Goal: Task Accomplishment & Management: Manage account settings

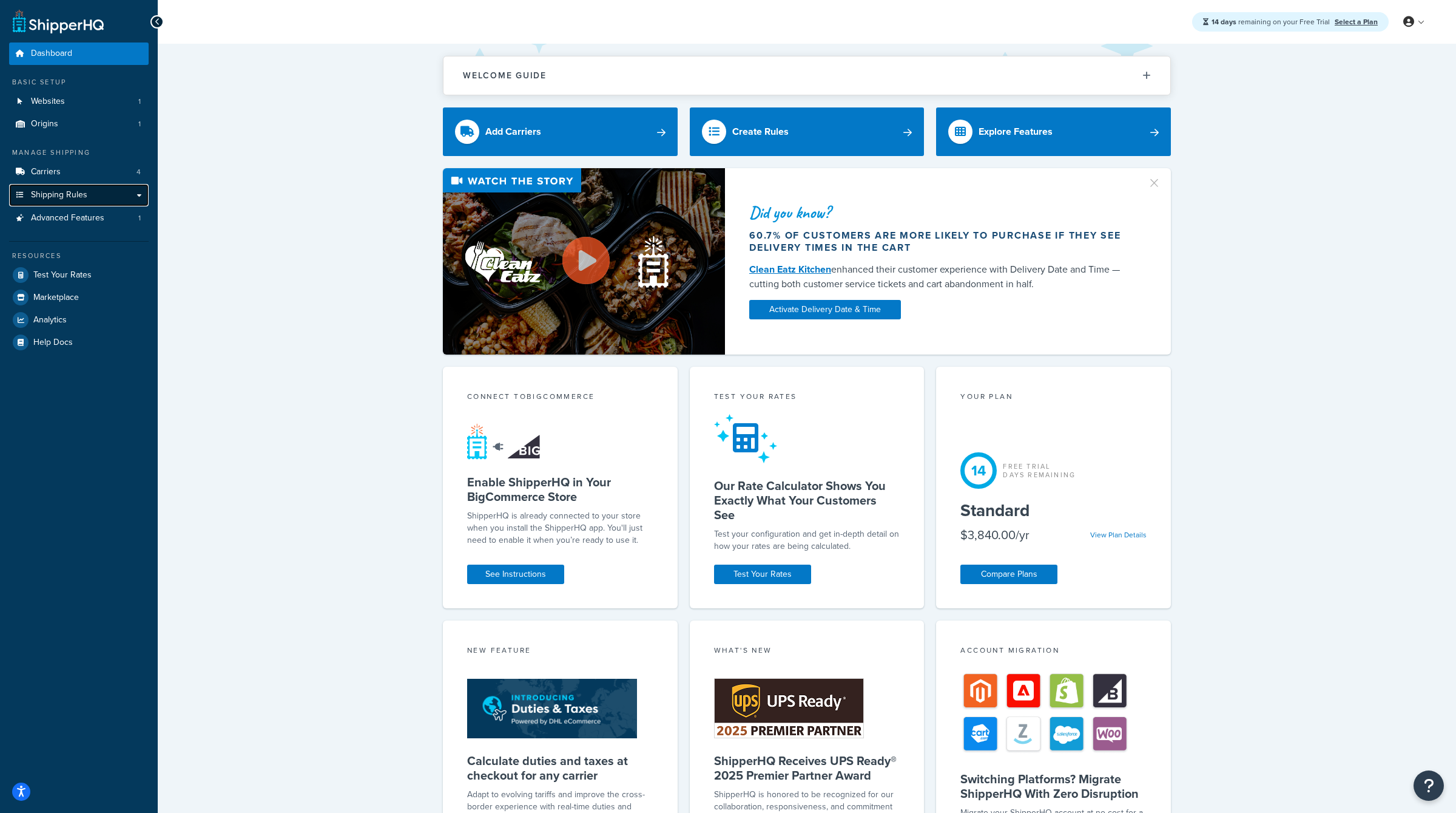
click at [109, 193] on link "Shipping Rules" at bounding box center [79, 195] width 140 height 23
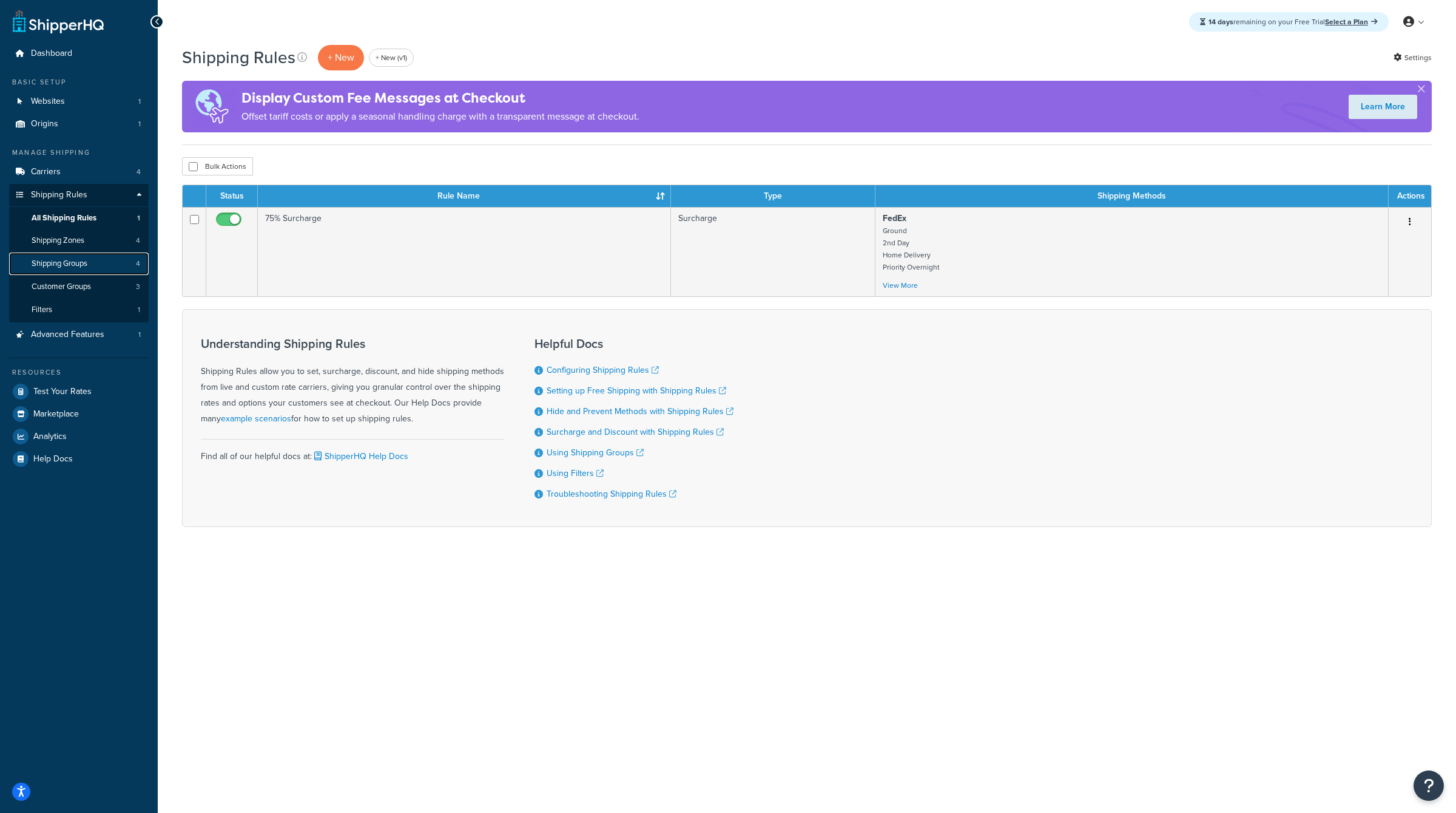
click at [105, 268] on link "Shipping Groups 4" at bounding box center [79, 264] width 140 height 23
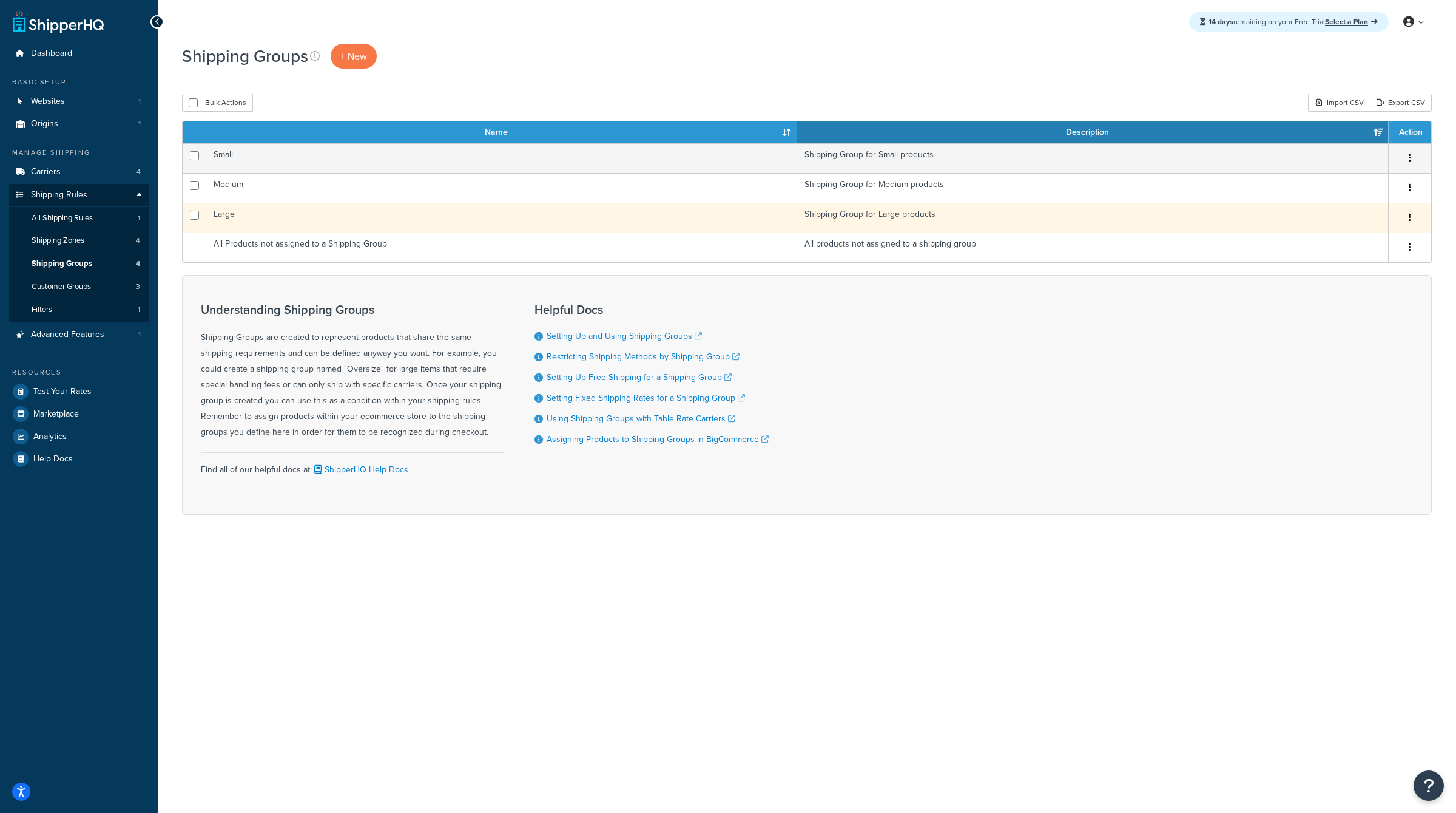
click at [1418, 215] on button "button" at bounding box center [1410, 218] width 17 height 20
click at [1369, 247] on link "Edit" at bounding box center [1361, 241] width 96 height 25
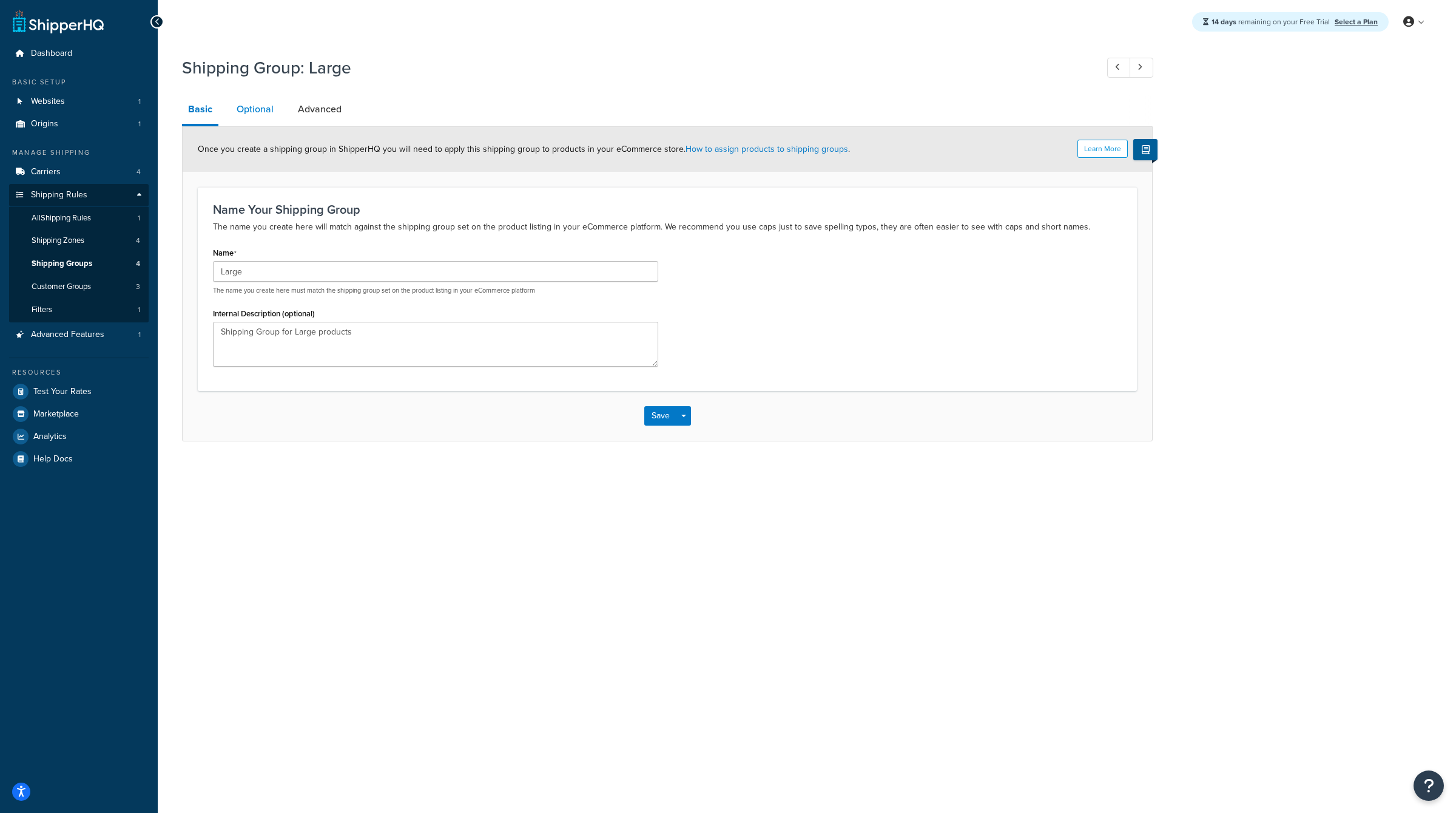
click at [249, 115] on link "Optional" at bounding box center [255, 109] width 49 height 29
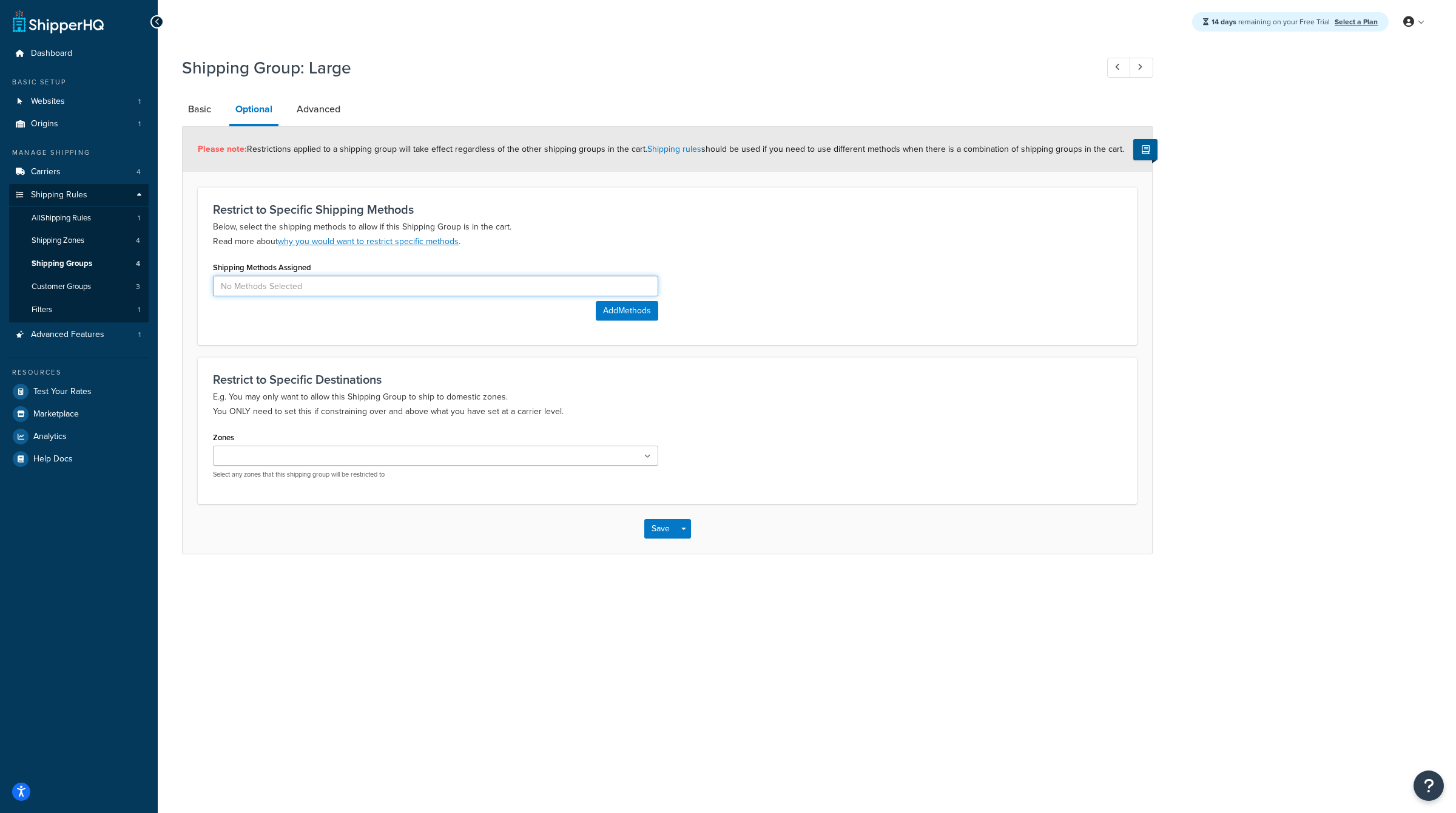
click at [360, 280] on input at bounding box center [436, 285] width 445 height 21
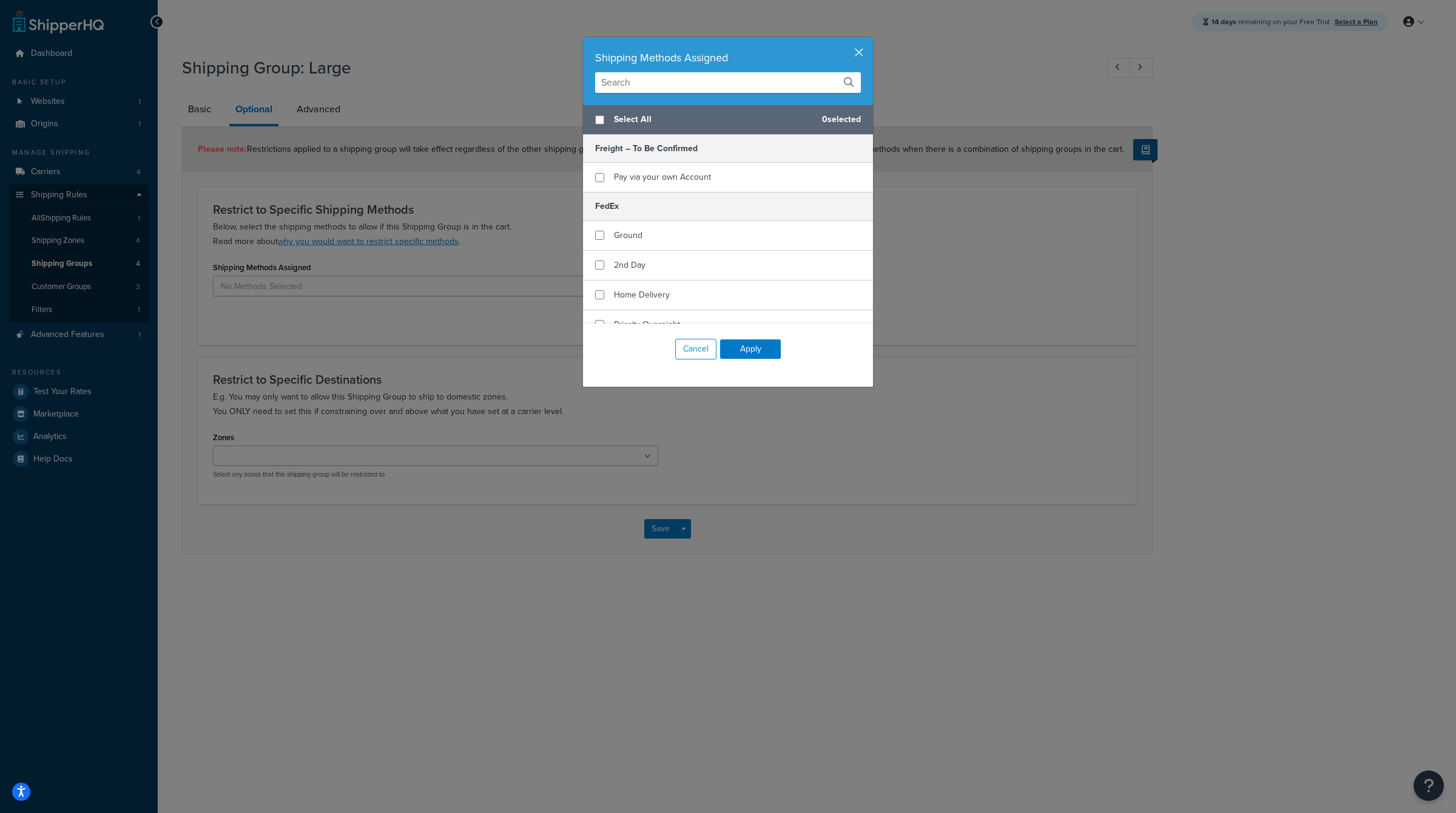
click at [870, 40] on button "button" at bounding box center [871, 38] width 3 height 3
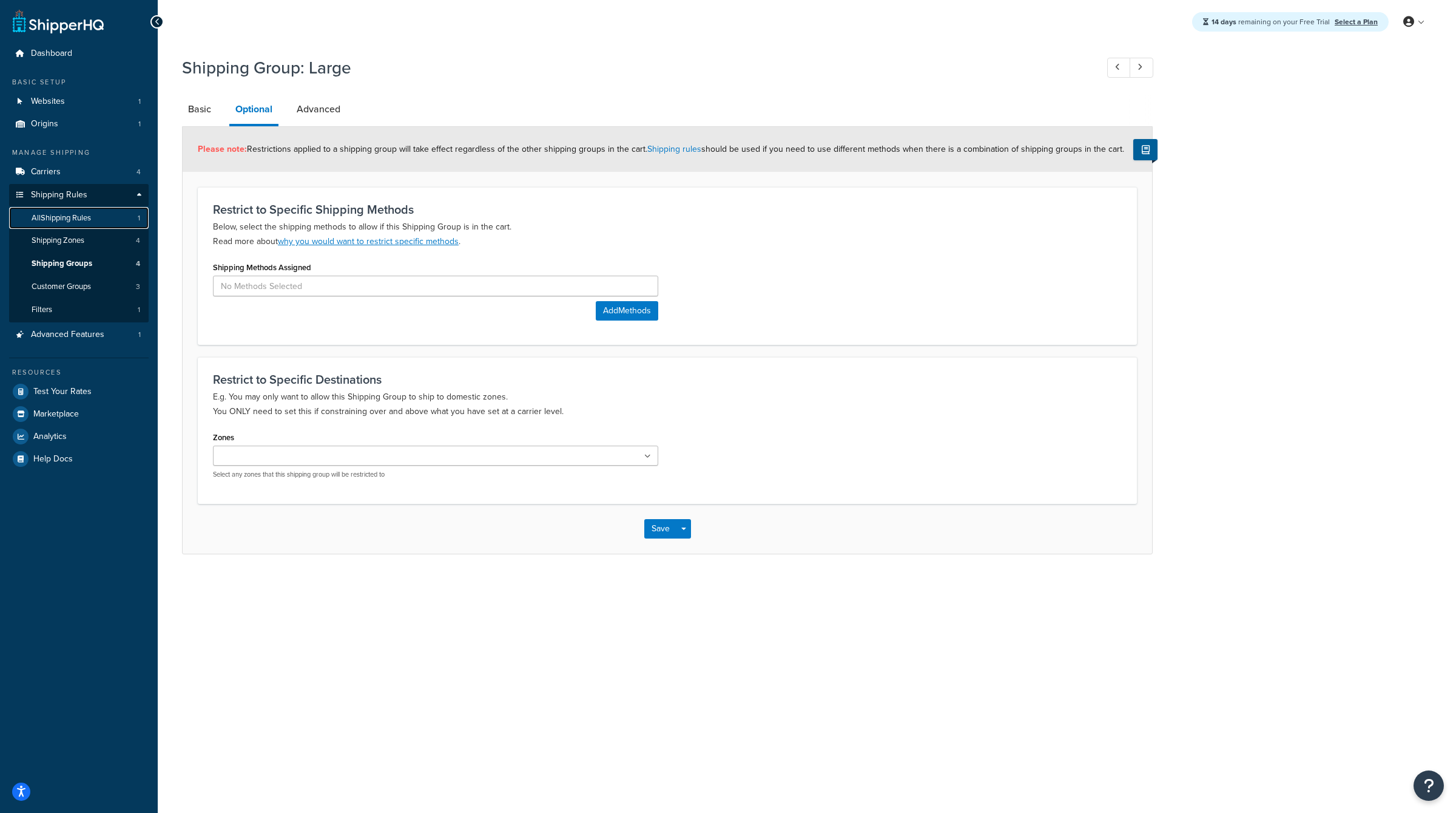
click at [85, 222] on span "All Shipping Rules" at bounding box center [61, 218] width 59 height 10
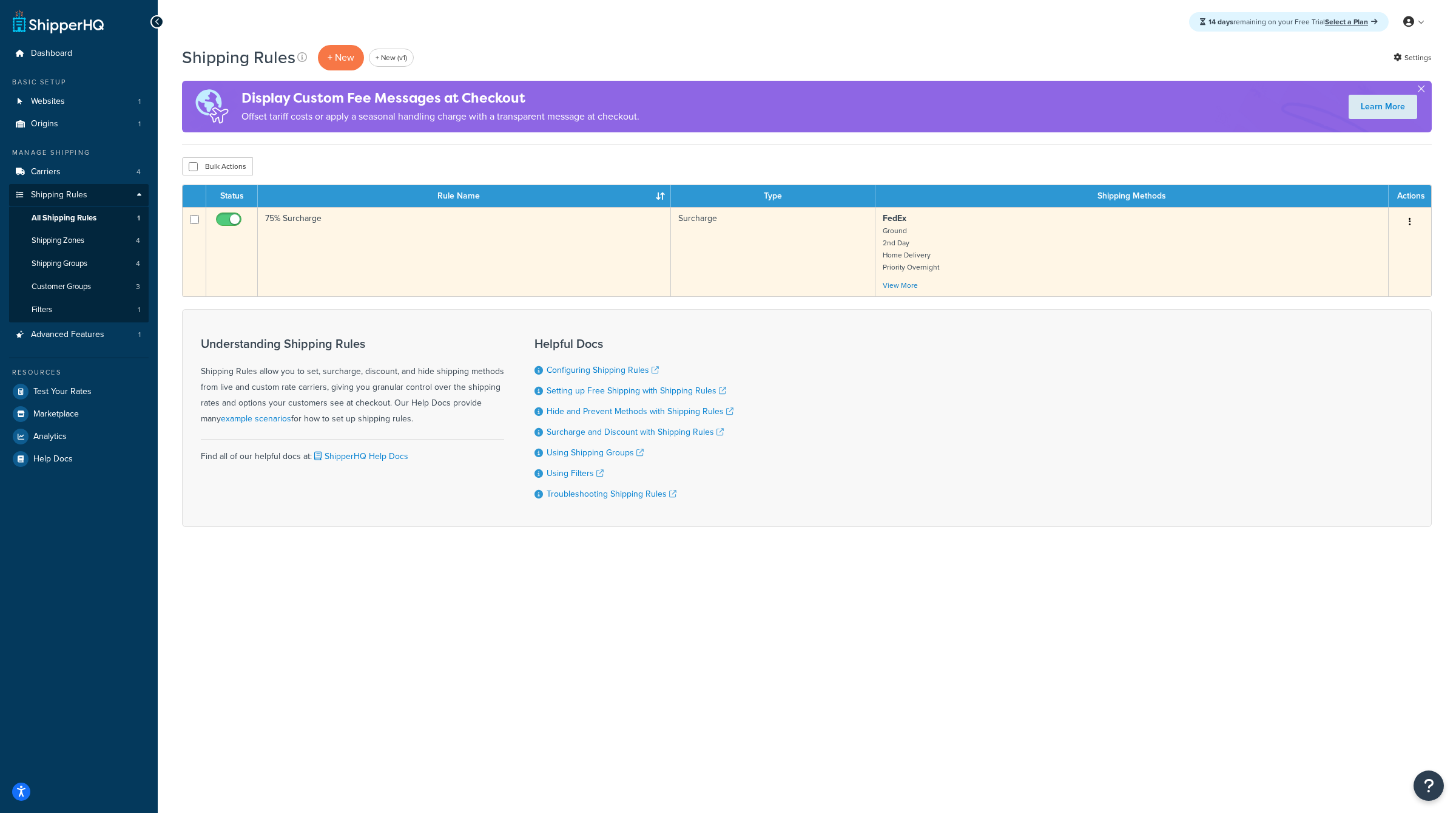
click at [1414, 218] on button "button" at bounding box center [1410, 222] width 17 height 20
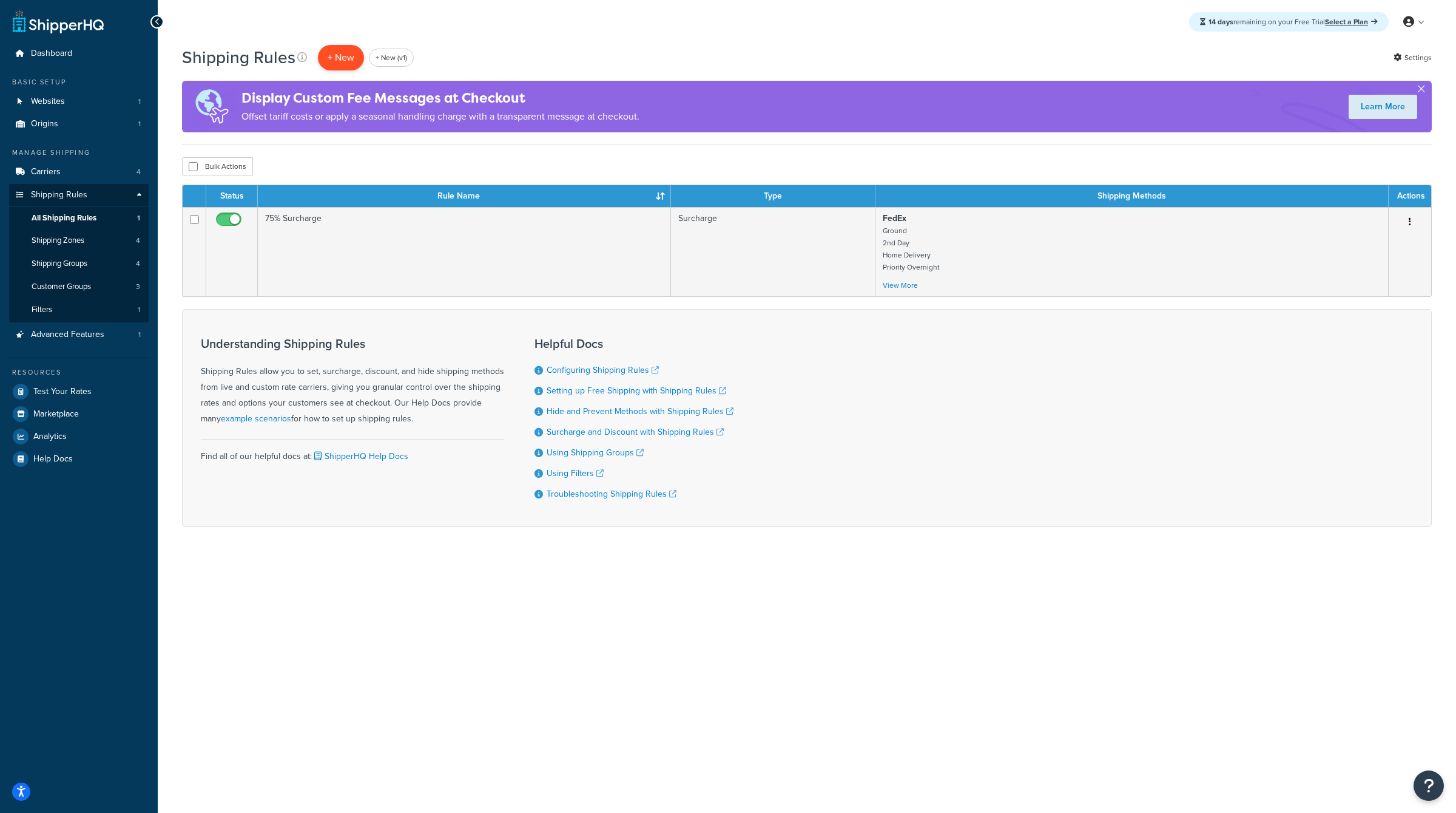
click at [337, 54] on p "+ New" at bounding box center [341, 57] width 46 height 25
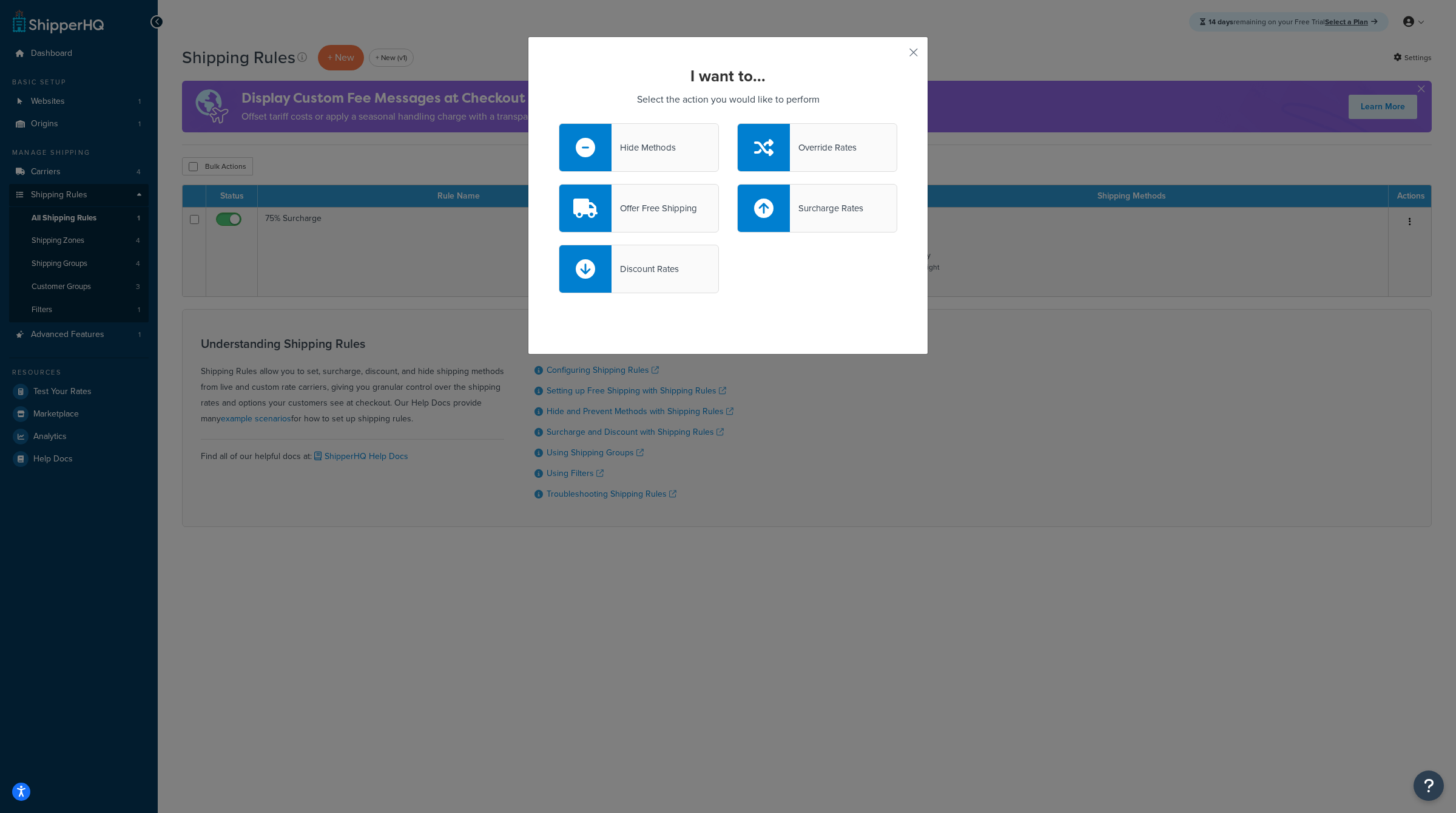
click at [629, 148] on div "Hide Methods" at bounding box center [644, 147] width 65 height 17
click at [0, 0] on input "Hide Methods" at bounding box center [0, 0] width 0 height 0
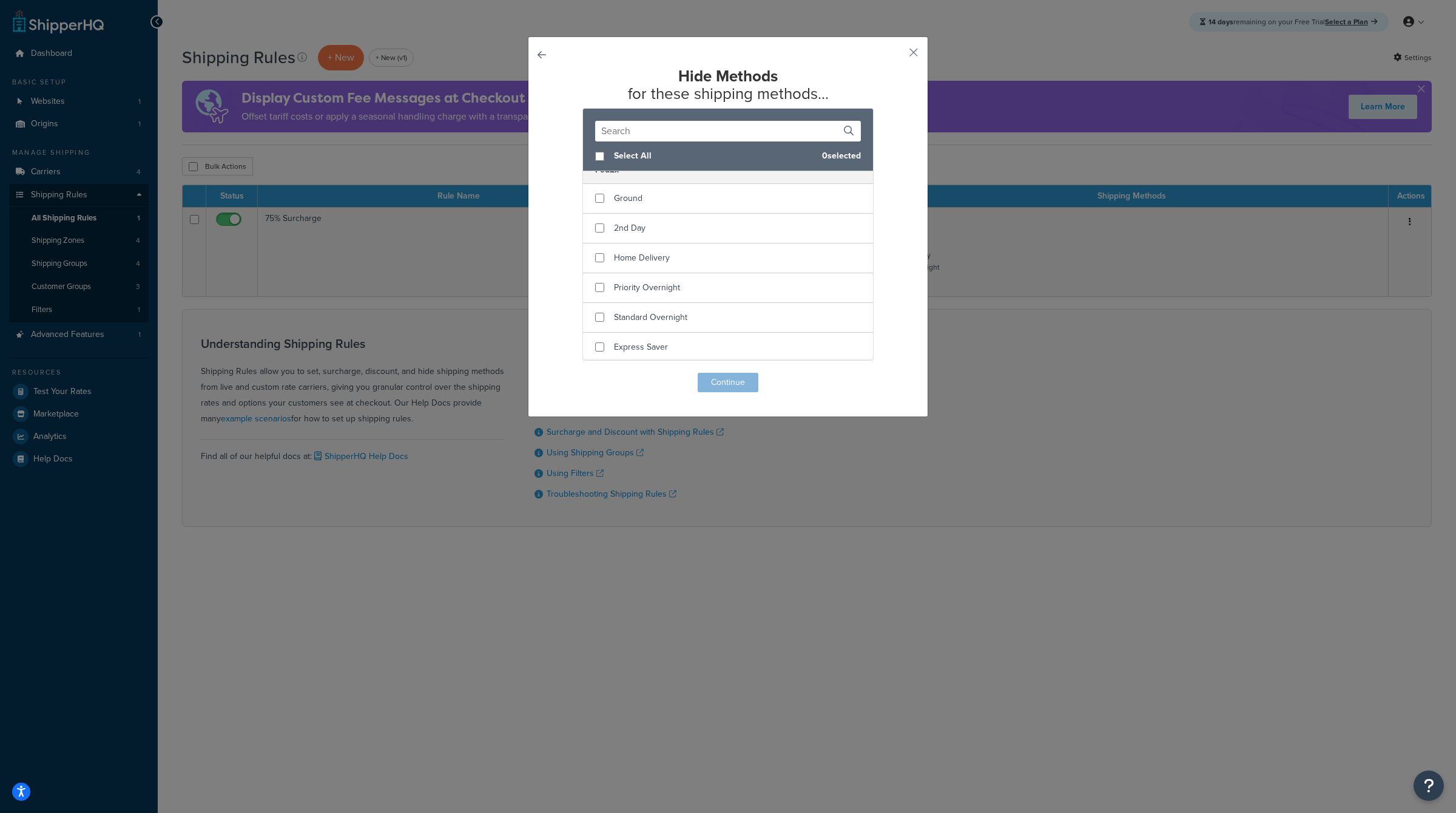
scroll to position [52, 0]
click at [600, 219] on input "checkbox" at bounding box center [600, 220] width 9 height 9
checkbox input "true"
click at [600, 248] on input "checkbox" at bounding box center [600, 250] width 9 height 9
checkbox input "true"
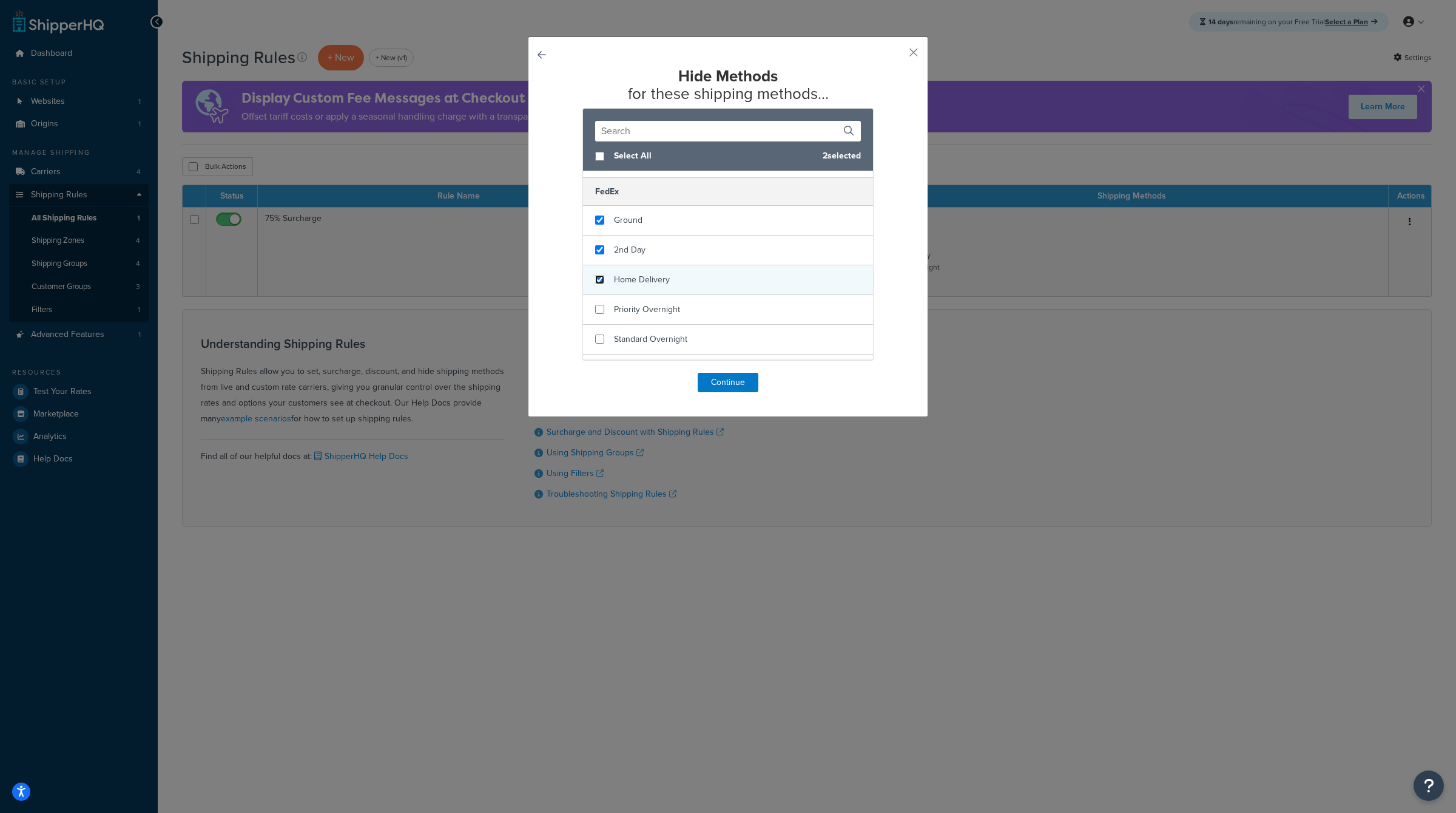
click at [600, 275] on input "checkbox" at bounding box center [600, 280] width 9 height 9
checkbox input "true"
click at [600, 310] on input "checkbox" at bounding box center [600, 309] width 9 height 9
checkbox input "true"
click at [601, 336] on input "checkbox" at bounding box center [600, 339] width 9 height 9
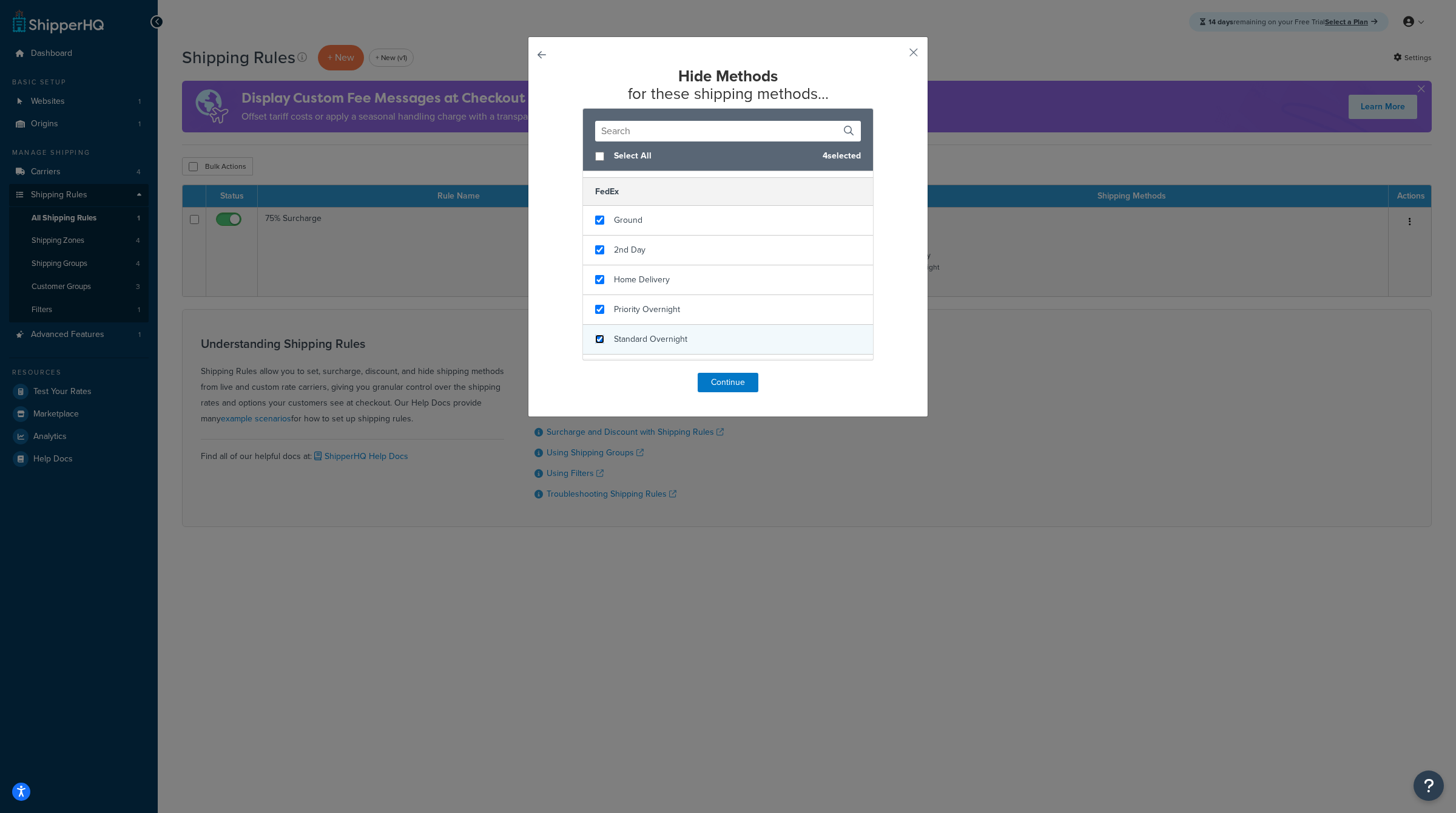
checkbox input "true"
click at [731, 383] on button "Continue" at bounding box center [728, 382] width 61 height 20
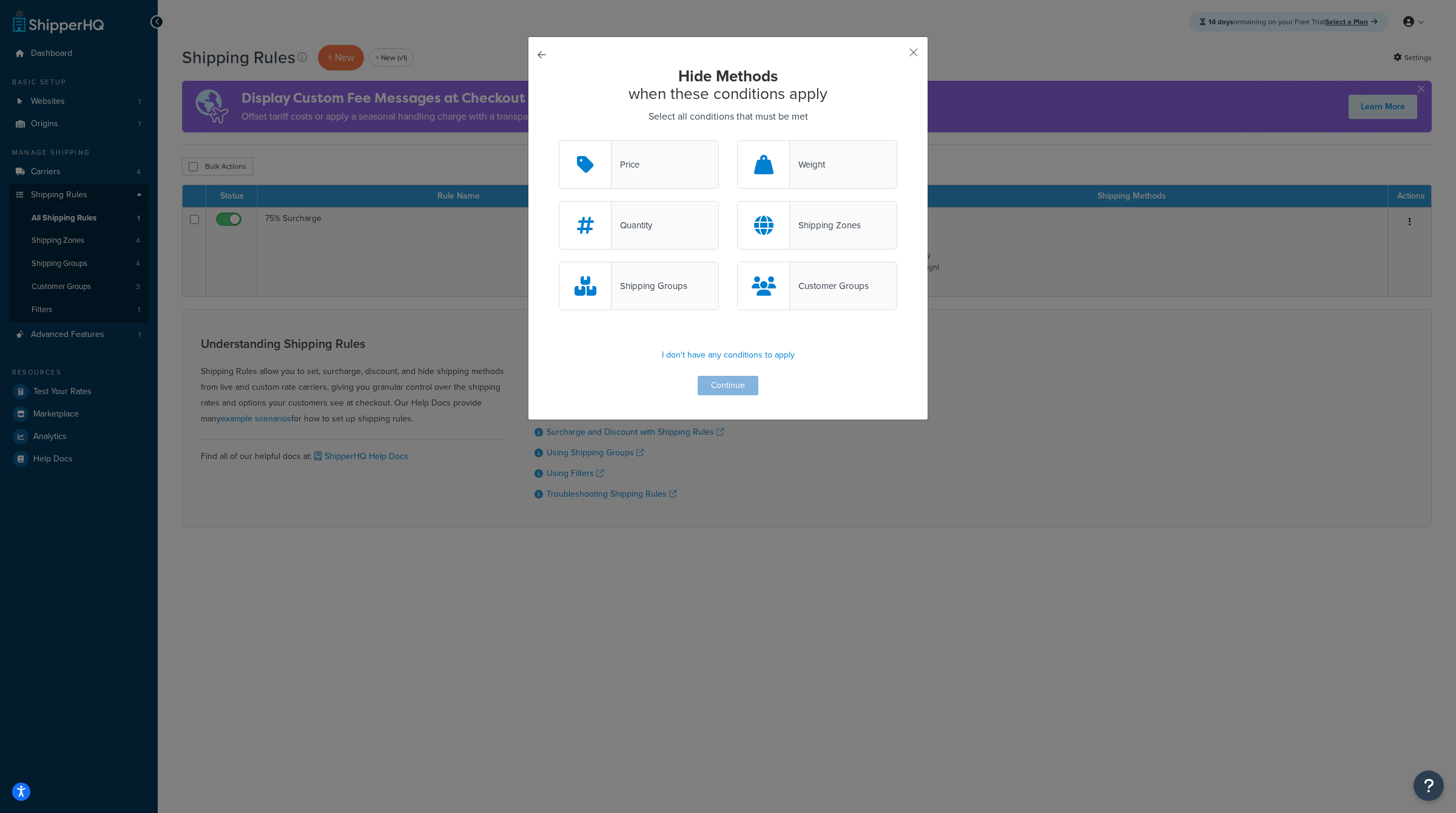
click at [674, 279] on div "Shipping Groups" at bounding box center [650, 285] width 76 height 17
click at [0, 0] on input "Shipping Groups" at bounding box center [0, 0] width 0 height 0
click at [730, 374] on div "Hide Methods when these conditions apply Select all conditions that must be met…" at bounding box center [728, 231] width 339 height 328
click at [730, 380] on button "Continue" at bounding box center [728, 385] width 61 height 20
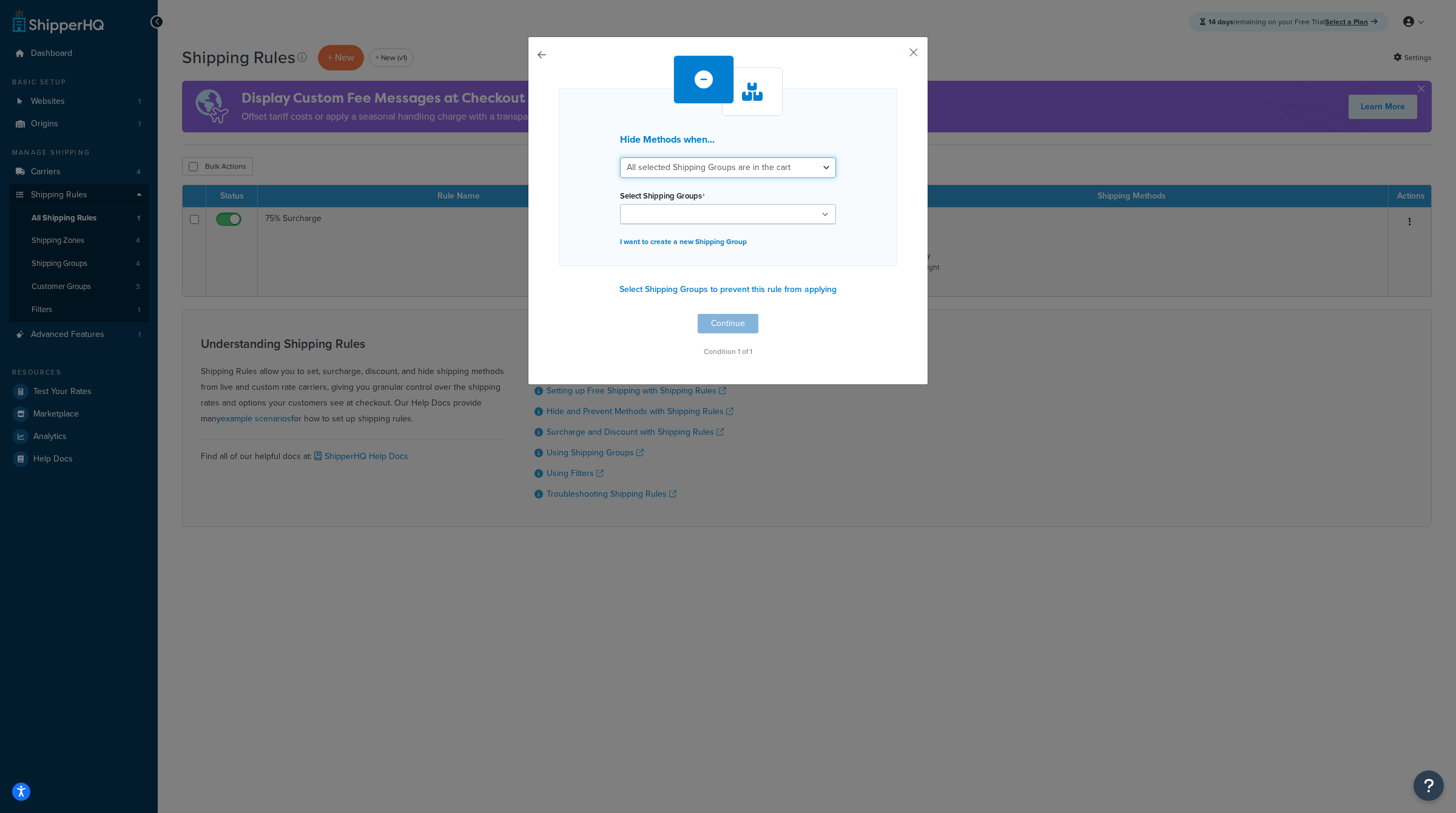
click at [715, 165] on select "All selected Shipping Groups are in the cart Any selected Shipping Groups are i…" at bounding box center [728, 167] width 216 height 21
select select "any"
click at [621, 157] on select "All selected Shipping Groups are in the cart Any selected Shipping Groups are i…" at bounding box center [728, 167] width 216 height 21
click at [787, 211] on ul at bounding box center [728, 213] width 216 height 20
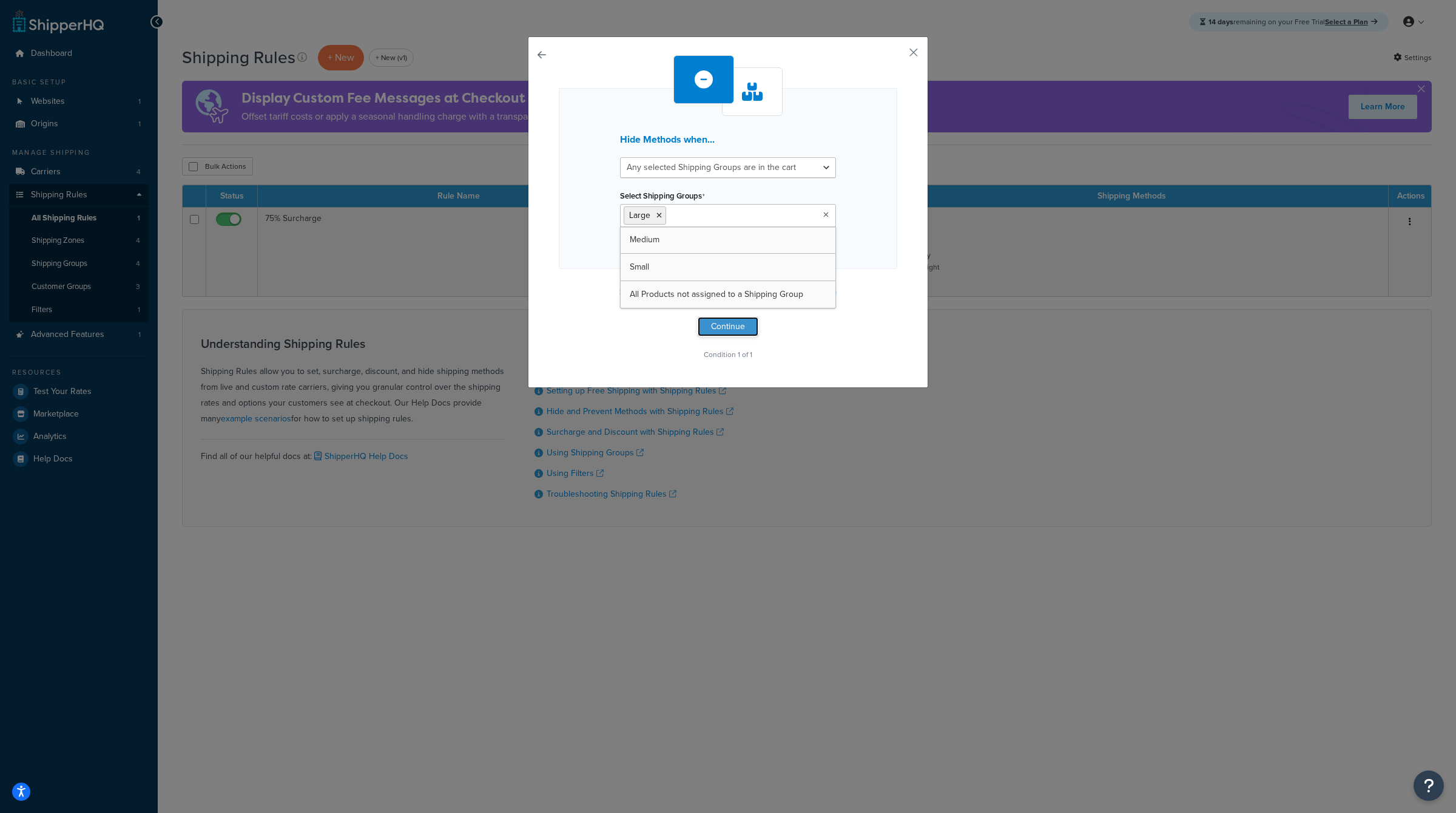
click at [743, 324] on button "Continue" at bounding box center [728, 326] width 61 height 20
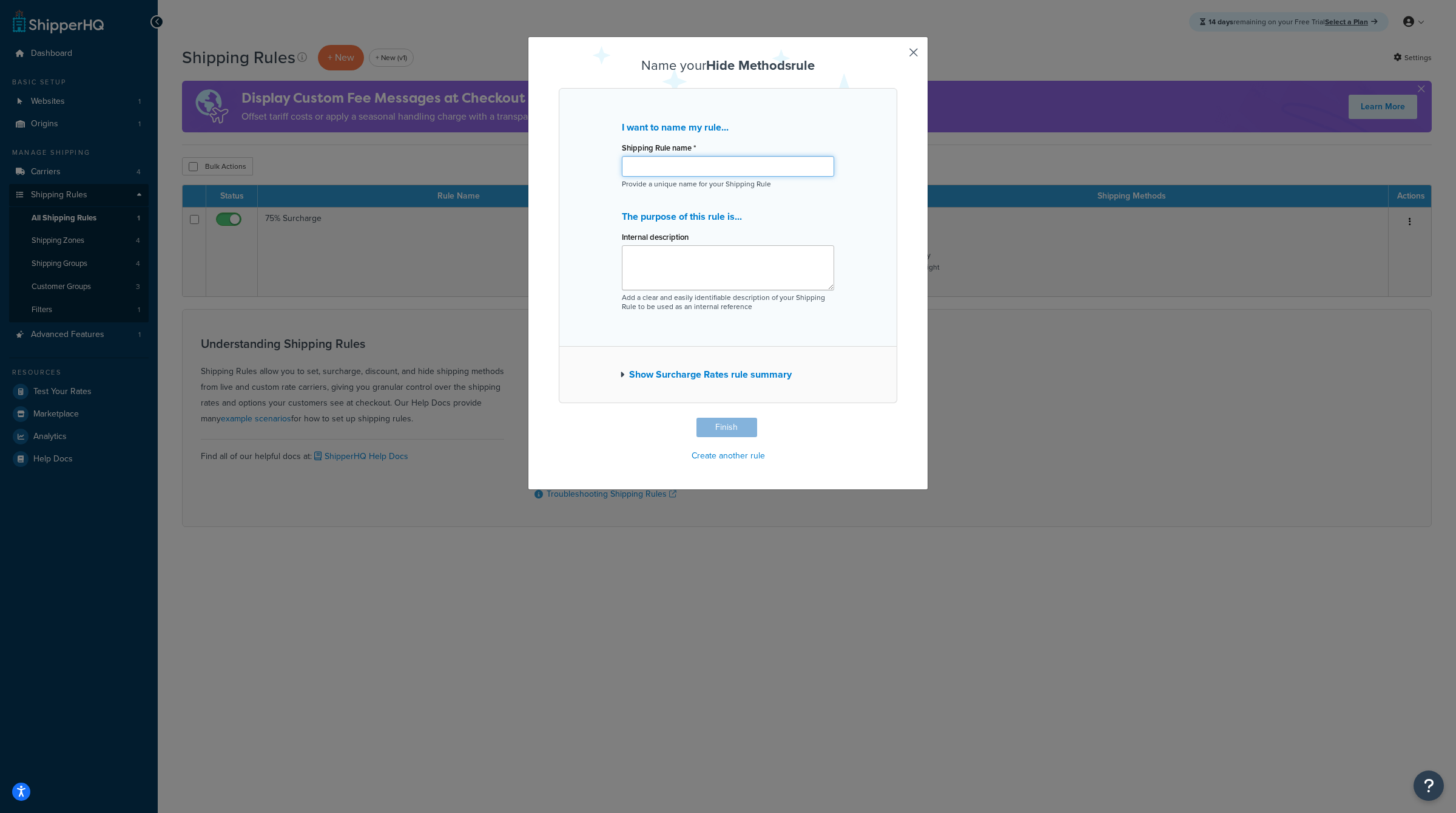
click at [712, 169] on input "Shipping Rule name *" at bounding box center [728, 166] width 212 height 21
type input "OVERSIZED"
click at [743, 265] on textarea "Internal description" at bounding box center [728, 268] width 212 height 45
type textarea "Restric tmethods for oversized"
click at [897, 418] on button "button" at bounding box center [896, 419] width 3 height 3
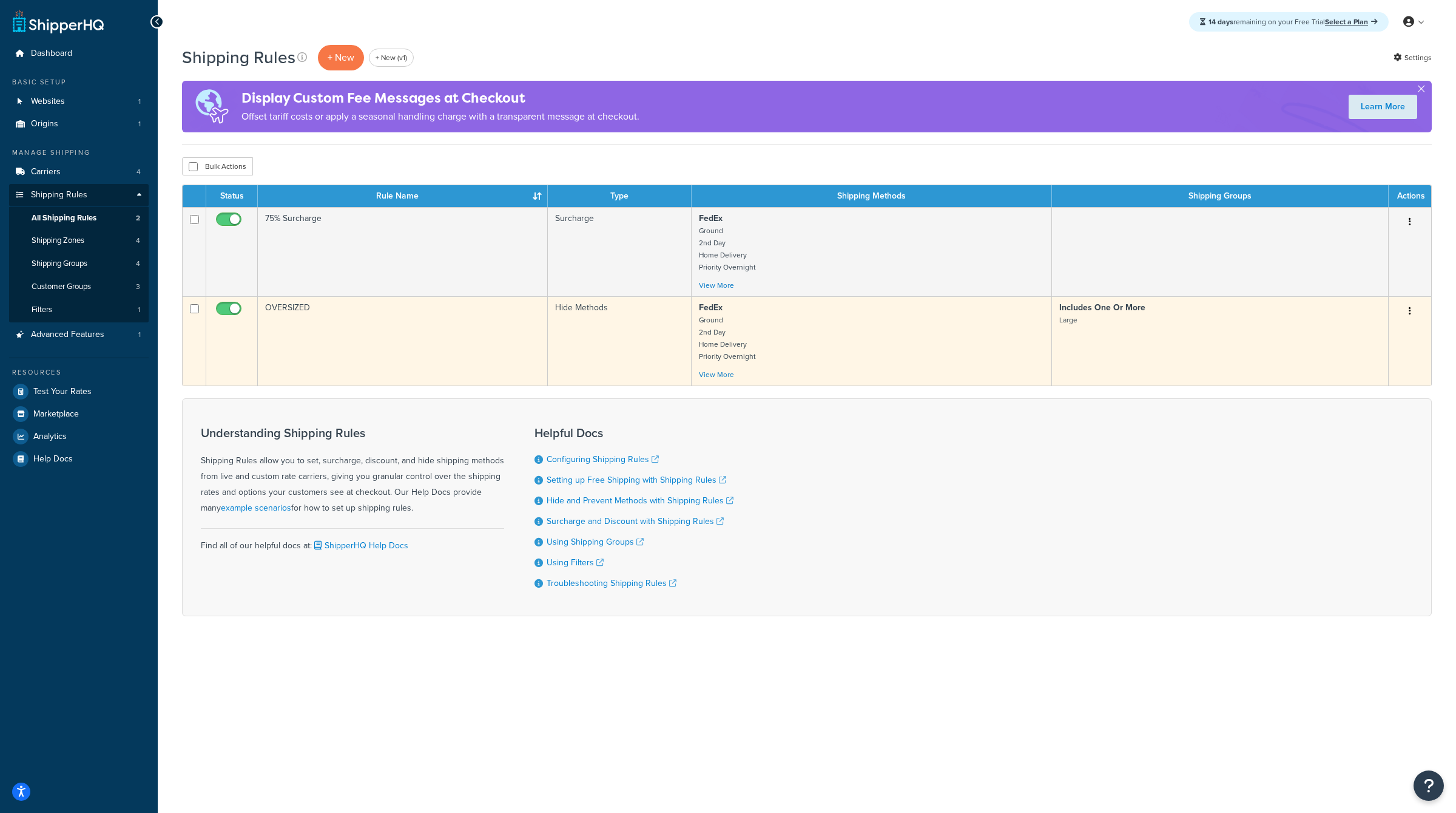
click at [1413, 312] on button "button" at bounding box center [1410, 311] width 17 height 20
click at [1359, 379] on link "Delete" at bounding box center [1371, 384] width 96 height 25
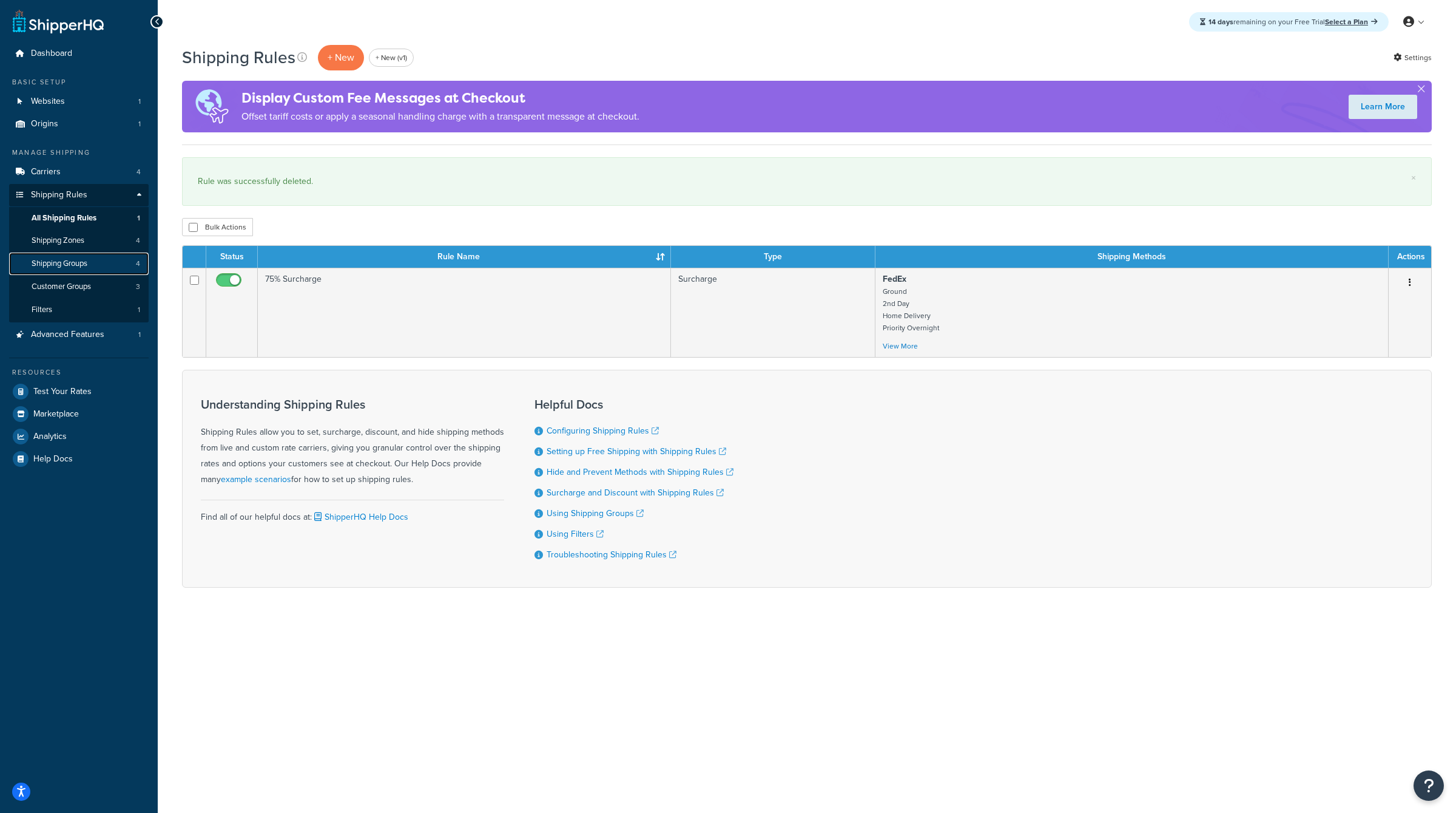
click at [84, 265] on span "Shipping Groups" at bounding box center [59, 263] width 55 height 10
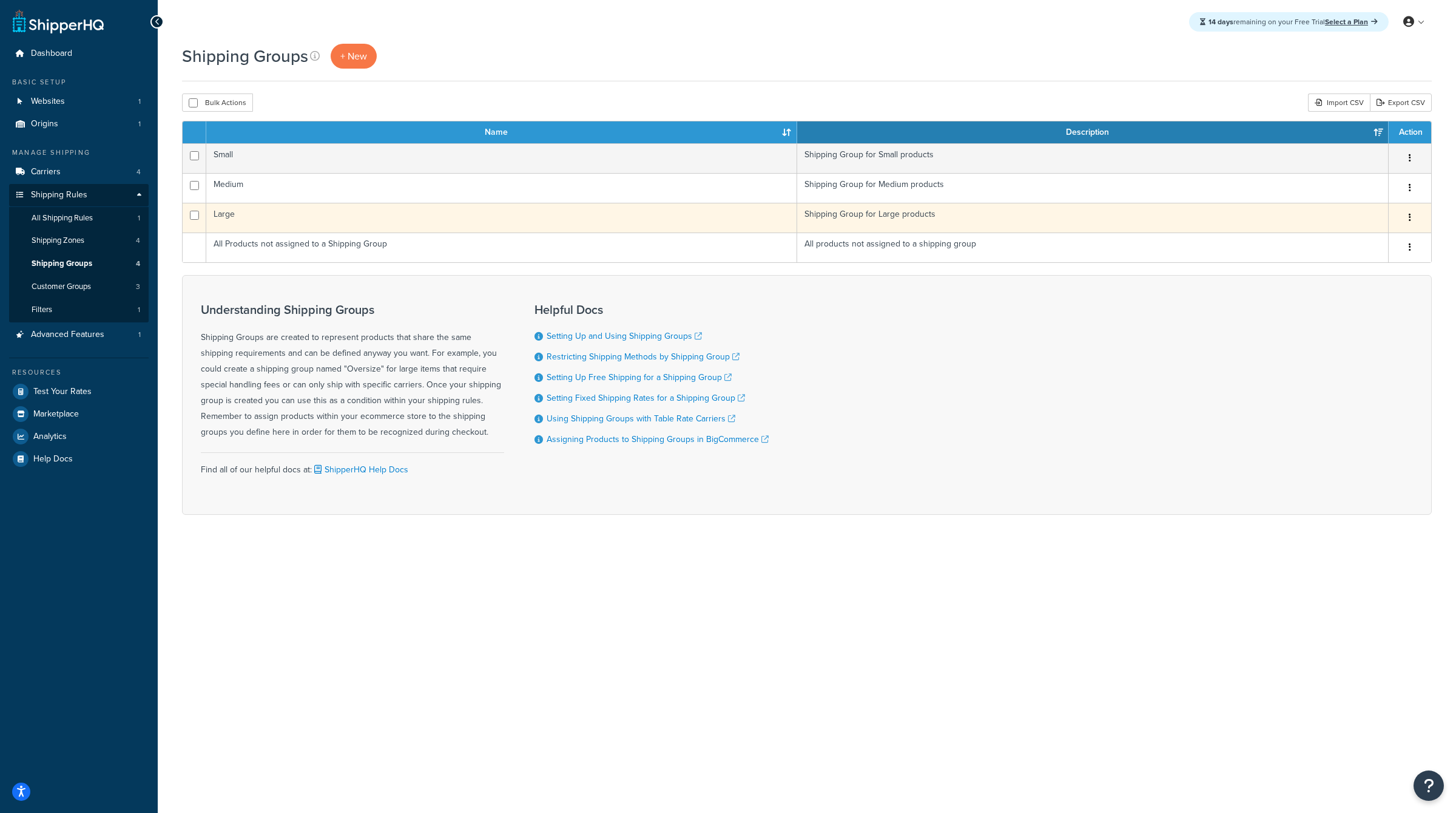
click at [1416, 217] on button "button" at bounding box center [1410, 218] width 17 height 20
click at [1372, 243] on link "Edit" at bounding box center [1361, 241] width 96 height 25
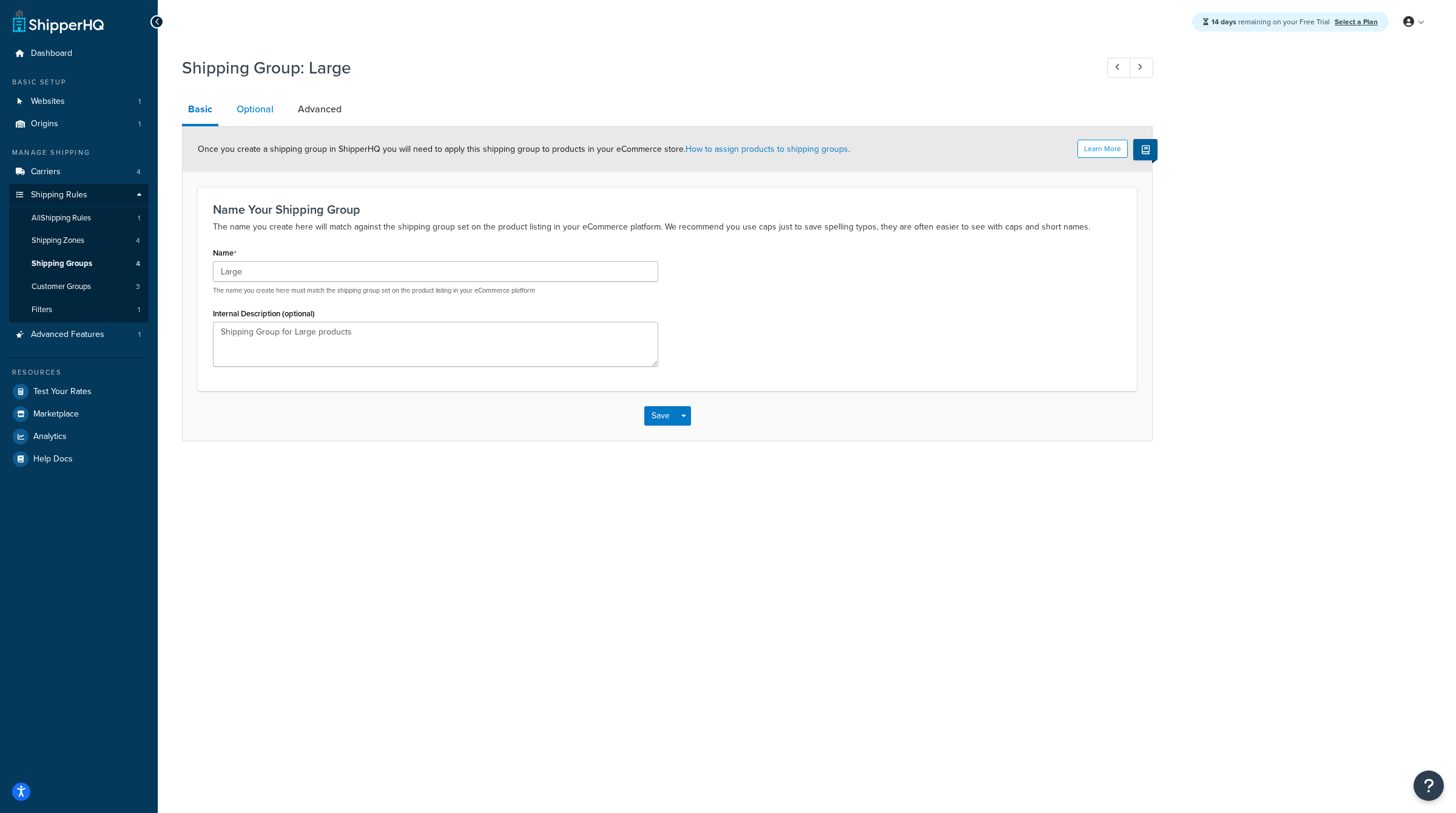
click at [267, 101] on link "Optional" at bounding box center [255, 109] width 49 height 29
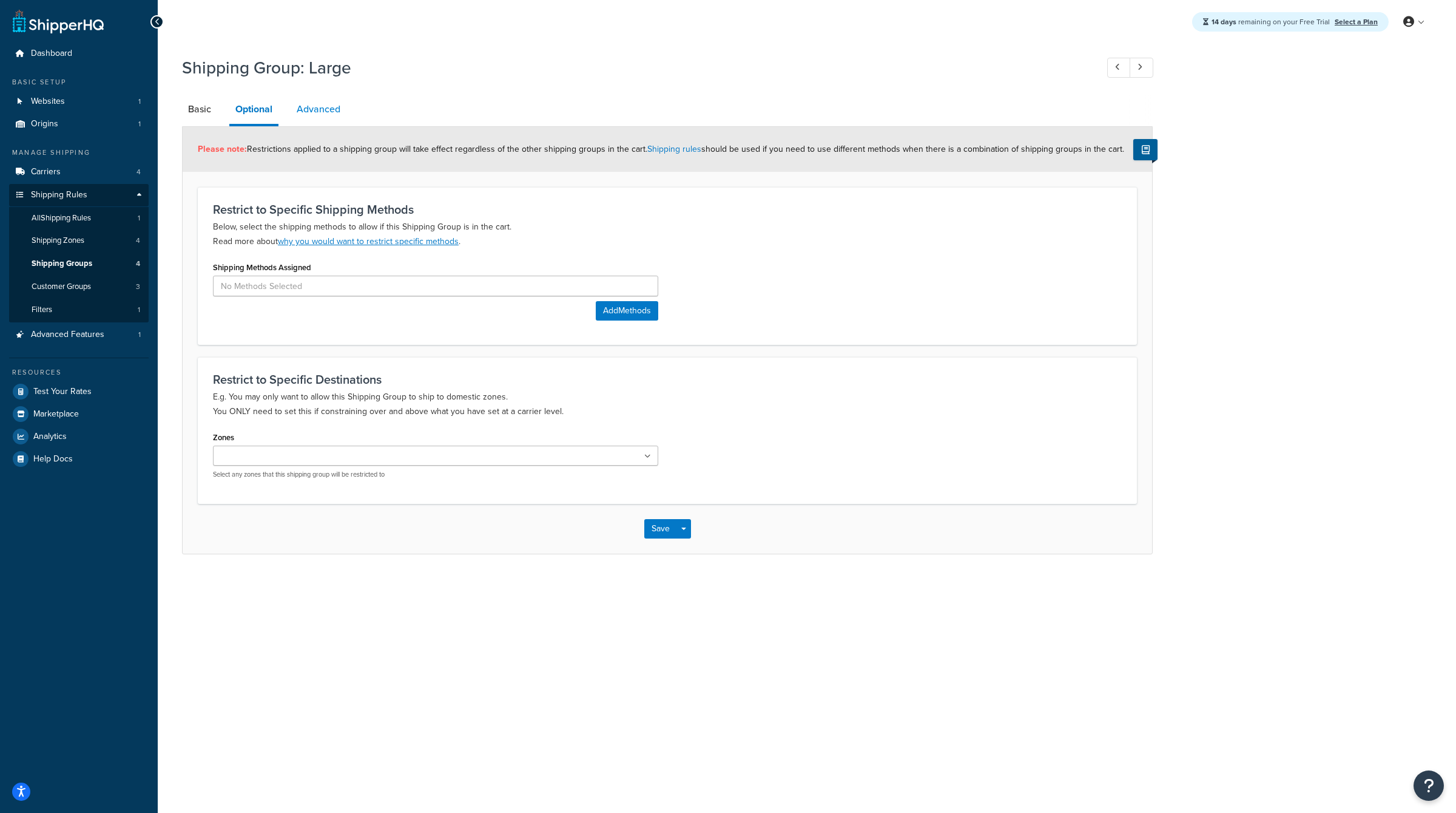
click at [320, 108] on link "Advanced" at bounding box center [318, 109] width 55 height 29
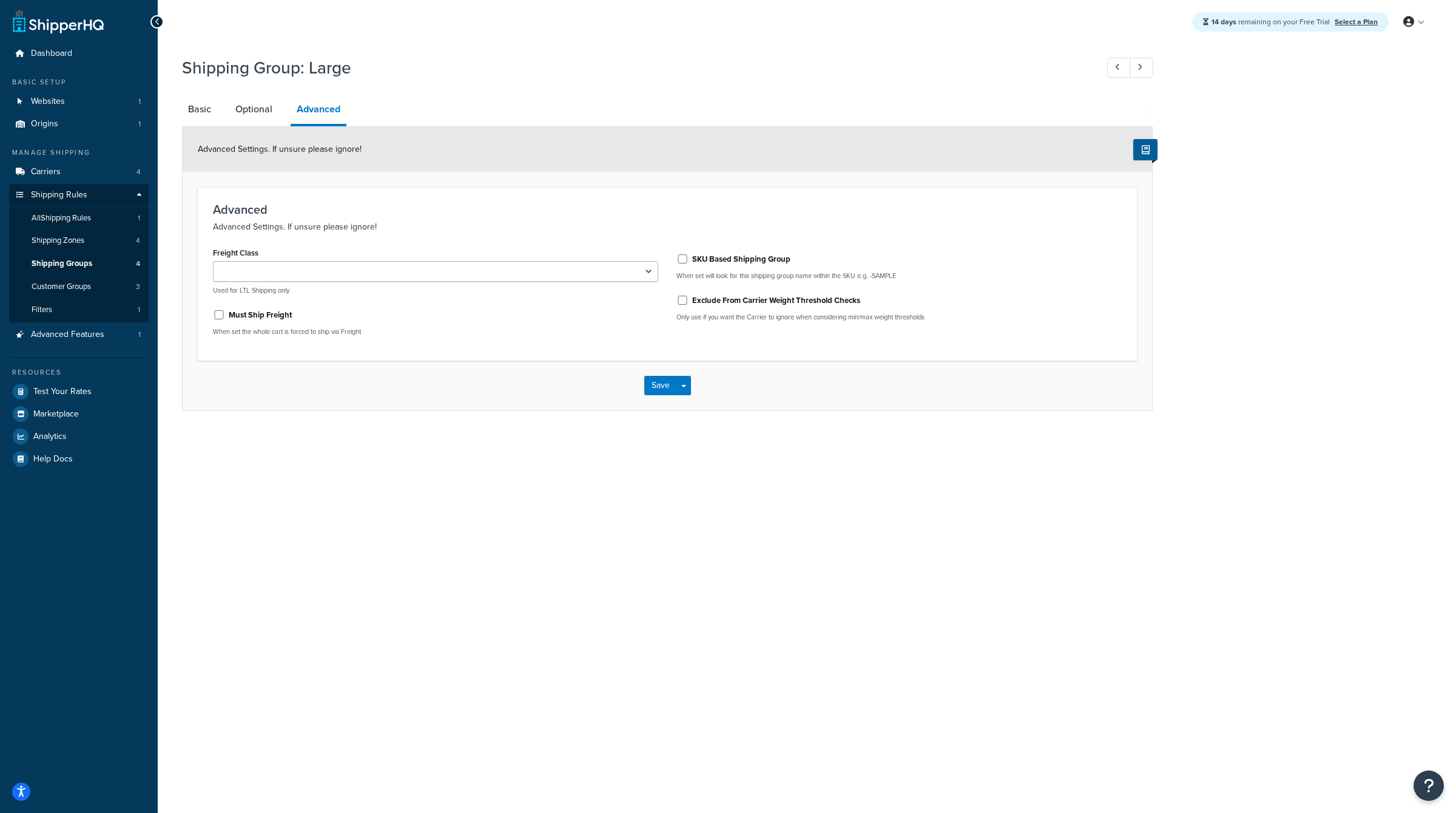
click at [579, 621] on div "14 days remaining on your Free Trial Select a Plan My Profile Billing Global Se…" at bounding box center [806, 406] width 1298 height 813
click at [65, 273] on link "Shipping Groups 4" at bounding box center [79, 264] width 140 height 23
click at [79, 270] on link "Shipping Groups 4" at bounding box center [79, 264] width 140 height 23
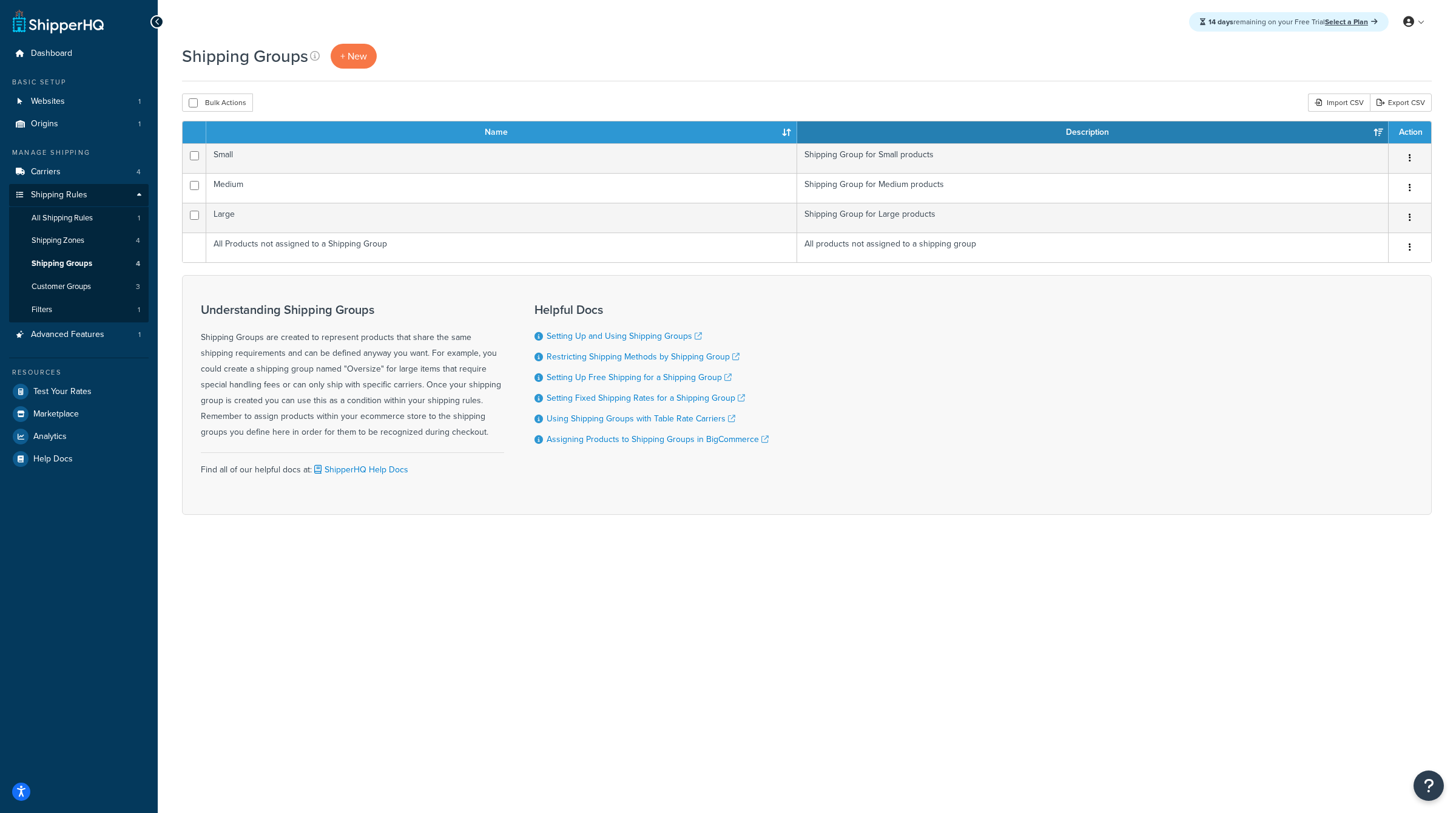
click at [380, 55] on div "Shipping Groups + New" at bounding box center [283, 56] width 201 height 25
click at [319, 55] on link at bounding box center [316, 56] width 13 height 17
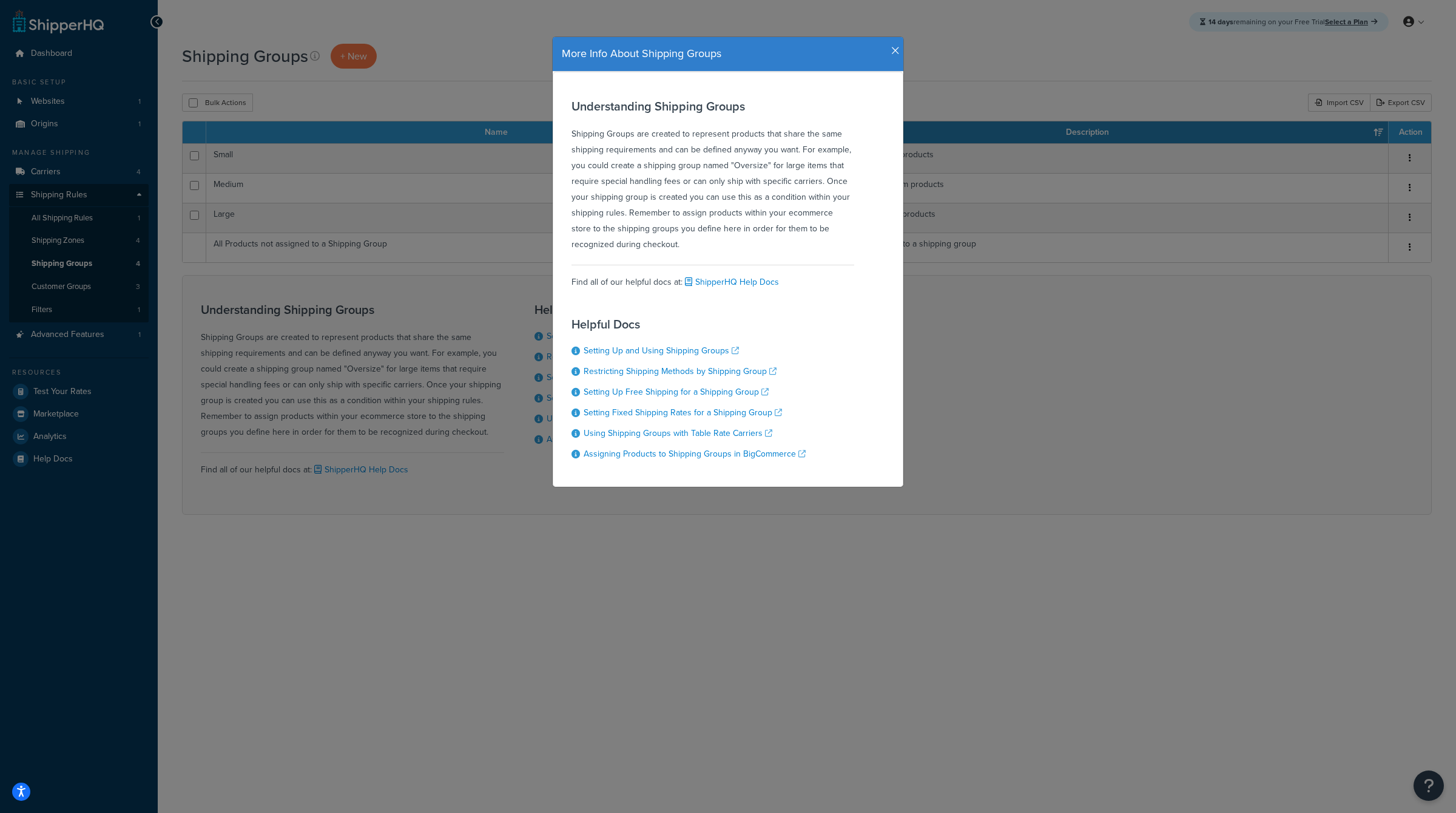
click at [889, 54] on h4 "More Info About Shipping Groups" at bounding box center [728, 54] width 332 height 16
click at [897, 49] on icon "button" at bounding box center [896, 51] width 8 height 11
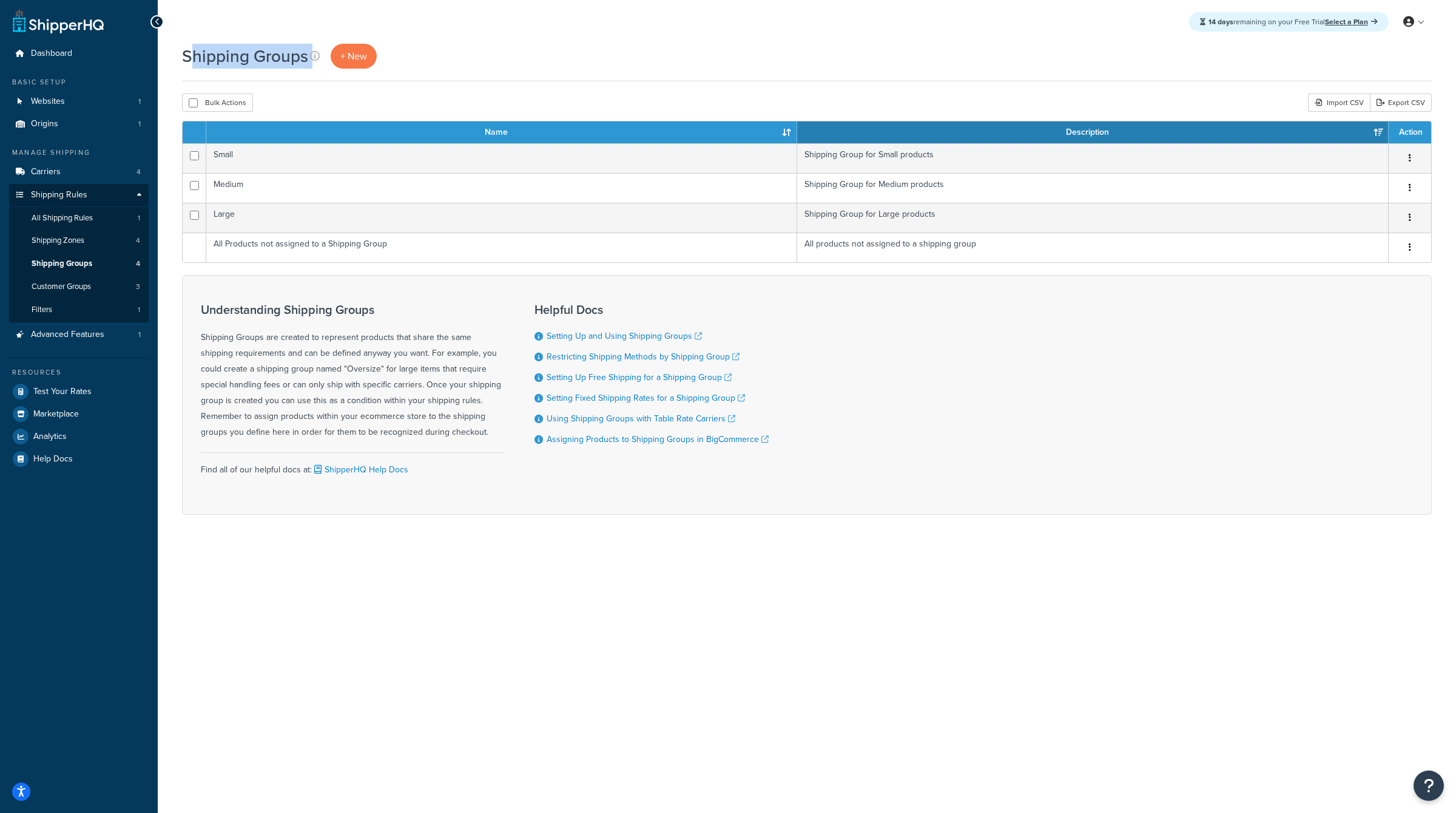
drag, startPoint x: 442, startPoint y: 68, endPoint x: 193, endPoint y: 50, distance: 249.6
click at [193, 51] on div "Shipping Groups + New" at bounding box center [807, 56] width 1250 height 25
click at [177, 53] on div "Shipping Groups + New Bulk Actions Duplicate Delete Import CSV Export CSV Conta…" at bounding box center [806, 300] width 1298 height 514
drag, startPoint x: 177, startPoint y: 53, endPoint x: 329, endPoint y: 52, distance: 152.0
click at [329, 53] on div "Shipping Groups + New Bulk Actions Duplicate Delete Import CSV Export CSV Conta…" at bounding box center [806, 300] width 1298 height 514
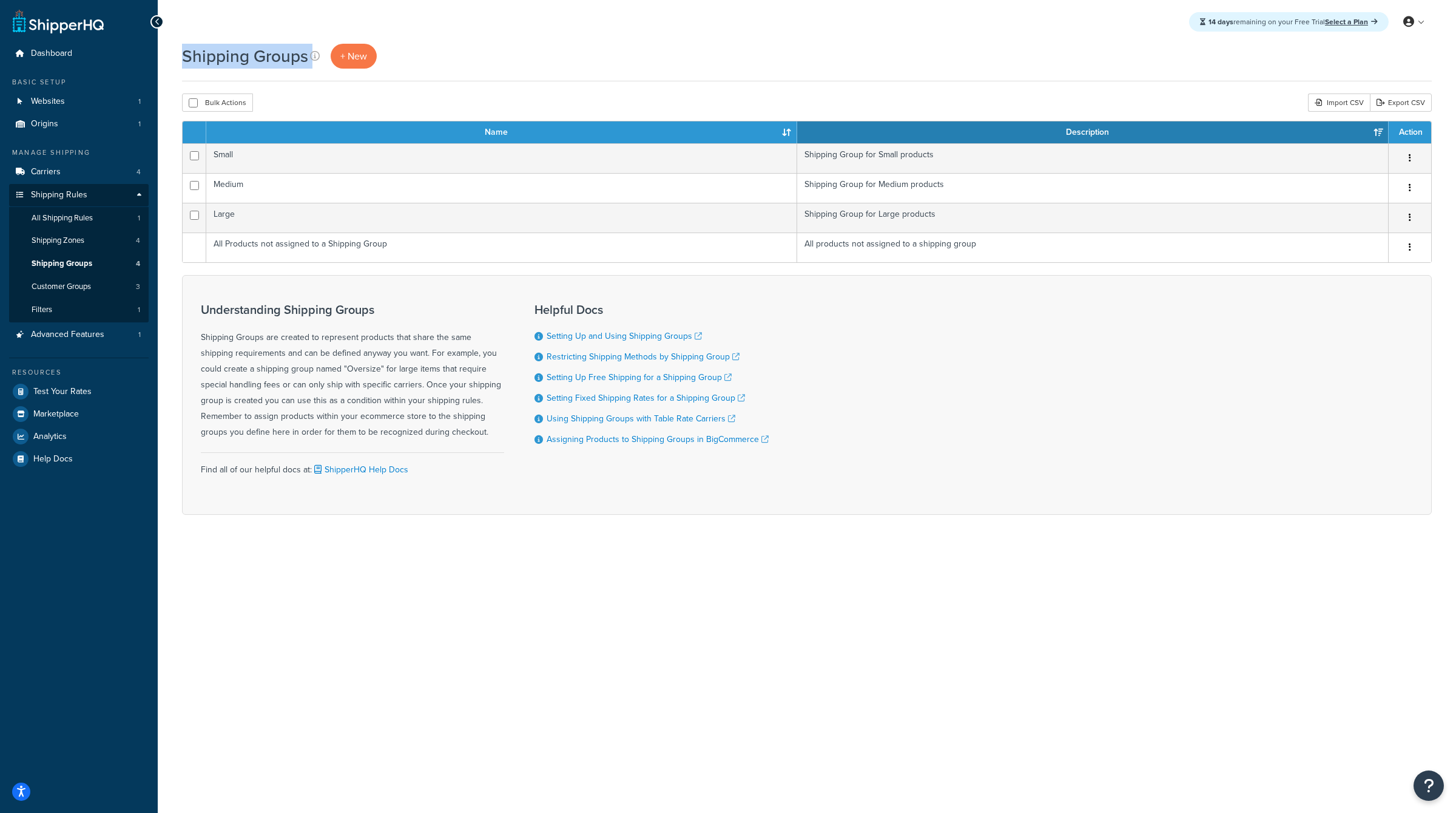
click at [471, 46] on div "Shipping Groups + New" at bounding box center [807, 56] width 1250 height 25
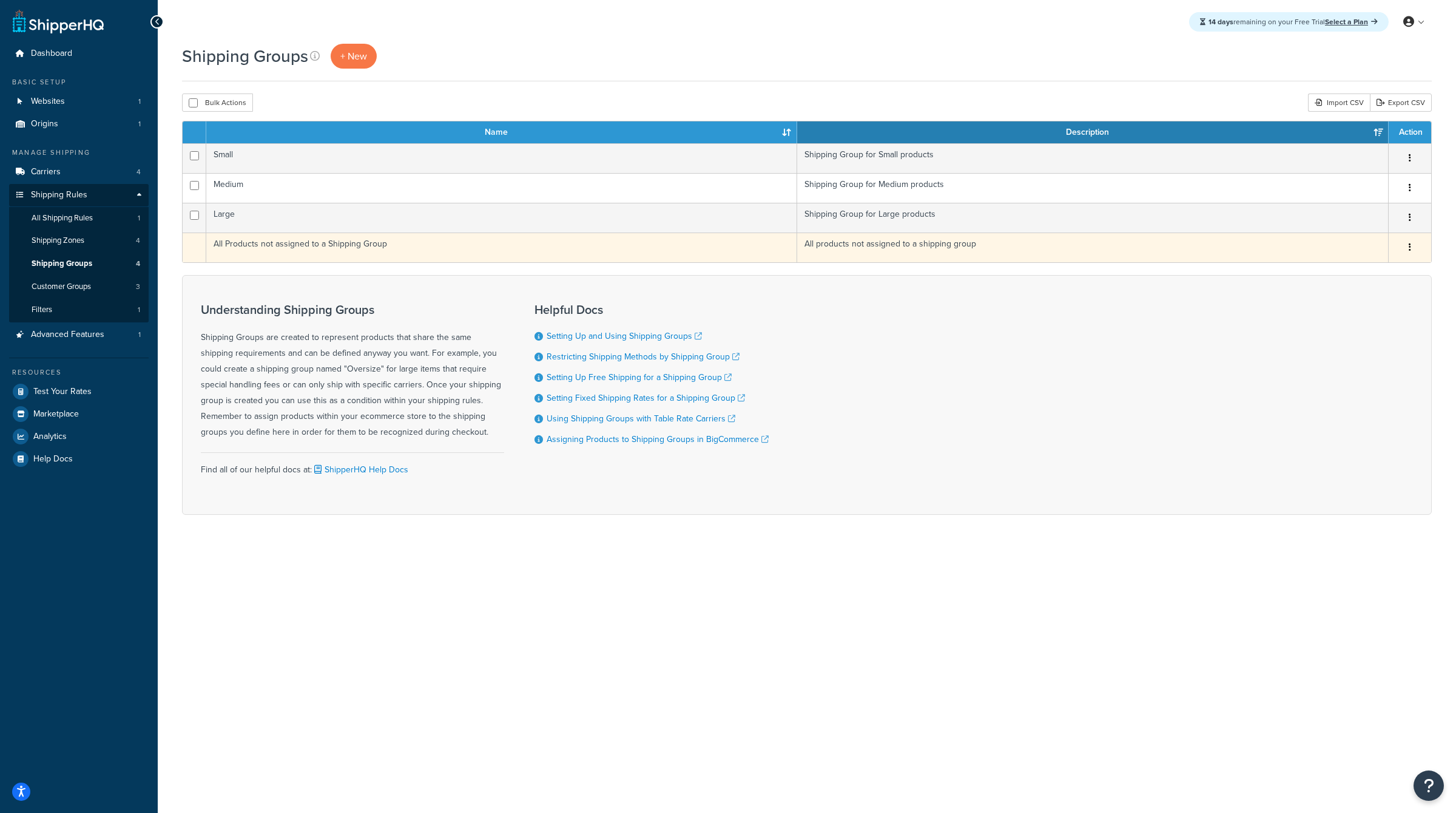
click at [1416, 244] on button "button" at bounding box center [1410, 247] width 17 height 20
click at [1282, 256] on td "All products not assigned to a shipping group" at bounding box center [1093, 248] width 591 height 30
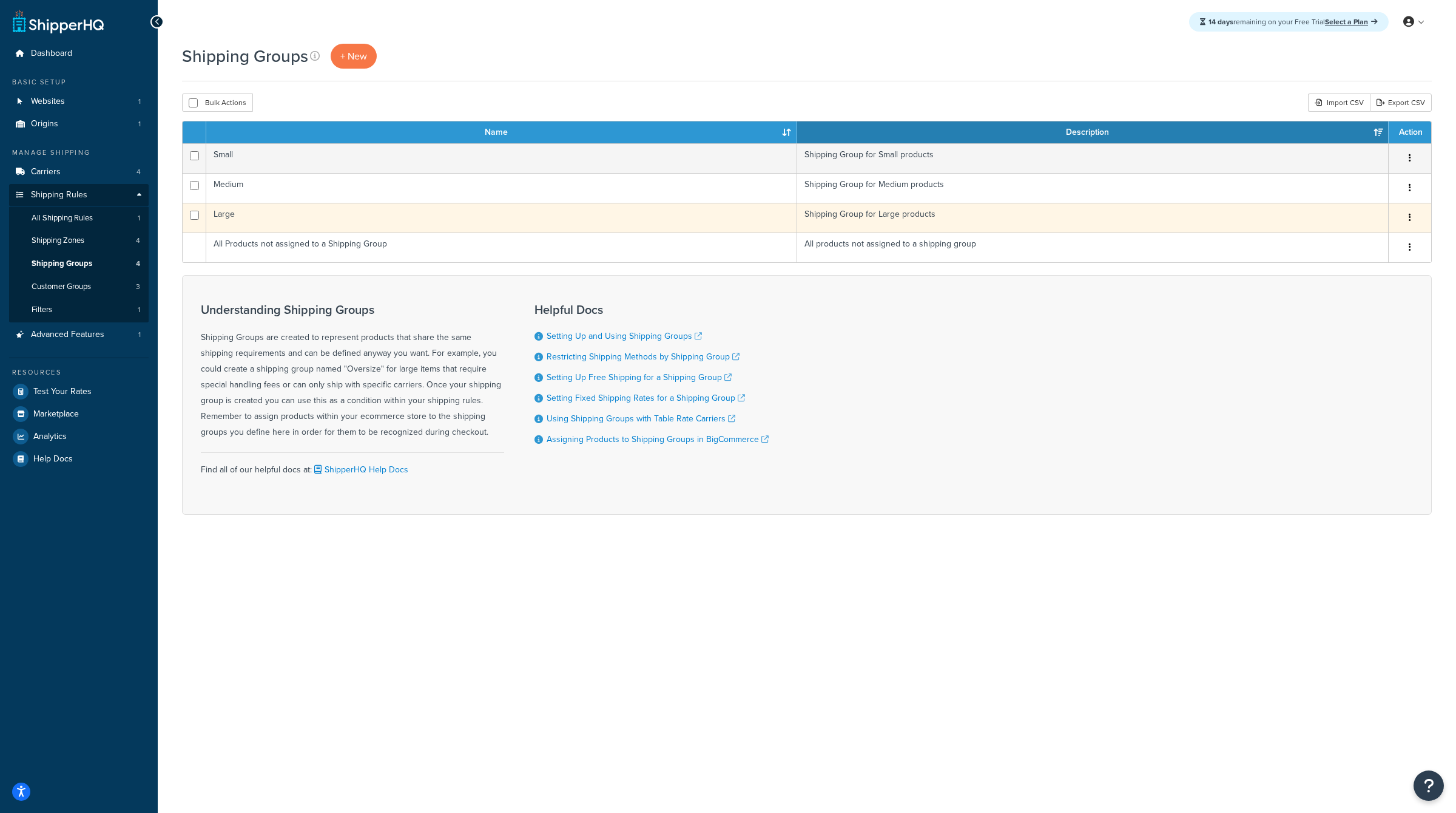
click at [1418, 214] on button "button" at bounding box center [1410, 218] width 17 height 20
click at [1356, 238] on link "Edit" at bounding box center [1361, 241] width 96 height 25
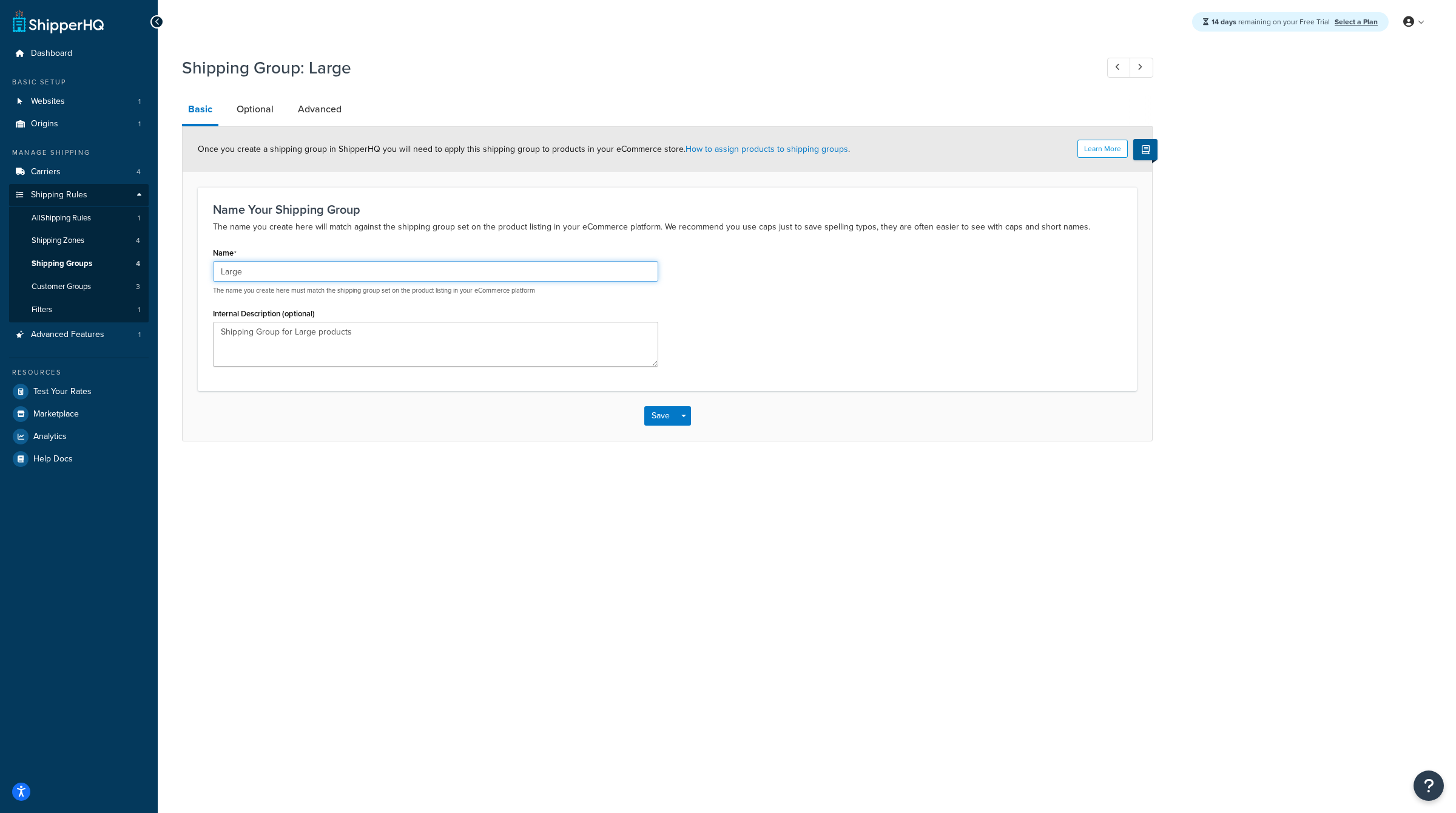
click at [401, 268] on input "Large" at bounding box center [436, 271] width 445 height 21
click at [268, 102] on link "Optional" at bounding box center [255, 109] width 49 height 29
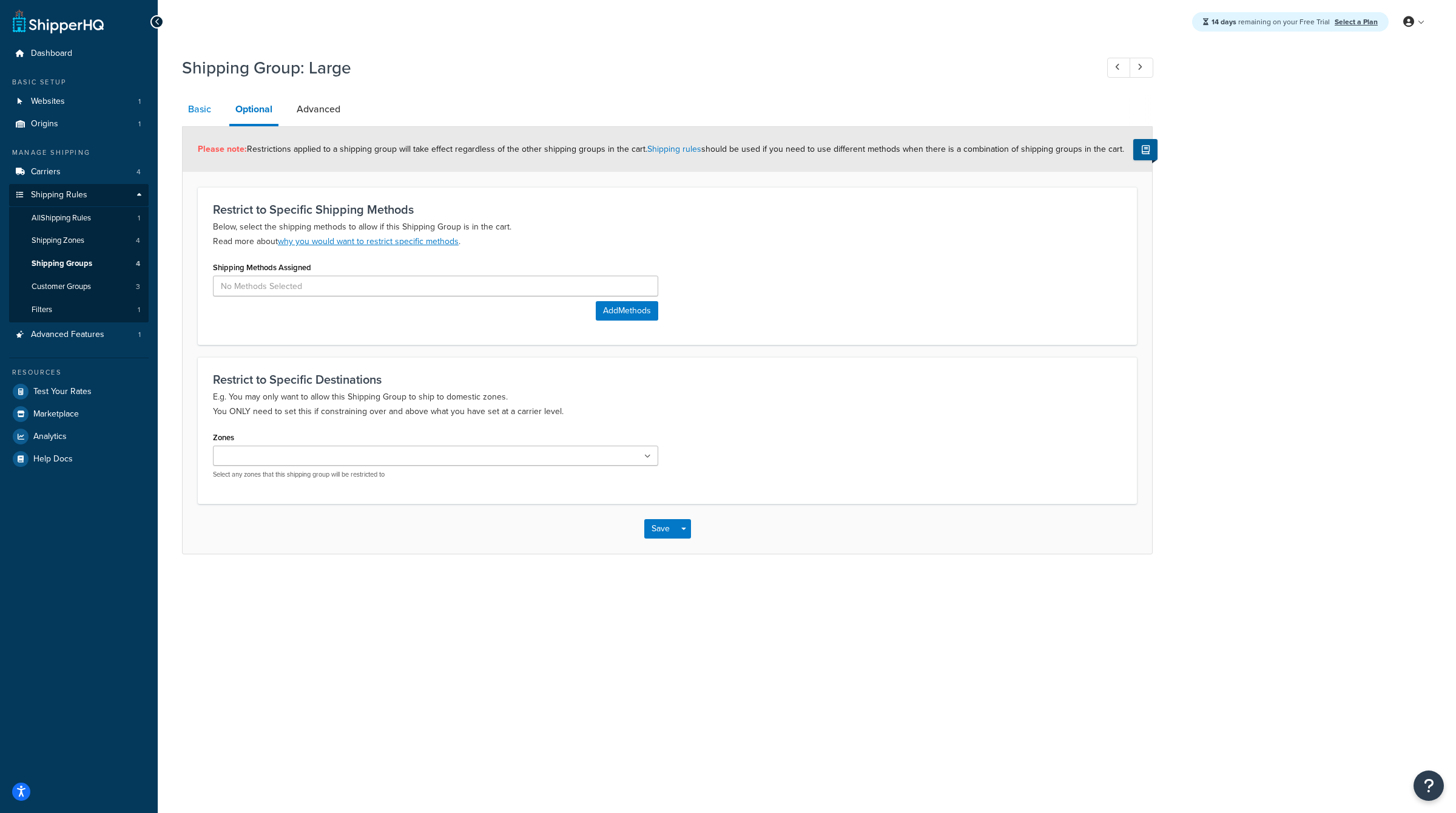
click at [207, 111] on link "Basic" at bounding box center [199, 109] width 35 height 29
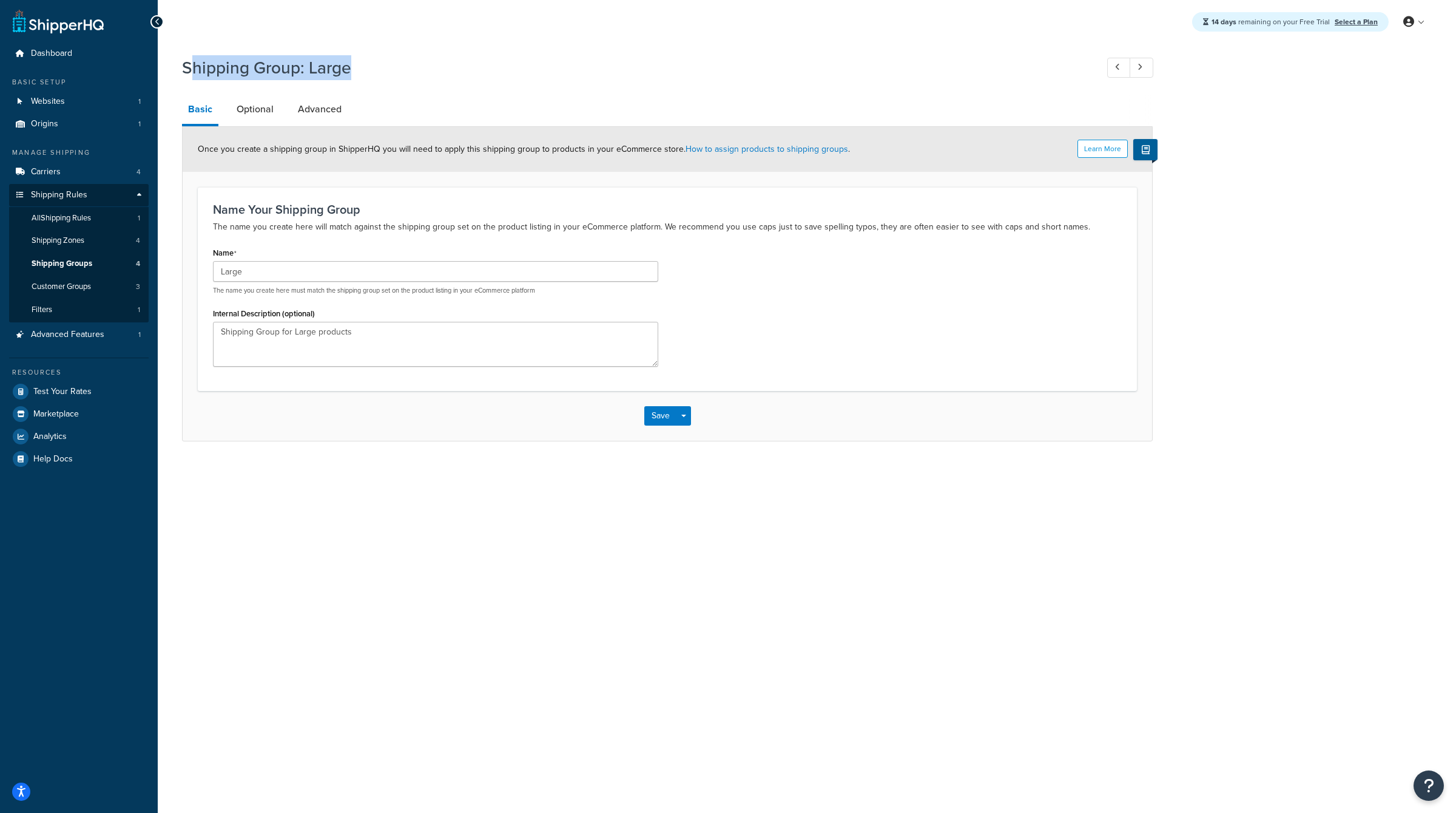
drag, startPoint x: 196, startPoint y: 64, endPoint x: 409, endPoint y: 64, distance: 213.0
click at [409, 64] on h1 "Shipping Group: Large" at bounding box center [634, 67] width 903 height 23
click at [74, 220] on span "All Shipping Rules" at bounding box center [61, 218] width 59 height 10
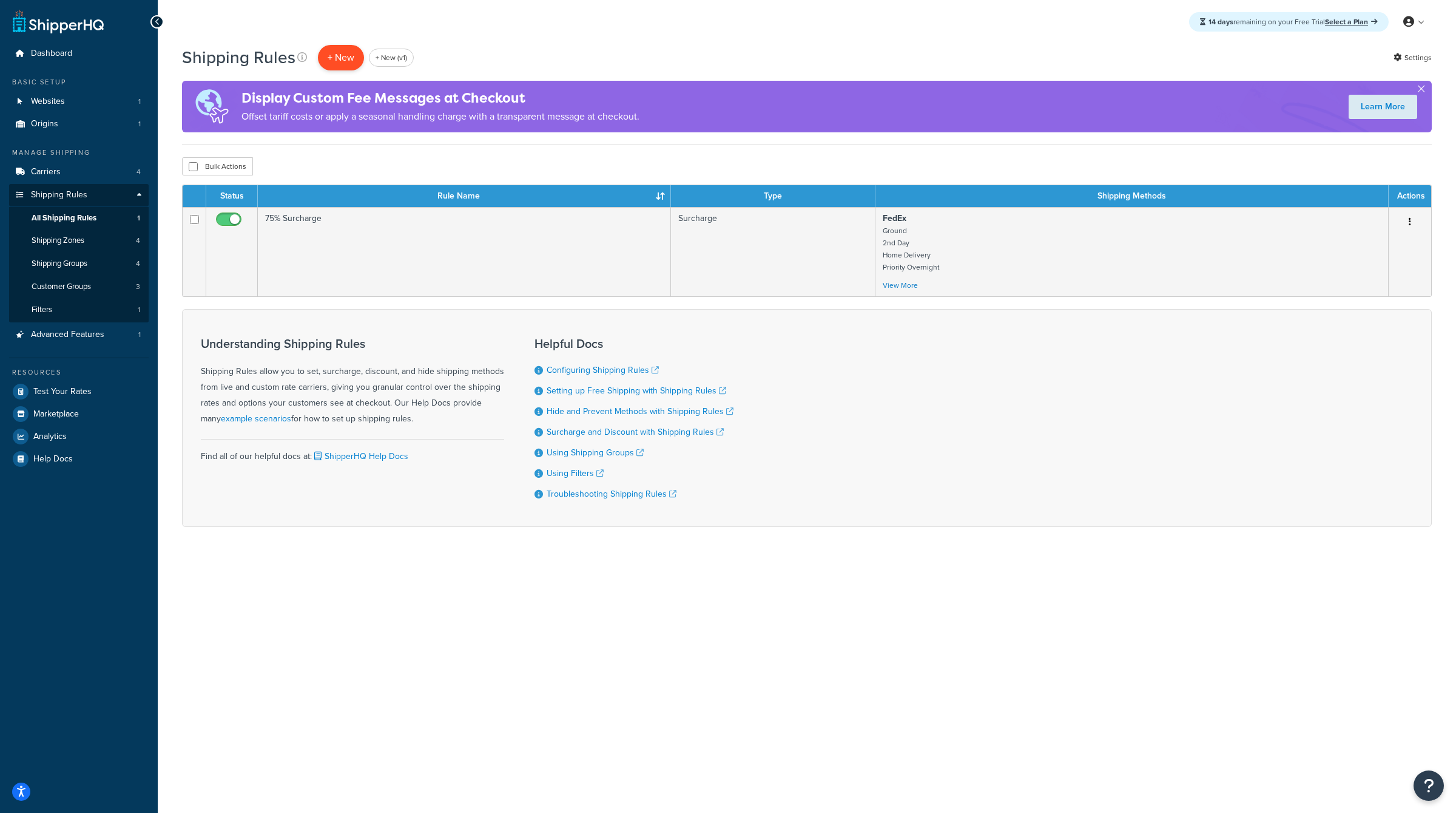
click at [342, 62] on p "+ New" at bounding box center [341, 57] width 46 height 25
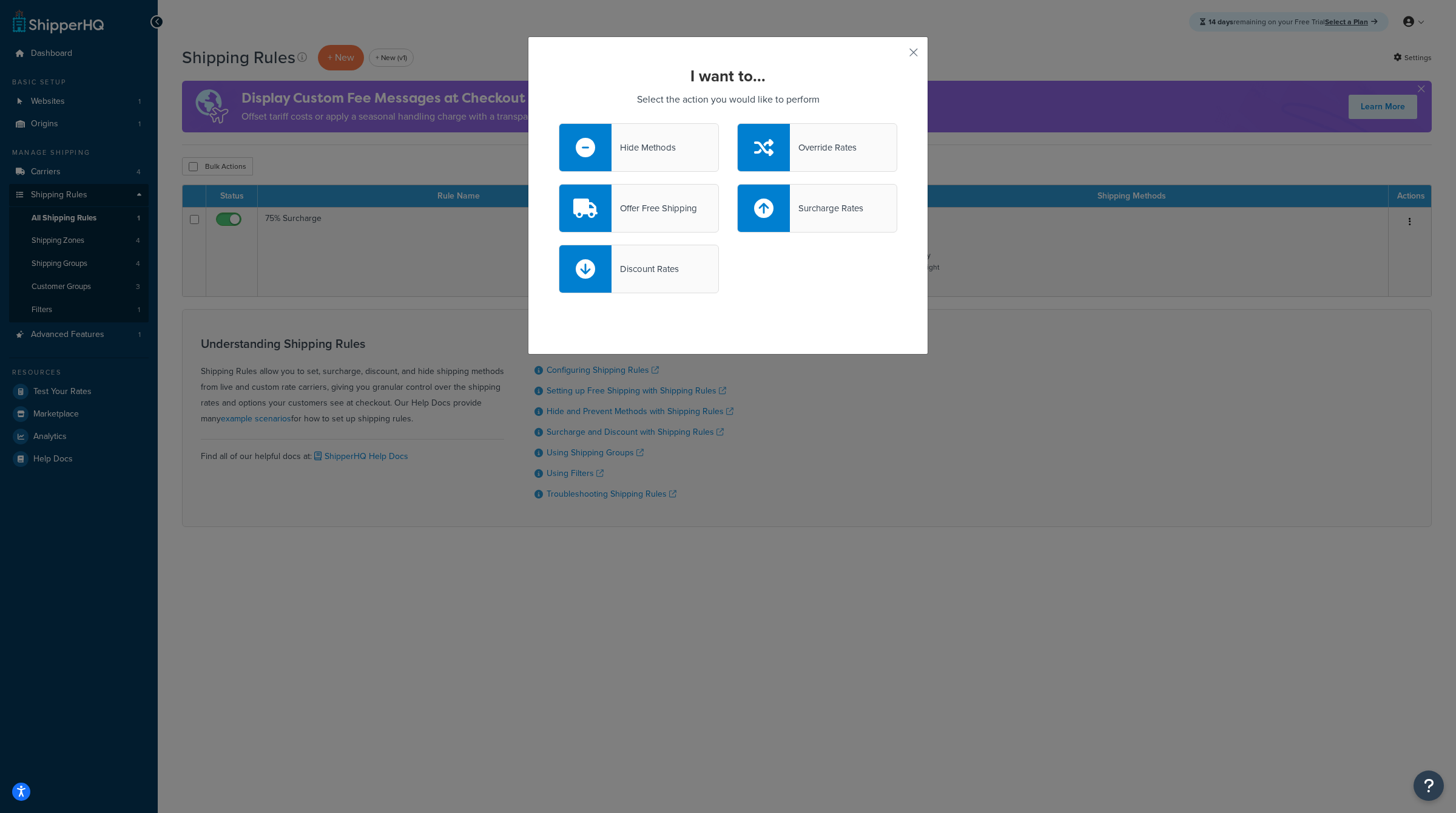
click at [648, 133] on div "Hide Methods" at bounding box center [638, 147] width 161 height 49
click at [0, 0] on input "Hide Methods" at bounding box center [0, 0] width 0 height 0
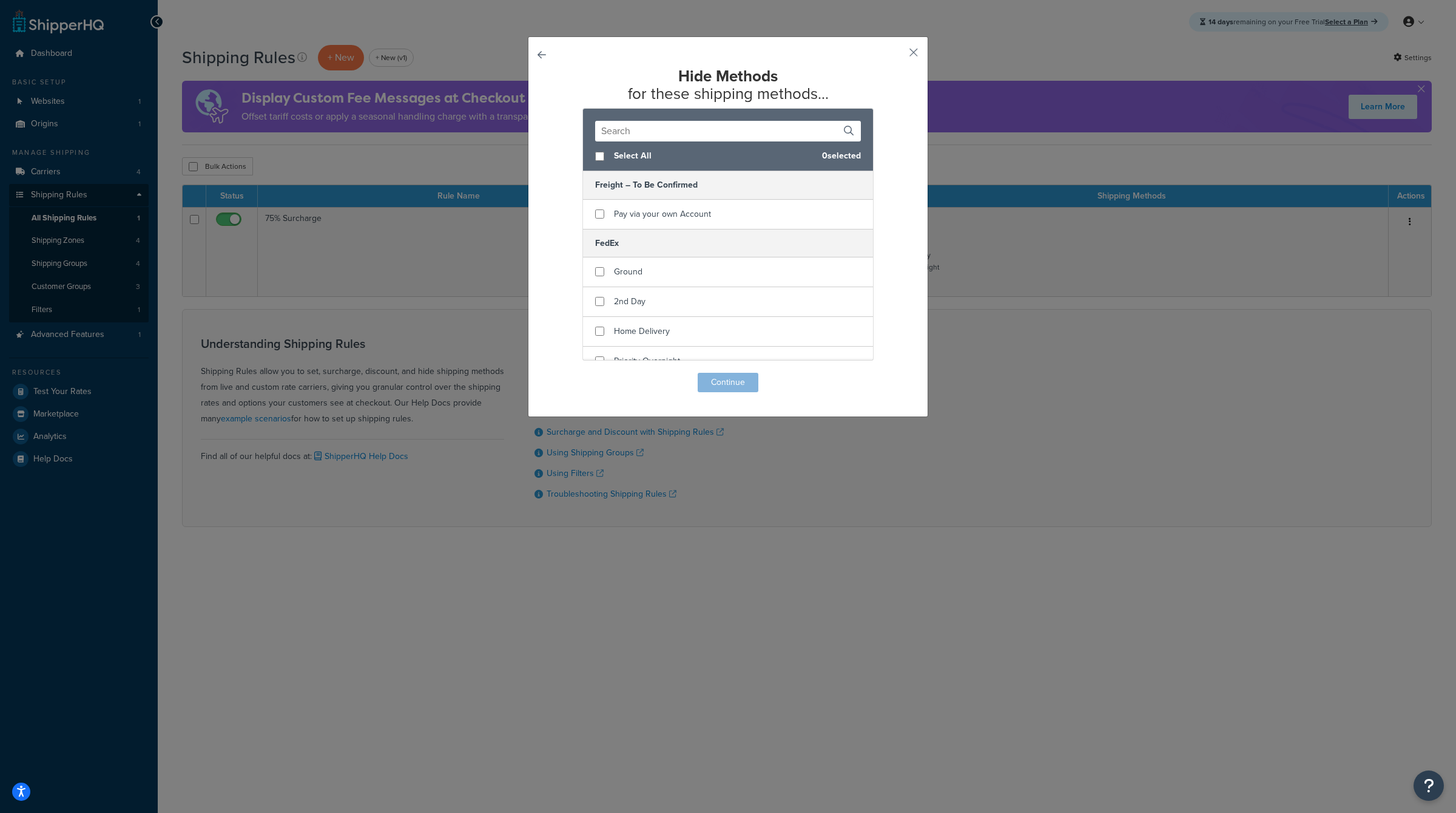
click at [678, 128] on input "text" at bounding box center [728, 131] width 266 height 21
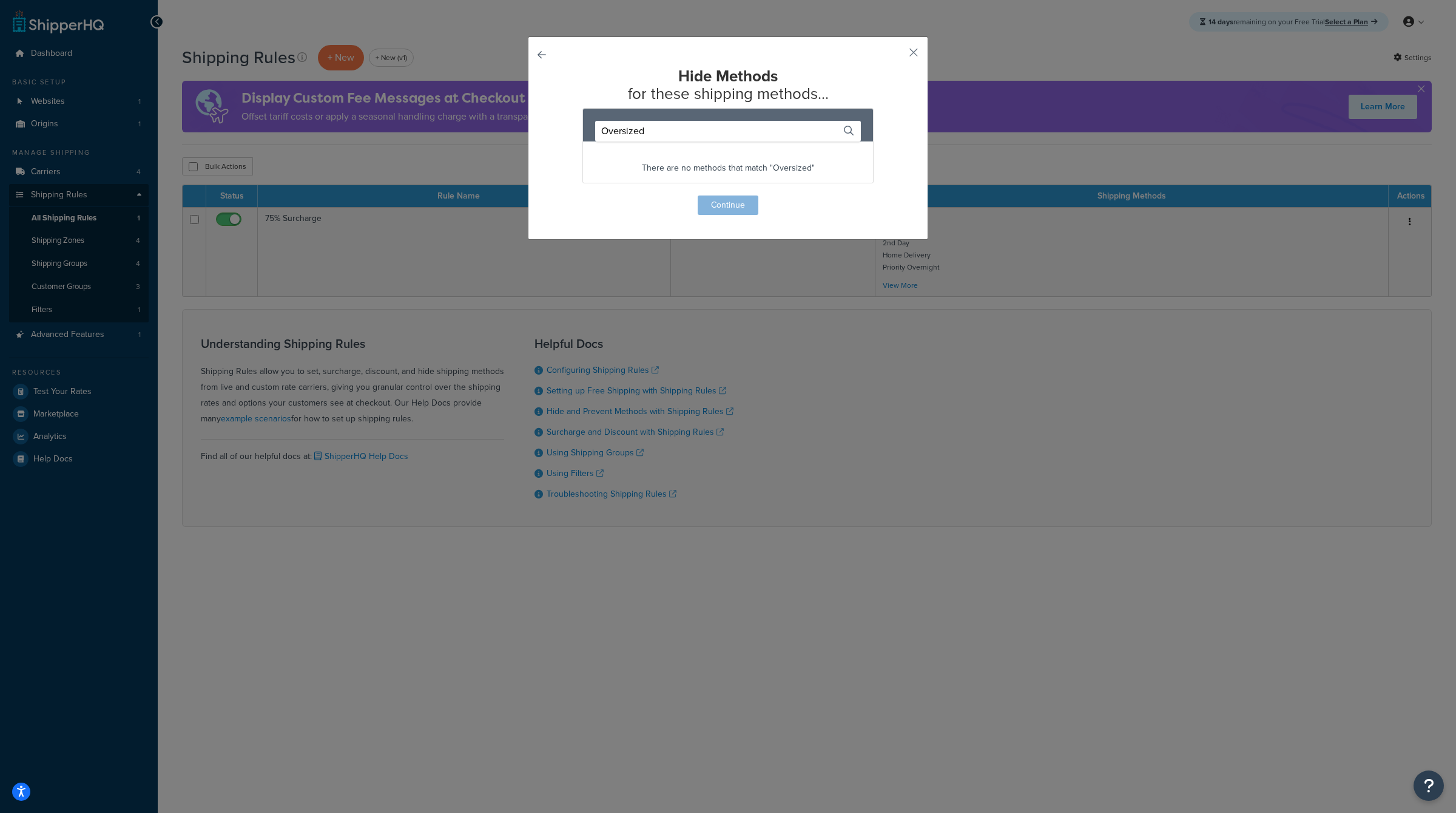
type input "Oversized"
click at [736, 164] on p "There are no methods that match "Oversized"" at bounding box center [728, 168] width 290 height 17
click at [739, 205] on div "Hide Methods for these shipping methods... Oversized There are no methods that …" at bounding box center [728, 141] width 339 height 147
click at [724, 130] on input "Oversized" at bounding box center [728, 131] width 266 height 21
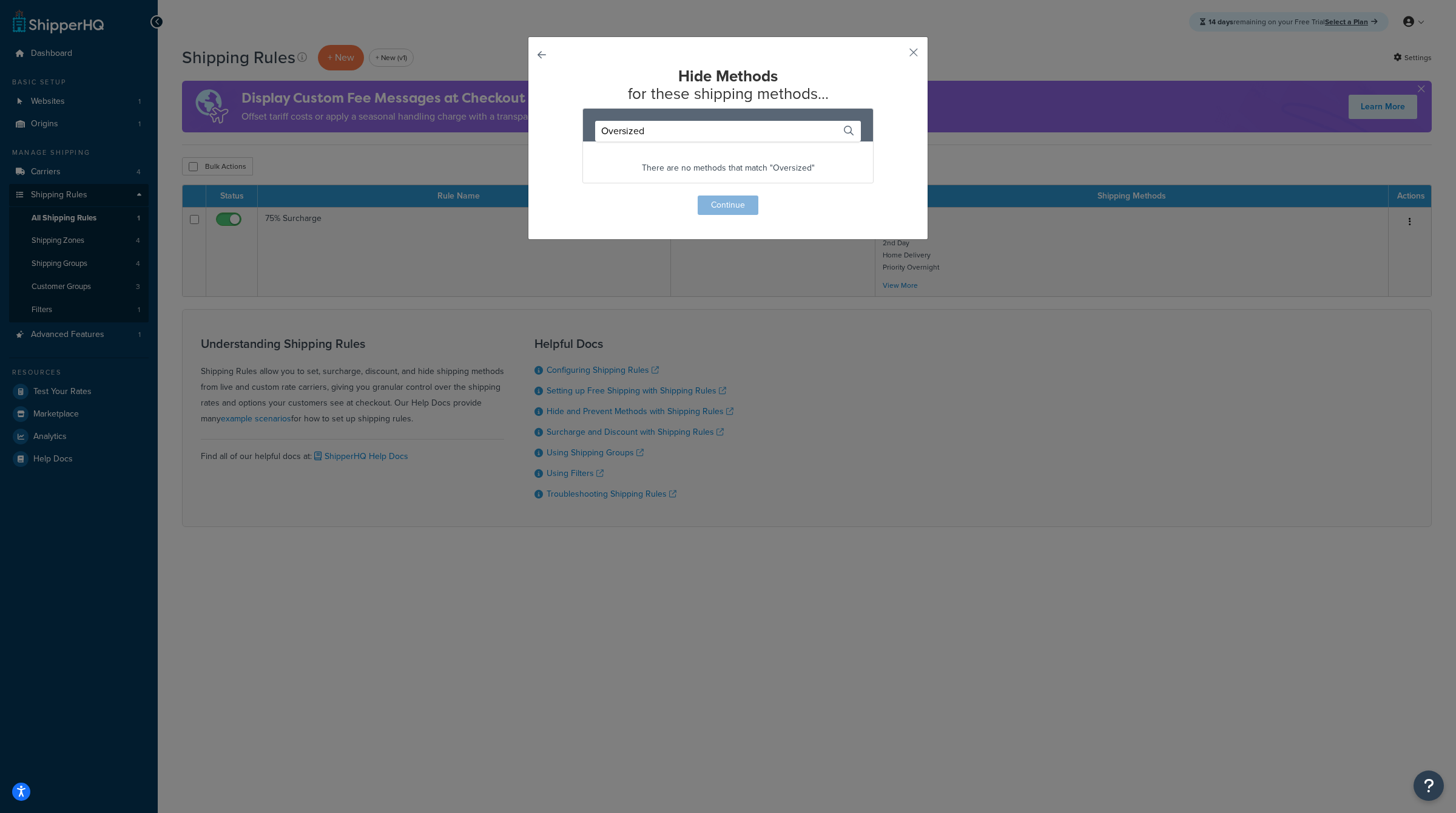
click at [724, 130] on input "Oversized" at bounding box center [728, 131] width 266 height 21
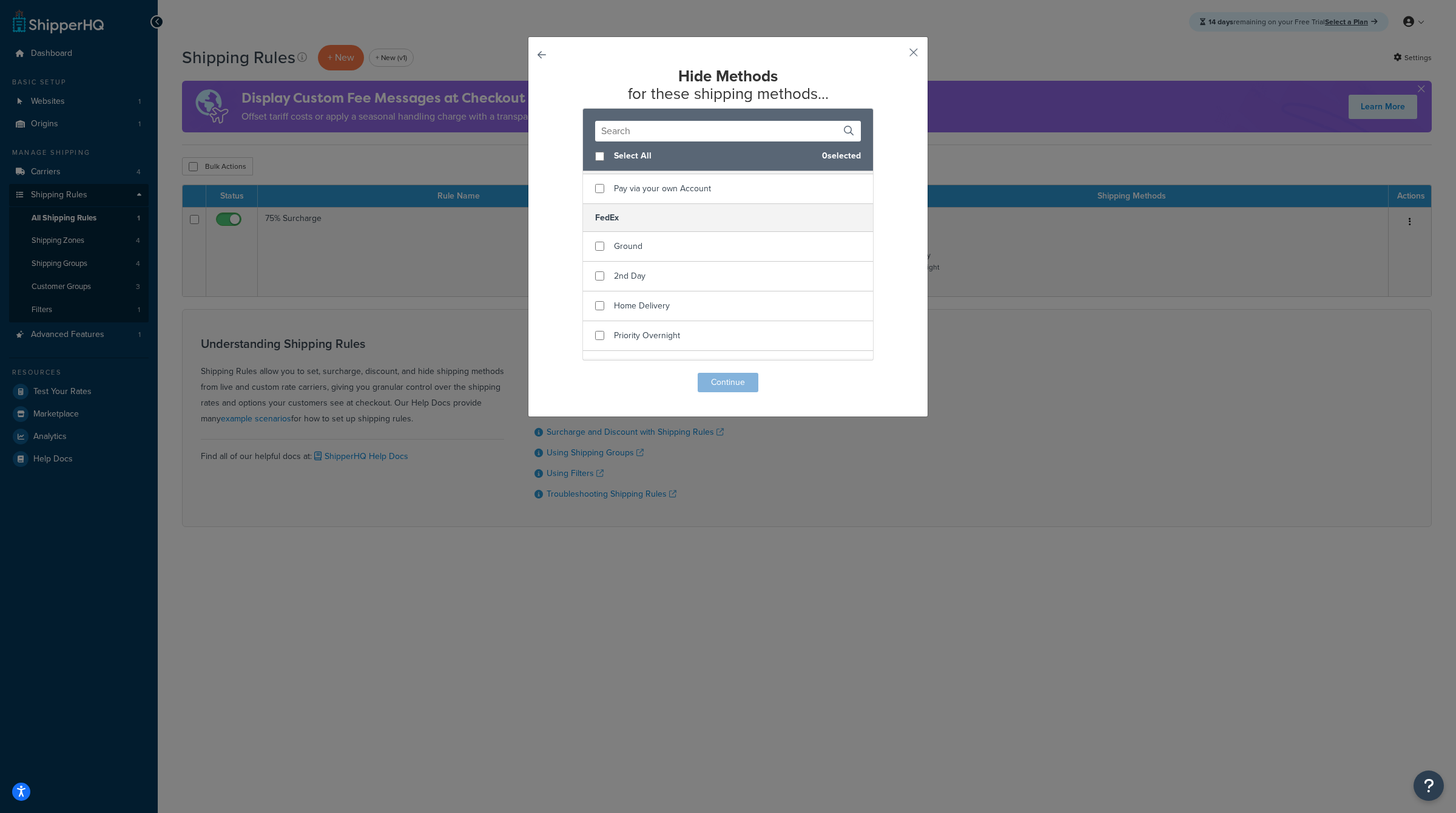
scroll to position [37, 0]
click at [598, 236] on input "checkbox" at bounding box center [600, 235] width 9 height 9
checkbox input "true"
click at [599, 264] on input "checkbox" at bounding box center [600, 265] width 9 height 9
checkbox input "true"
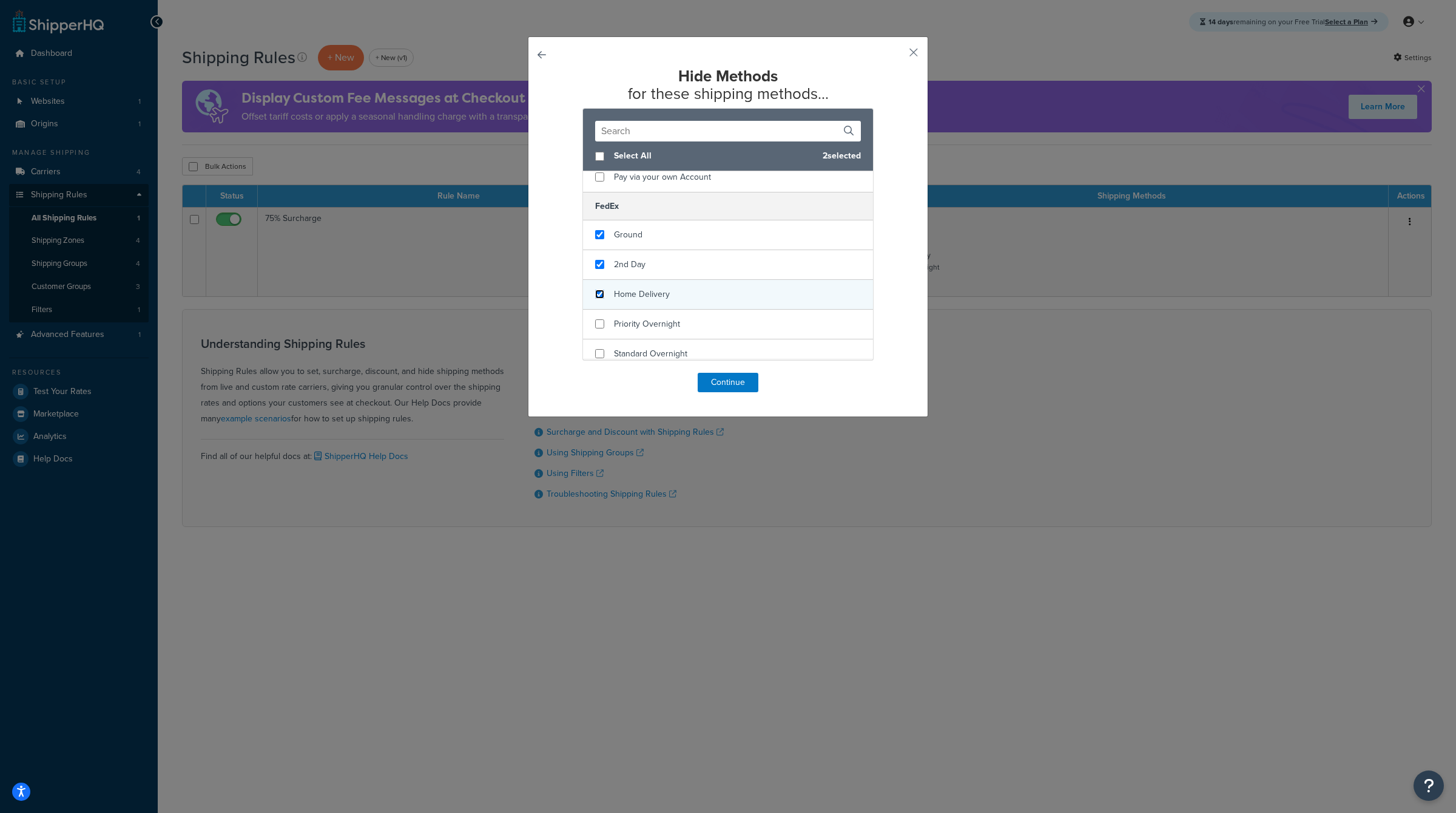
click at [600, 291] on input "checkbox" at bounding box center [600, 294] width 9 height 9
checkbox input "true"
click at [724, 381] on button "Continue" at bounding box center [728, 382] width 61 height 20
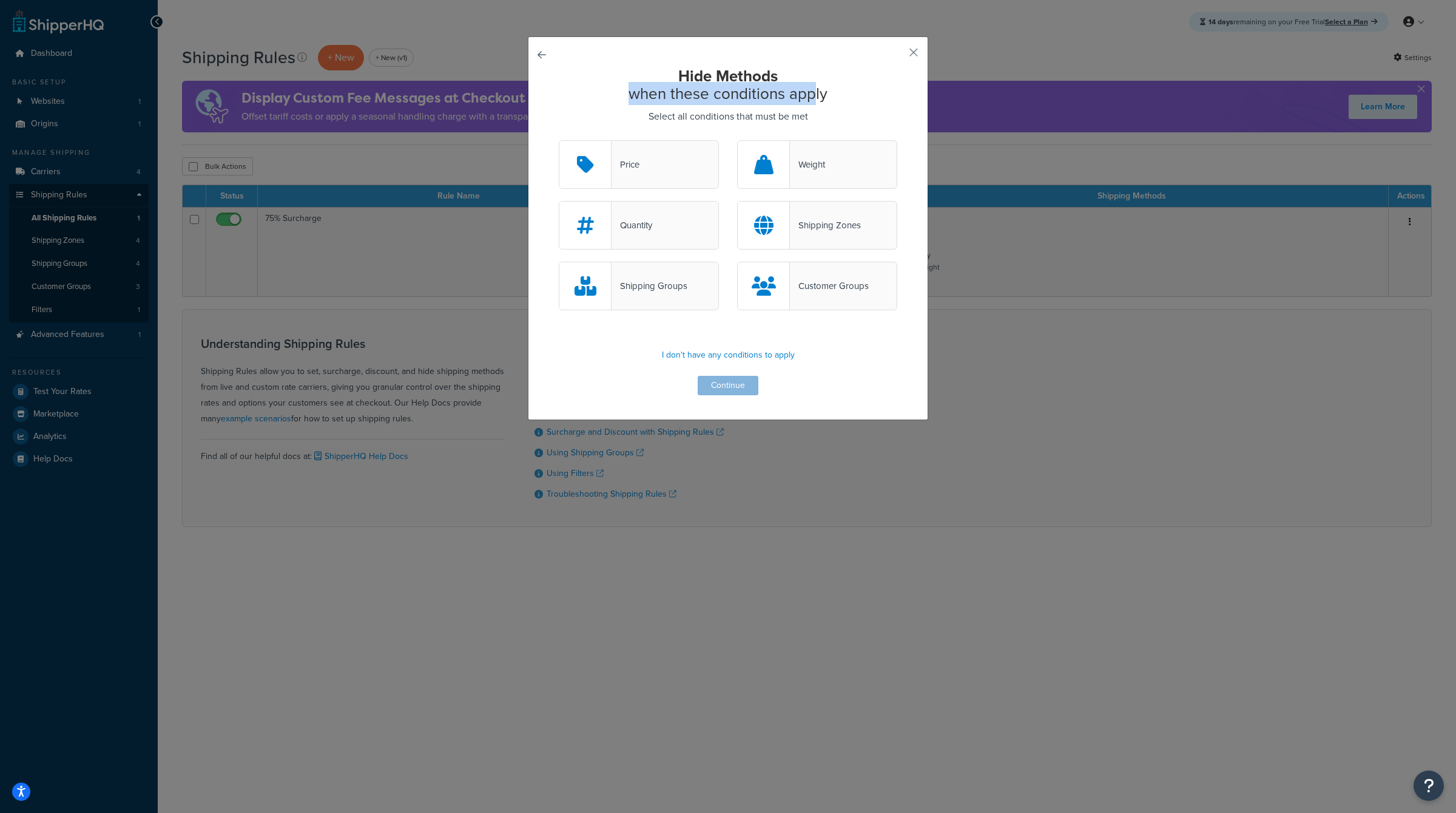
drag, startPoint x: 634, startPoint y: 100, endPoint x: 814, endPoint y: 102, distance: 180.0
click at [813, 102] on h2 "Hide Methods when these conditions apply" at bounding box center [728, 84] width 339 height 35
click at [647, 379] on div "Hide Methods when these conditions apply Select all conditions that must be met…" at bounding box center [728, 231] width 339 height 328
click at [649, 306] on div "Shipping Groups" at bounding box center [638, 286] width 161 height 49
click at [0, 0] on input "Shipping Groups" at bounding box center [0, 0] width 0 height 0
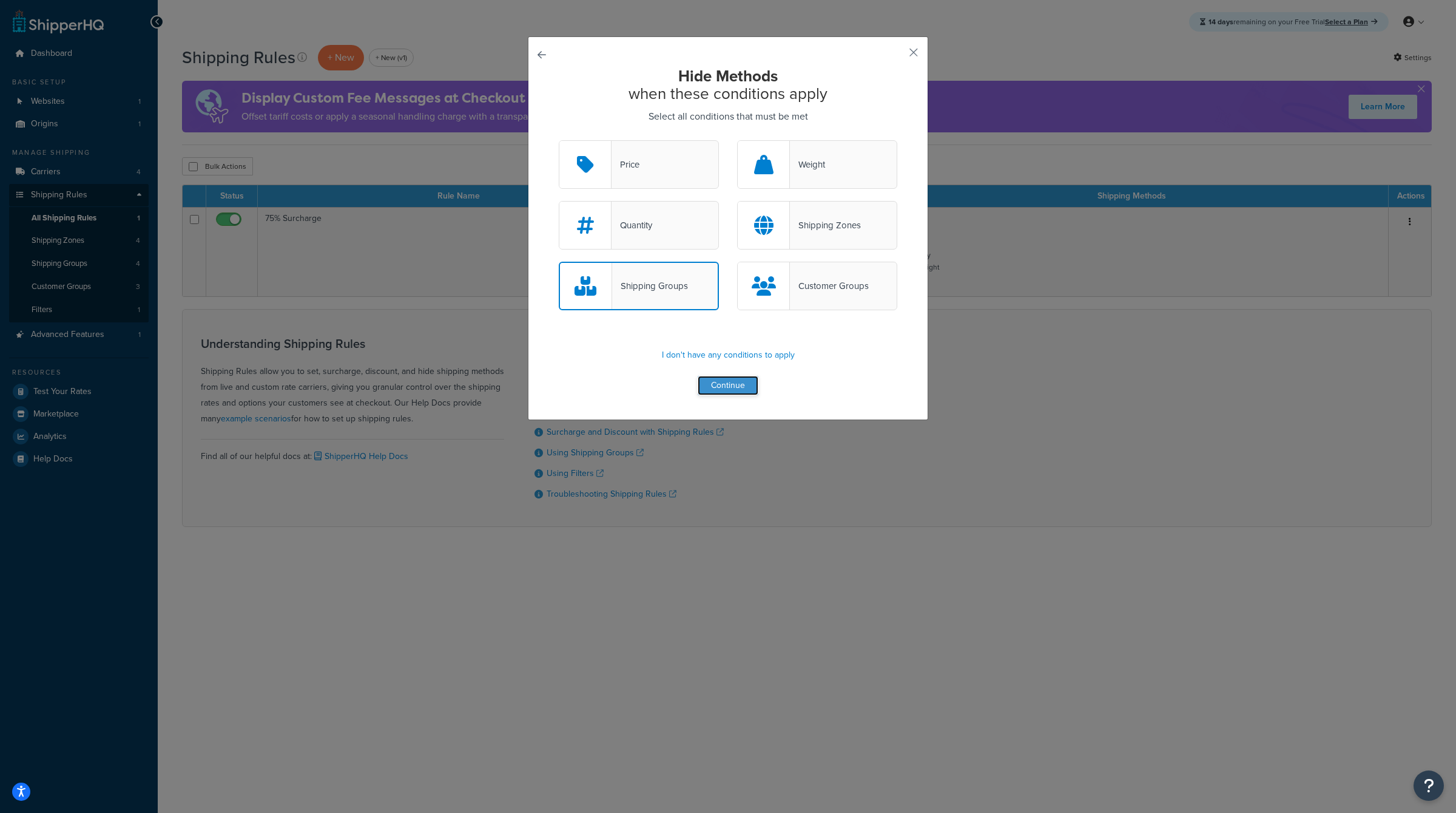
click at [716, 390] on button "Continue" at bounding box center [728, 385] width 61 height 20
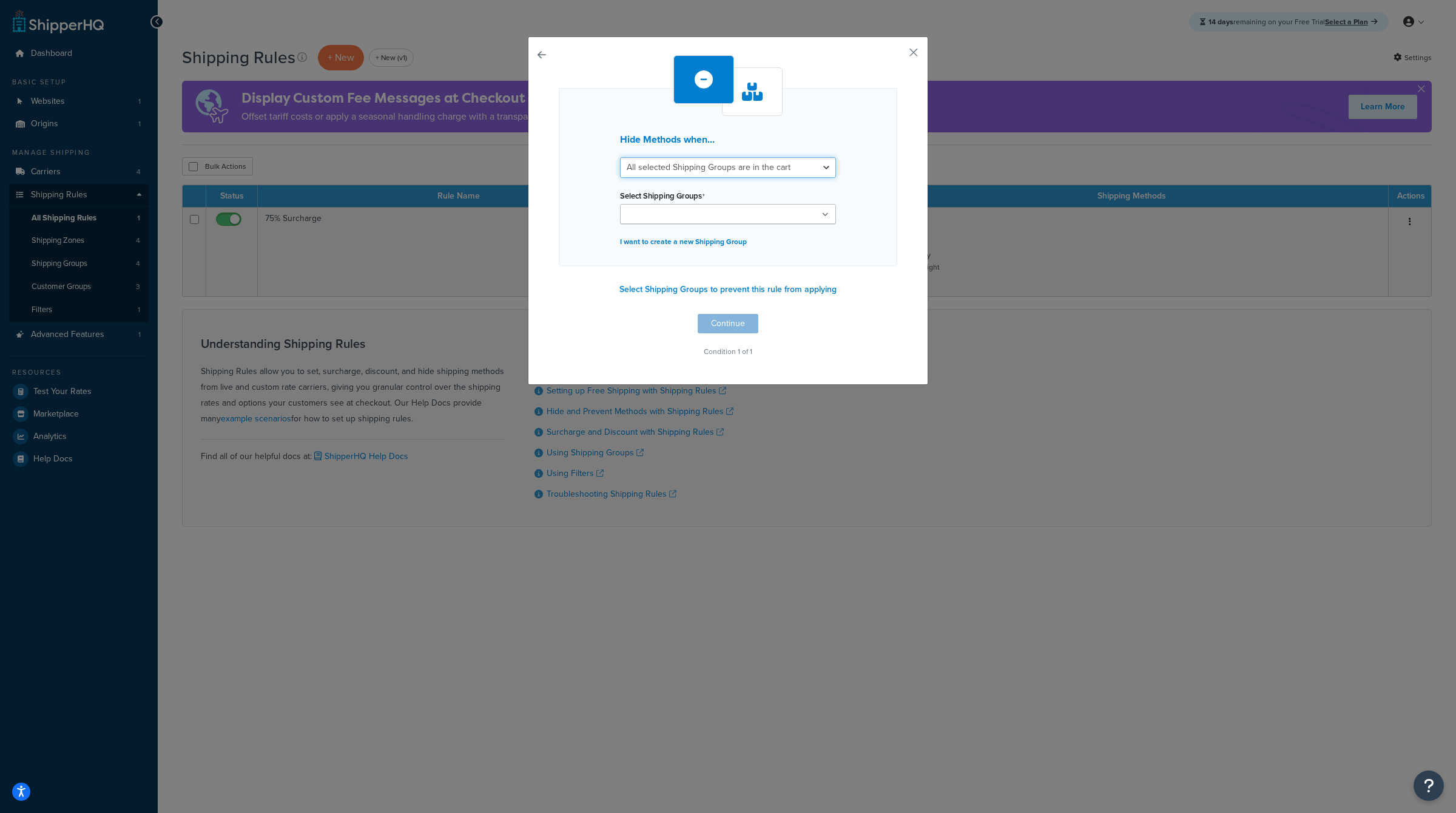
click at [751, 162] on select "All selected Shipping Groups are in the cart Any selected Shipping Groups are i…" at bounding box center [728, 167] width 216 height 21
select select "any"
click at [621, 157] on select "All selected Shipping Groups are in the cart Any selected Shipping Groups are i…" at bounding box center [728, 167] width 216 height 21
click at [774, 217] on ul at bounding box center [728, 213] width 216 height 20
click at [587, 212] on div "Hide Methods when... All selected Shipping Groups are in the cart Any selected …" at bounding box center [728, 178] width 339 height 181
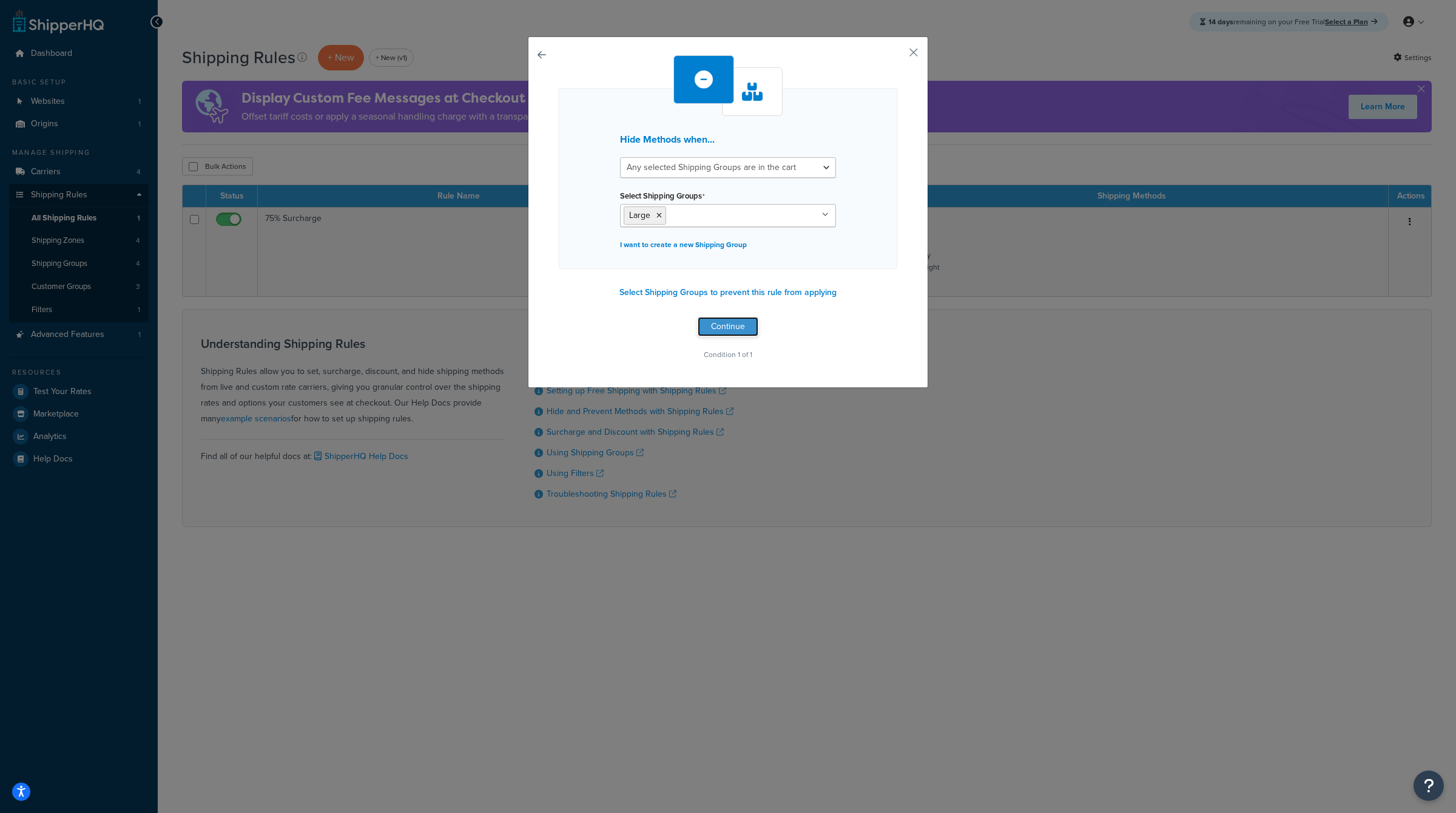
click at [727, 327] on button "Continue" at bounding box center [728, 326] width 61 height 20
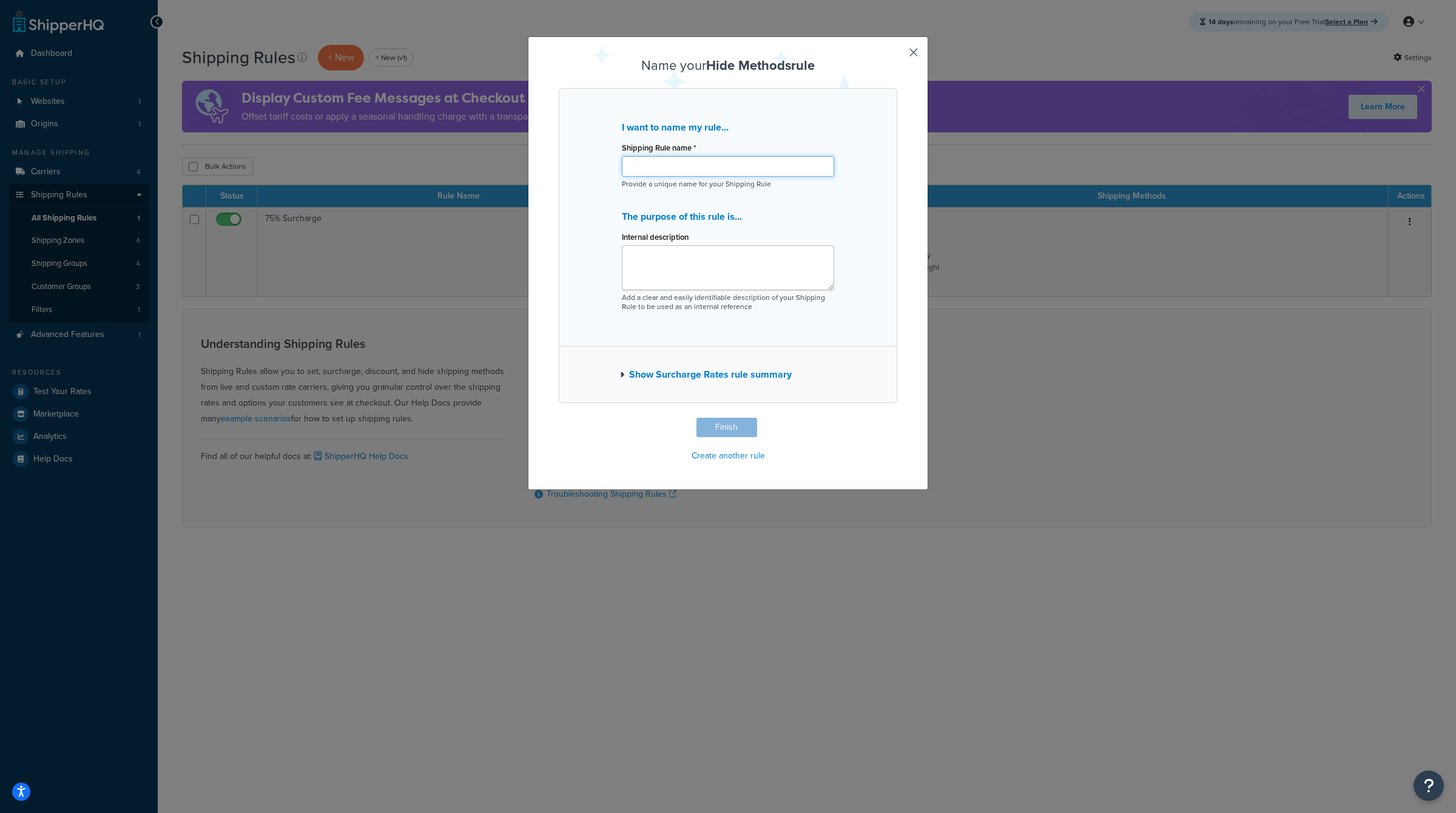
click at [718, 162] on input "Shipping Rule name *" at bounding box center [728, 166] width 212 height 21
type input "Hide Ground with Oversized In Cart"
click at [667, 258] on textarea "Internal description" at bounding box center [728, 268] width 212 height 45
type textarea "Hide Methods when Oversized in cart"
click at [728, 431] on button "Finish" at bounding box center [727, 427] width 61 height 20
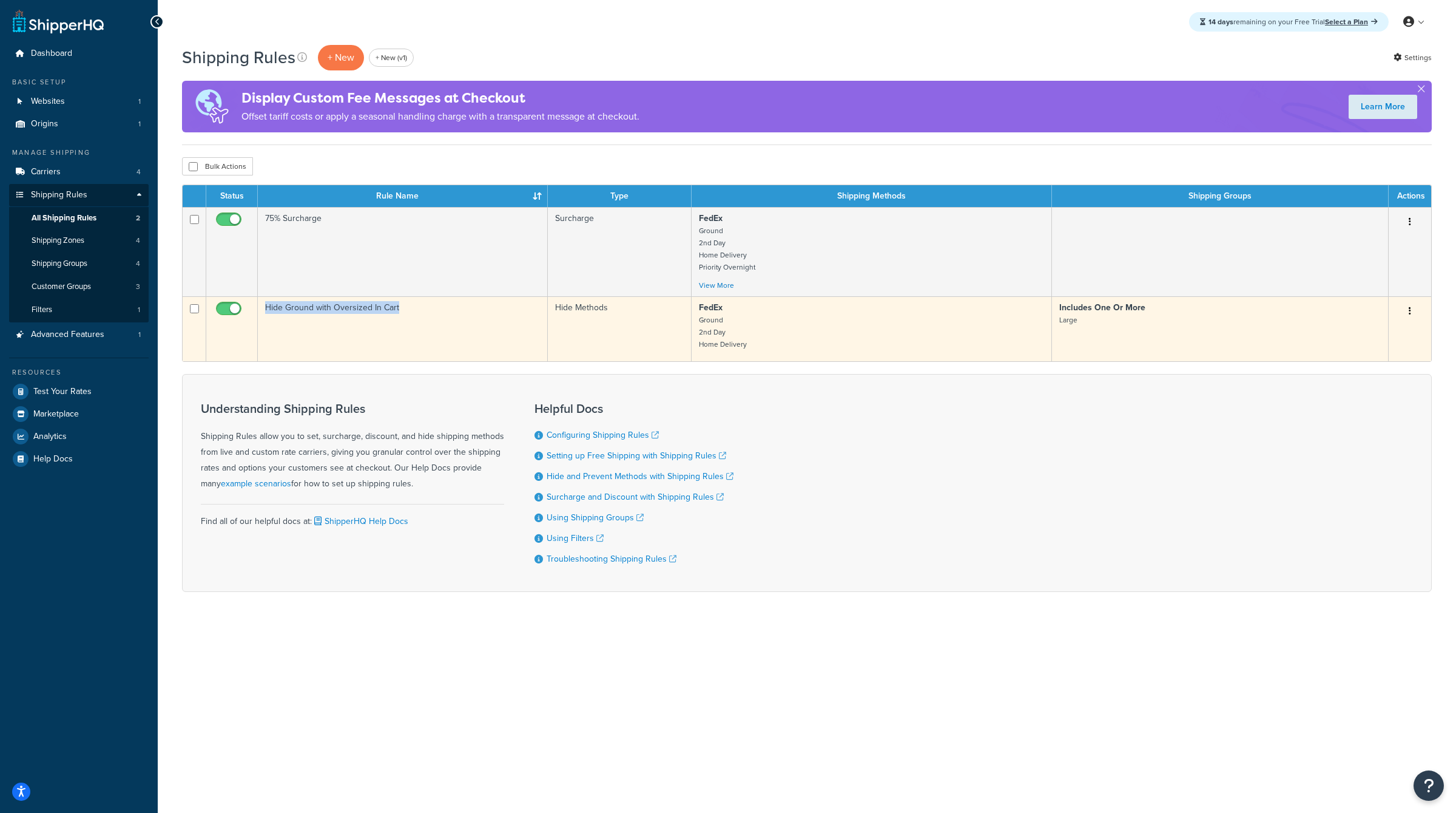
drag, startPoint x: 415, startPoint y: 310, endPoint x: 226, endPoint y: 306, distance: 189.0
click at [226, 306] on tr "Hide Ground with Oversized In Cart Hide Methods FedEx Ground 2nd Day Home Deliv…" at bounding box center [807, 328] width 1249 height 65
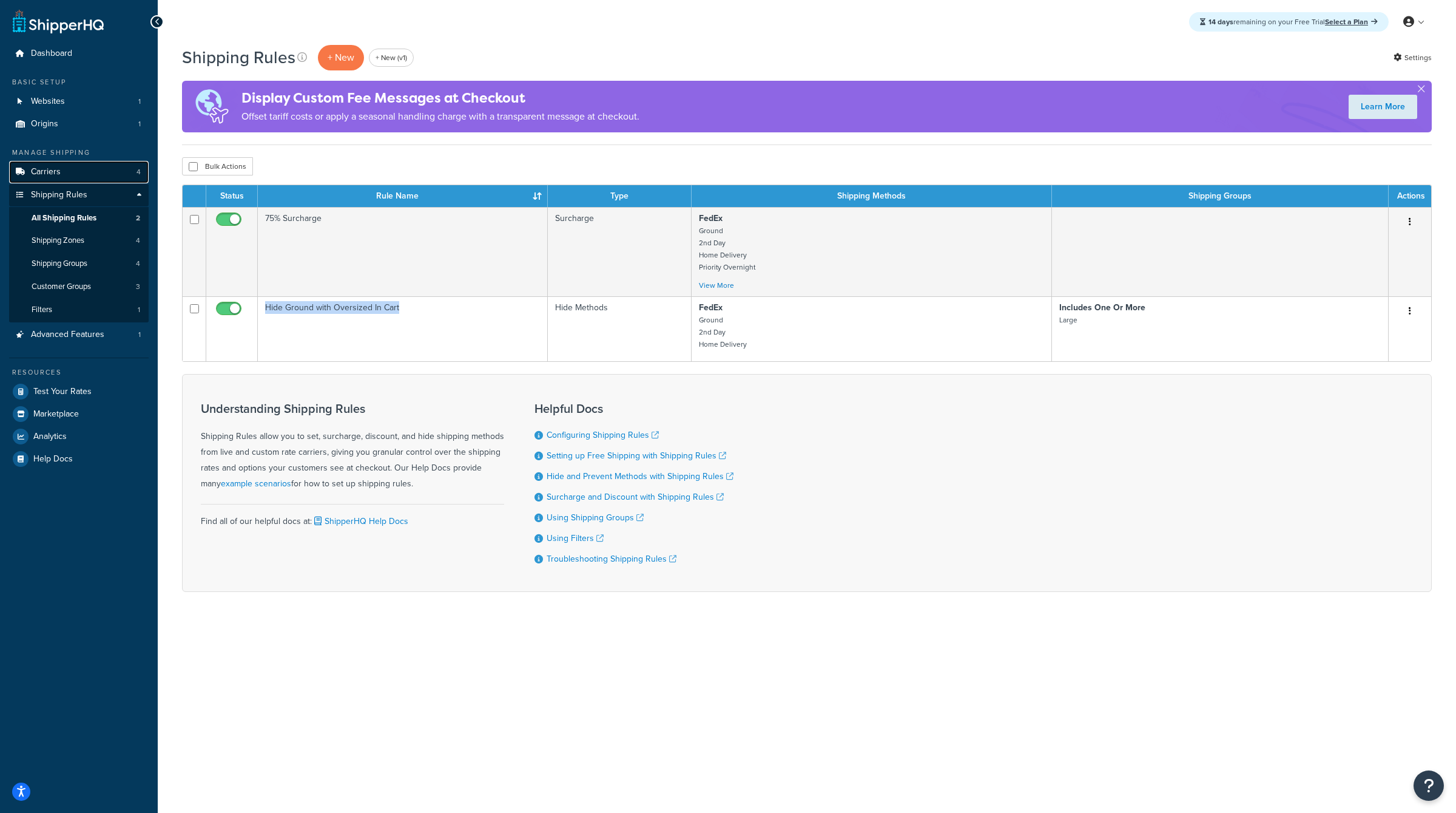
click at [32, 169] on span "Carriers" at bounding box center [46, 172] width 30 height 10
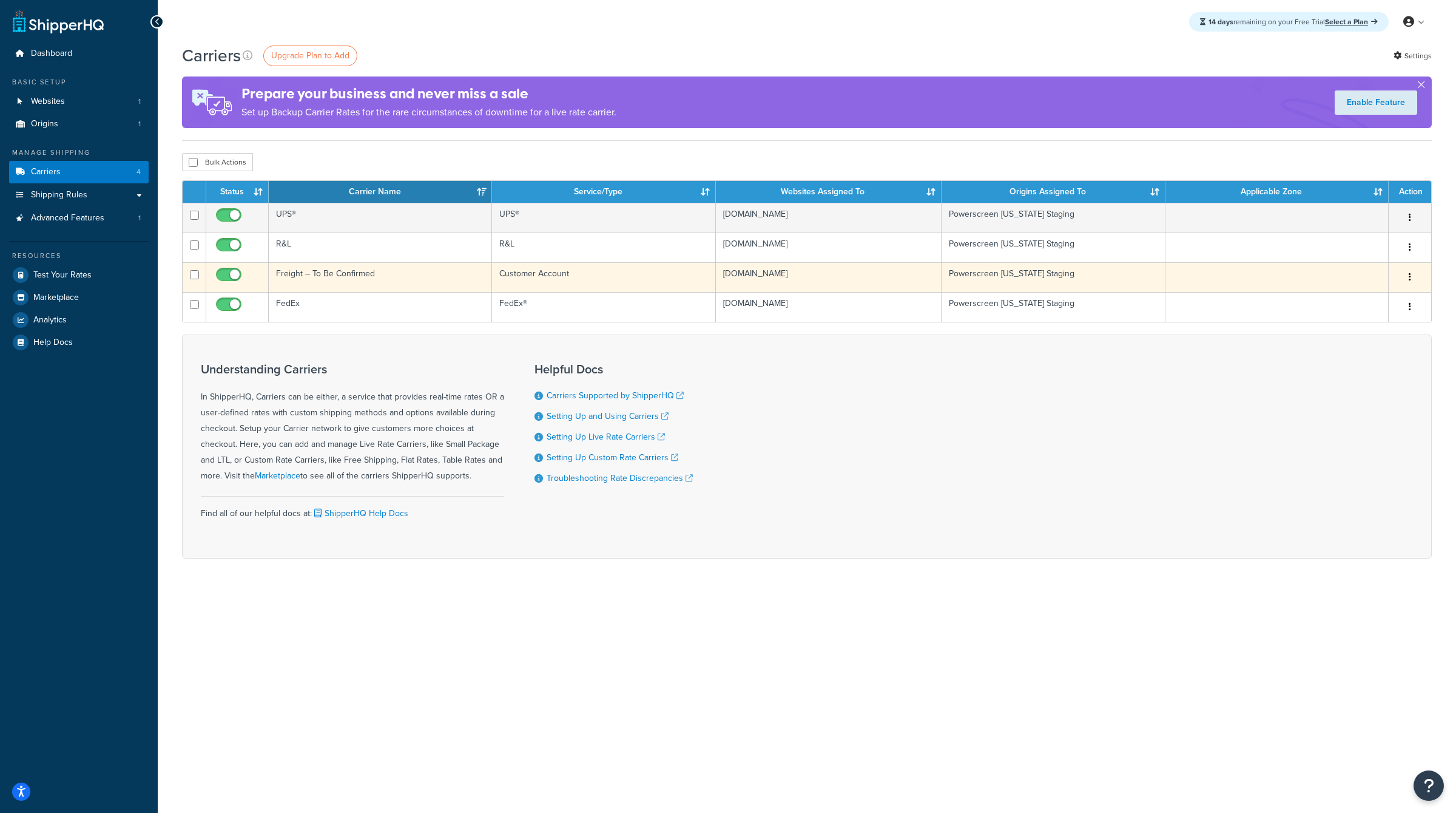
click at [1409, 275] on icon "button" at bounding box center [1410, 276] width 3 height 8
click at [1345, 303] on link "Edit" at bounding box center [1361, 300] width 96 height 25
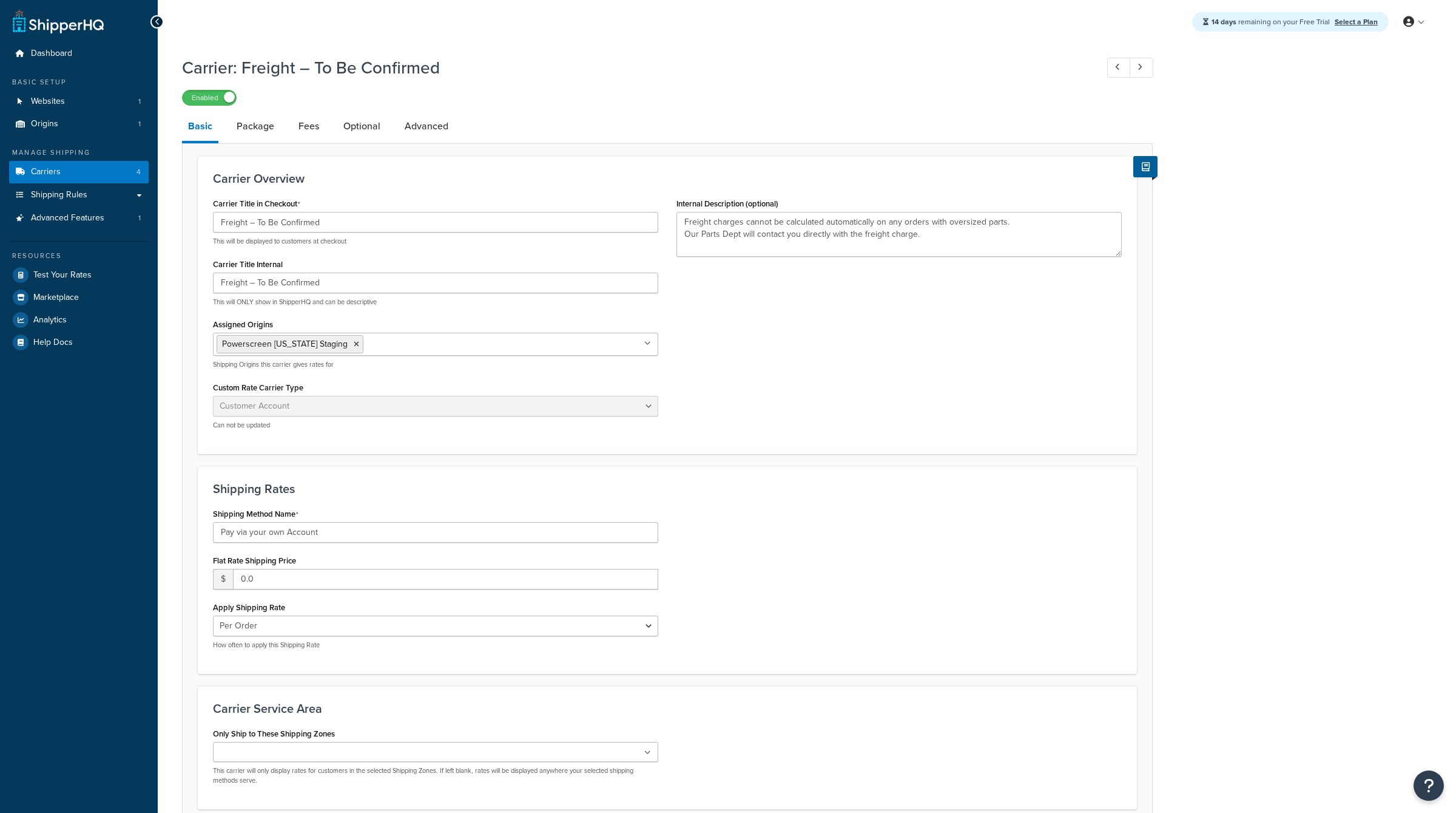
select select "customerAccount"
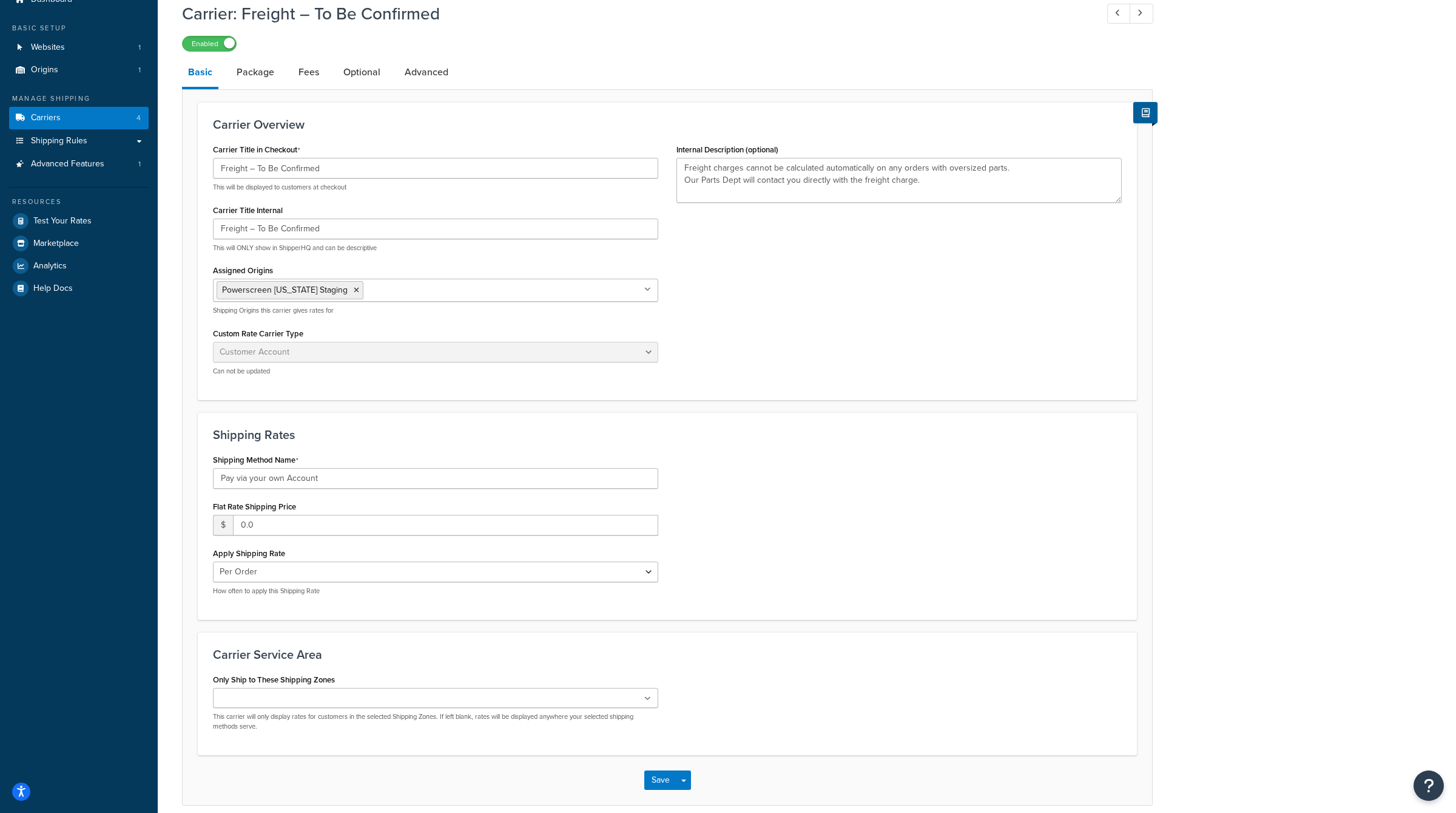
scroll to position [106, 0]
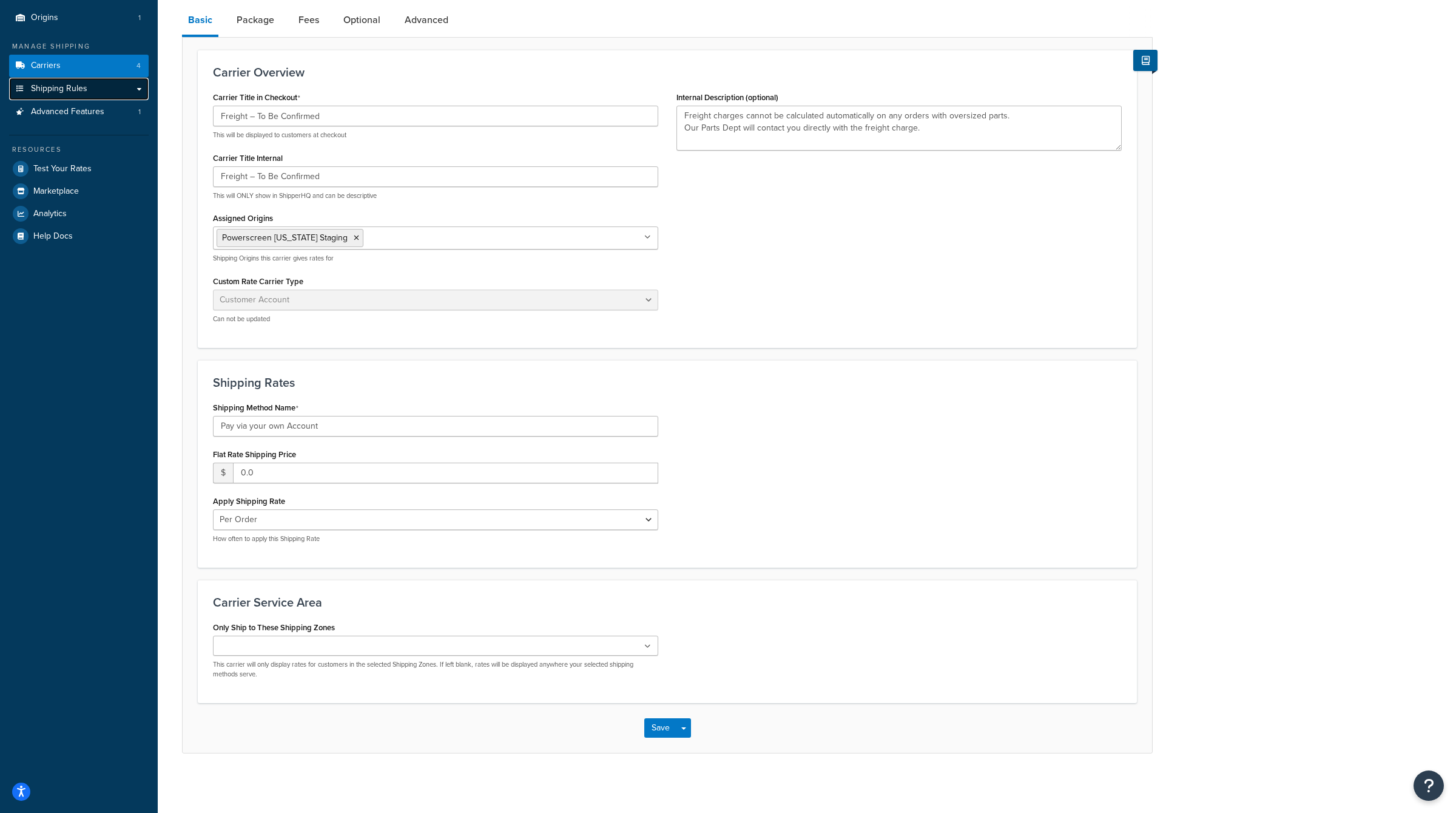
click at [100, 92] on link "Shipping Rules" at bounding box center [79, 89] width 140 height 23
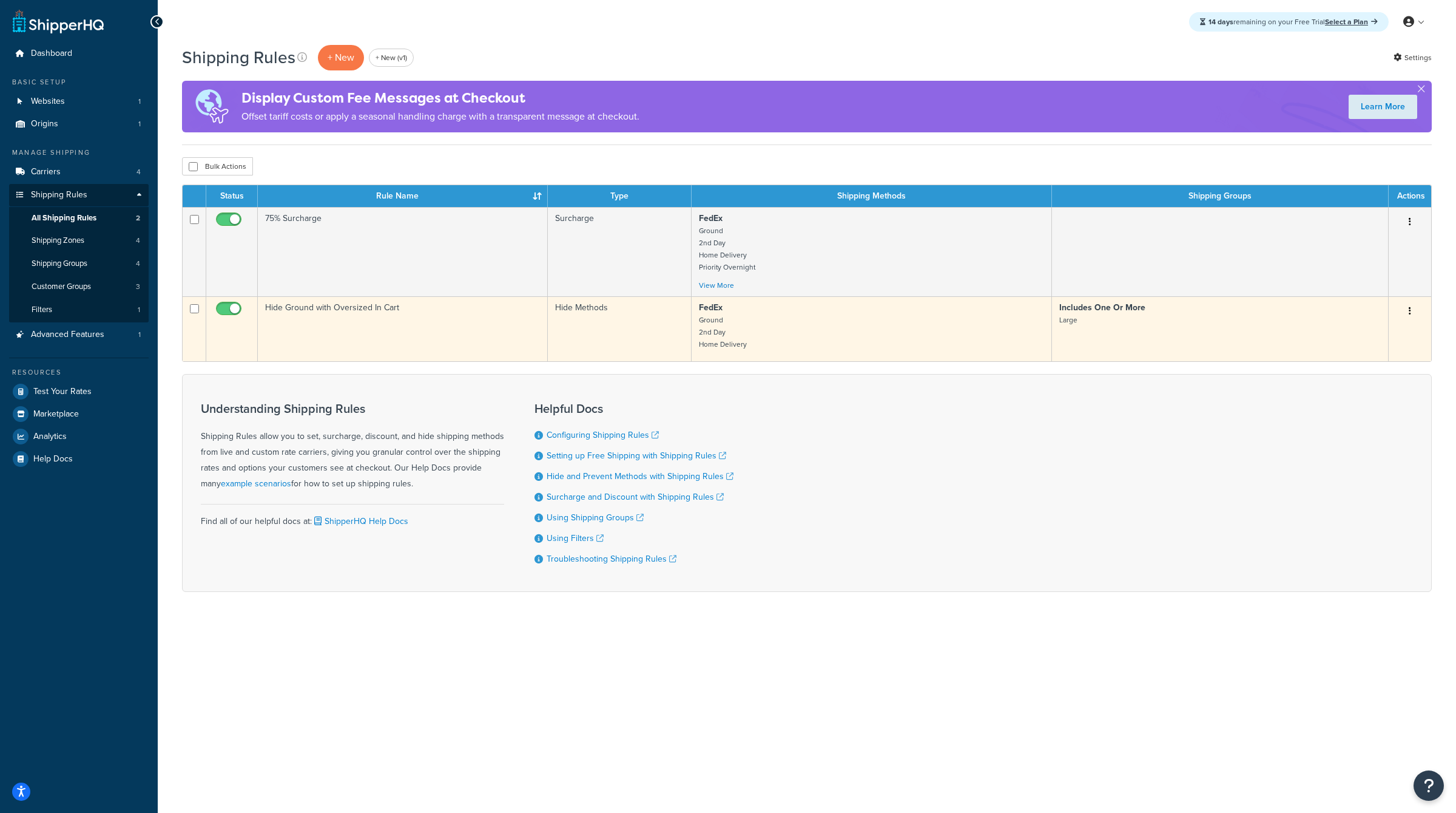
click at [696, 335] on td "FedEx Ground 2nd Day Home Delivery" at bounding box center [872, 328] width 360 height 65
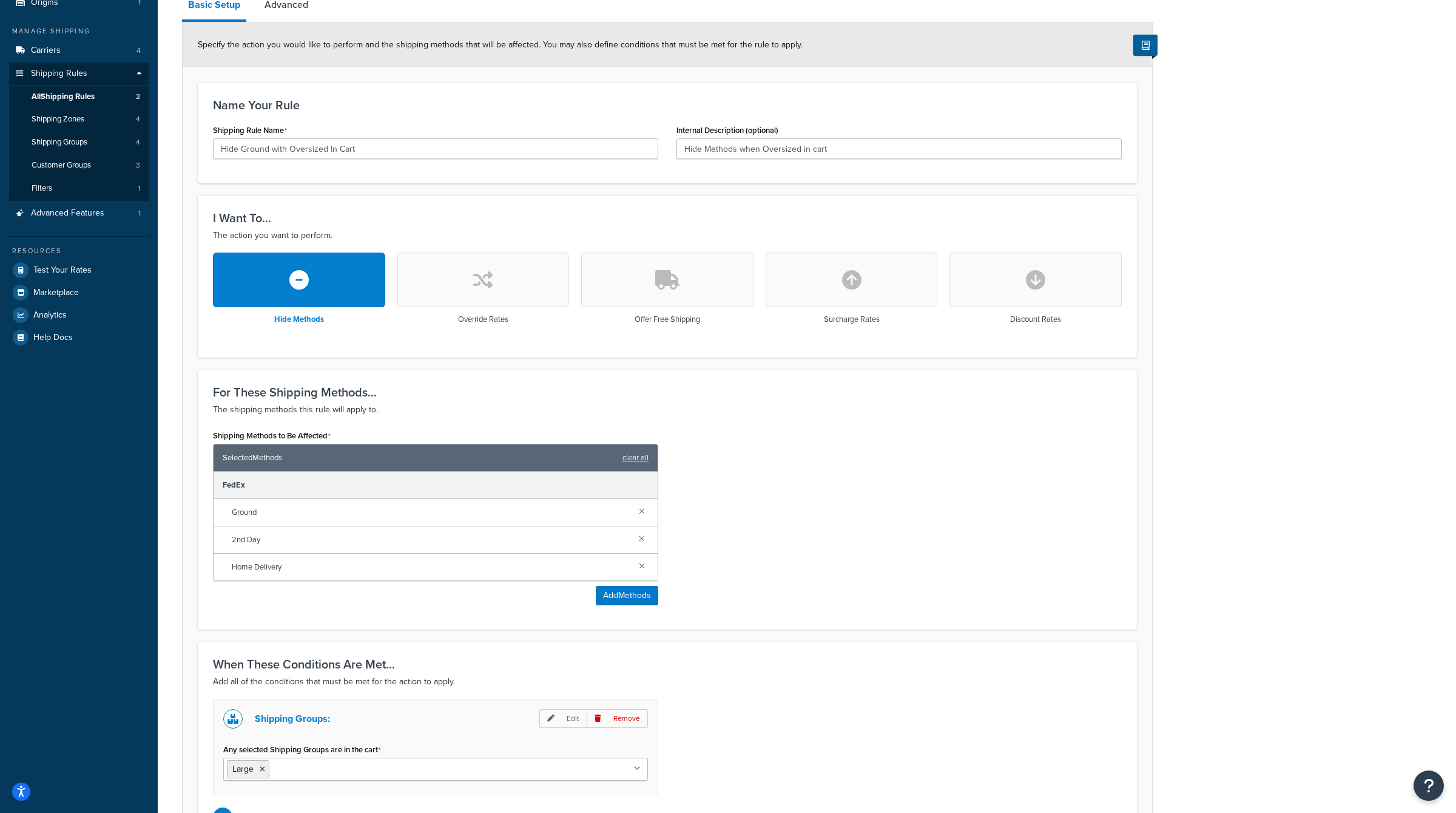
scroll to position [258, 0]
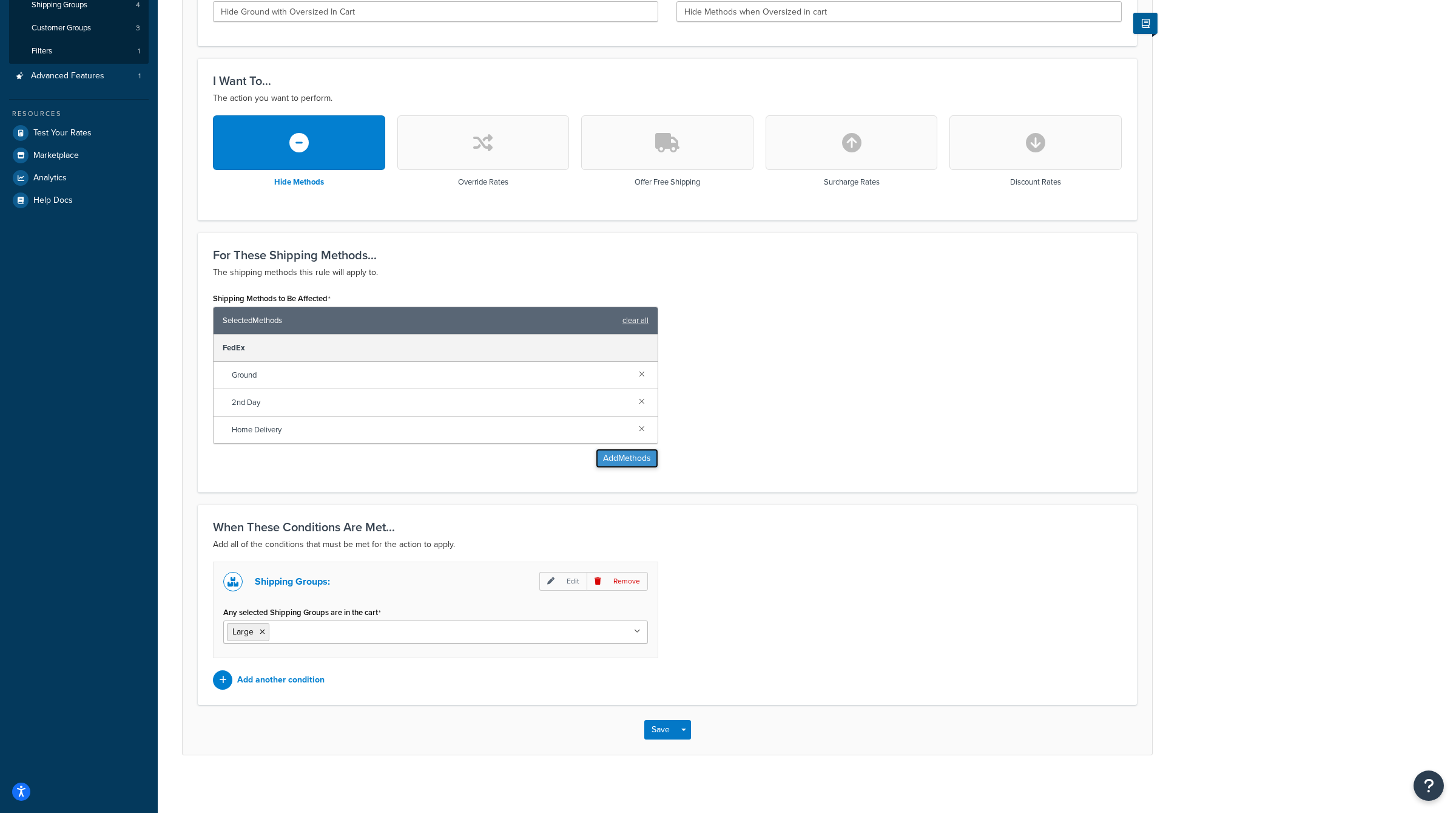
click at [638, 454] on button "Add Methods" at bounding box center [627, 458] width 63 height 20
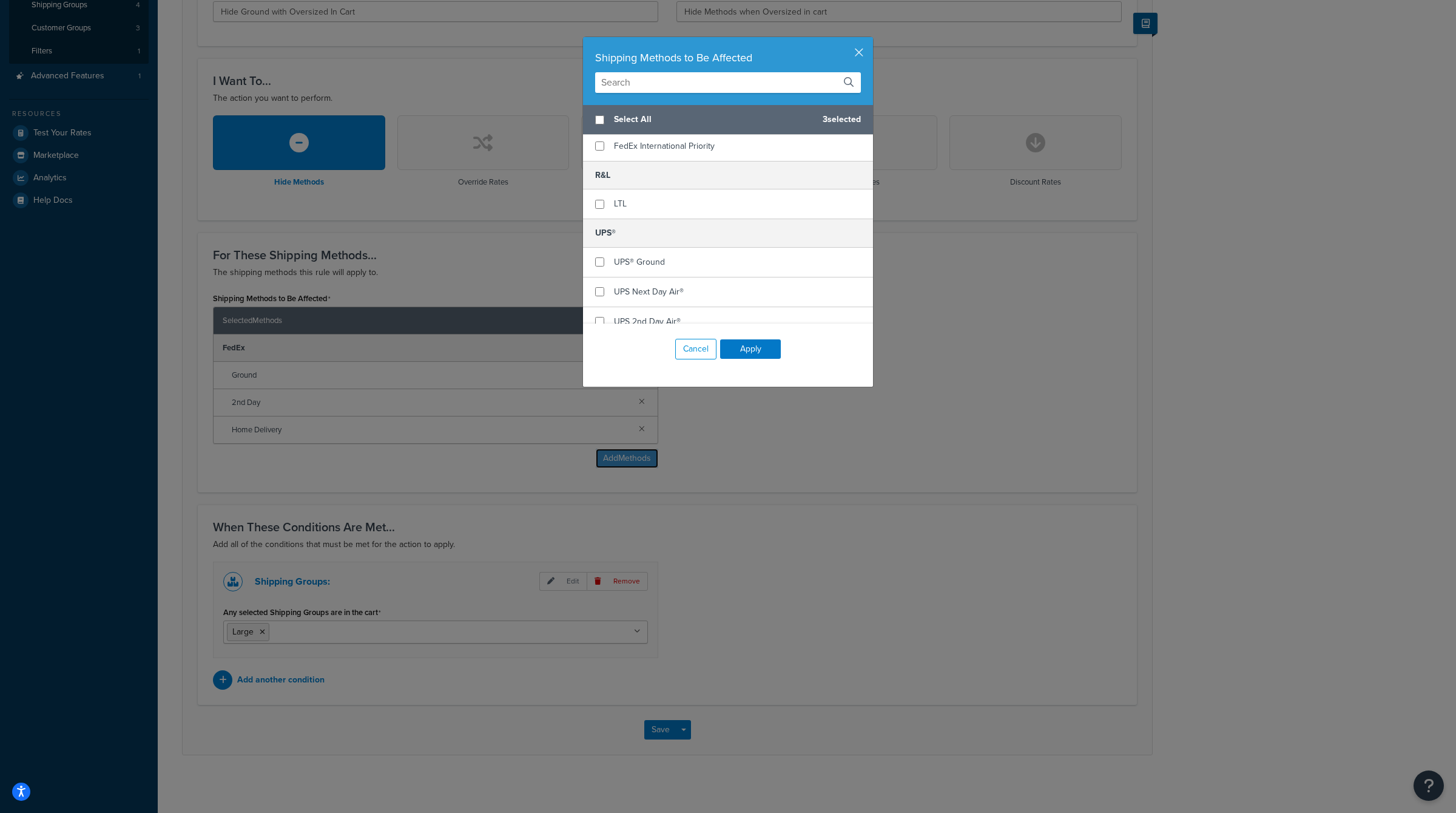
scroll to position [354, 0]
checkbox input "true"
drag, startPoint x: 650, startPoint y: 202, endPoint x: 594, endPoint y: 202, distance: 56.0
click at [594, 202] on div "LTL" at bounding box center [728, 206] width 290 height 29
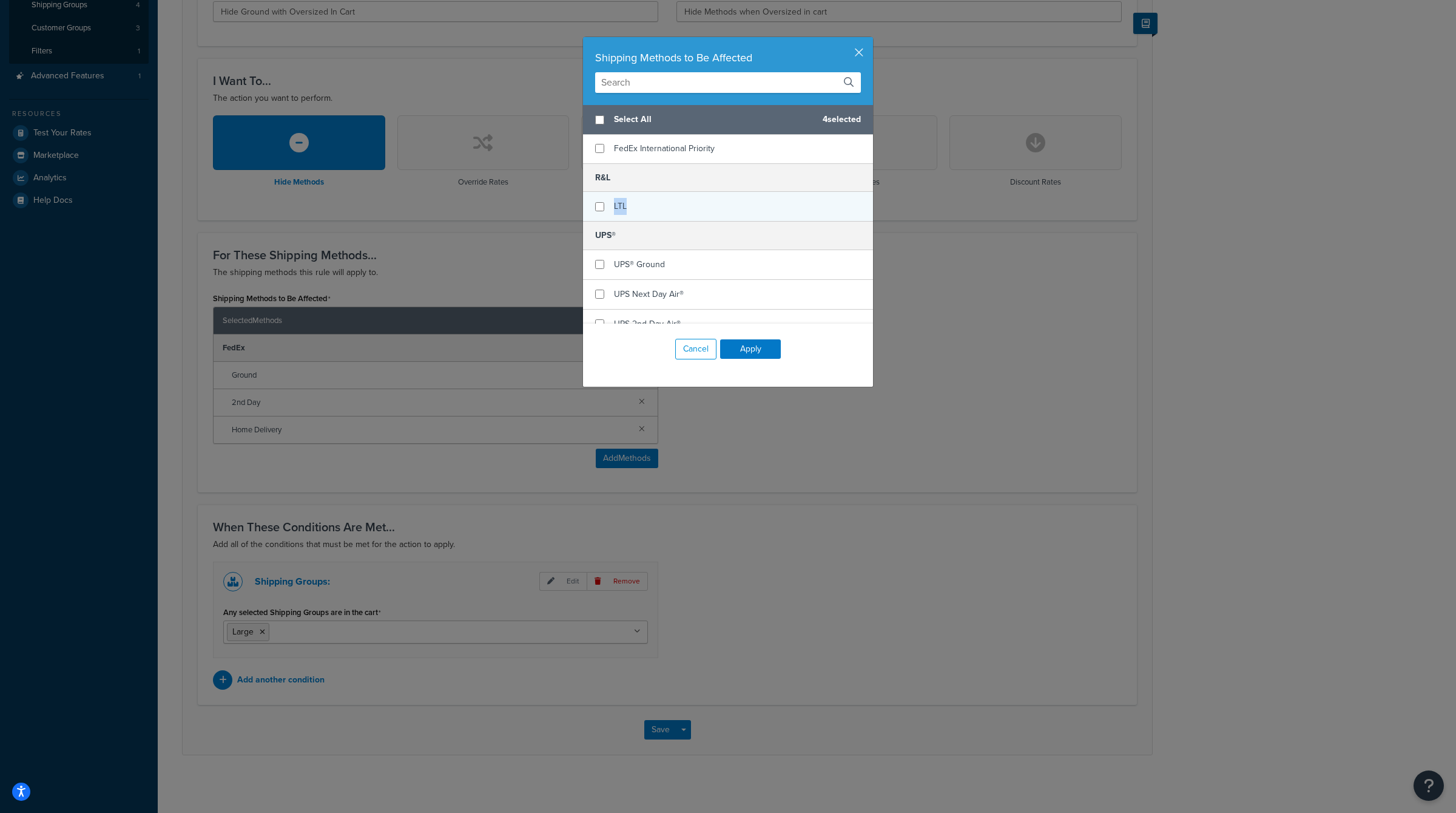
checkbox input "false"
click at [776, 192] on div "LTL" at bounding box center [728, 206] width 290 height 29
drag, startPoint x: 790, startPoint y: 51, endPoint x: 698, endPoint y: 71, distance: 94.1
click at [698, 75] on div "Shipping Methods to Be Affected" at bounding box center [728, 70] width 290 height 68
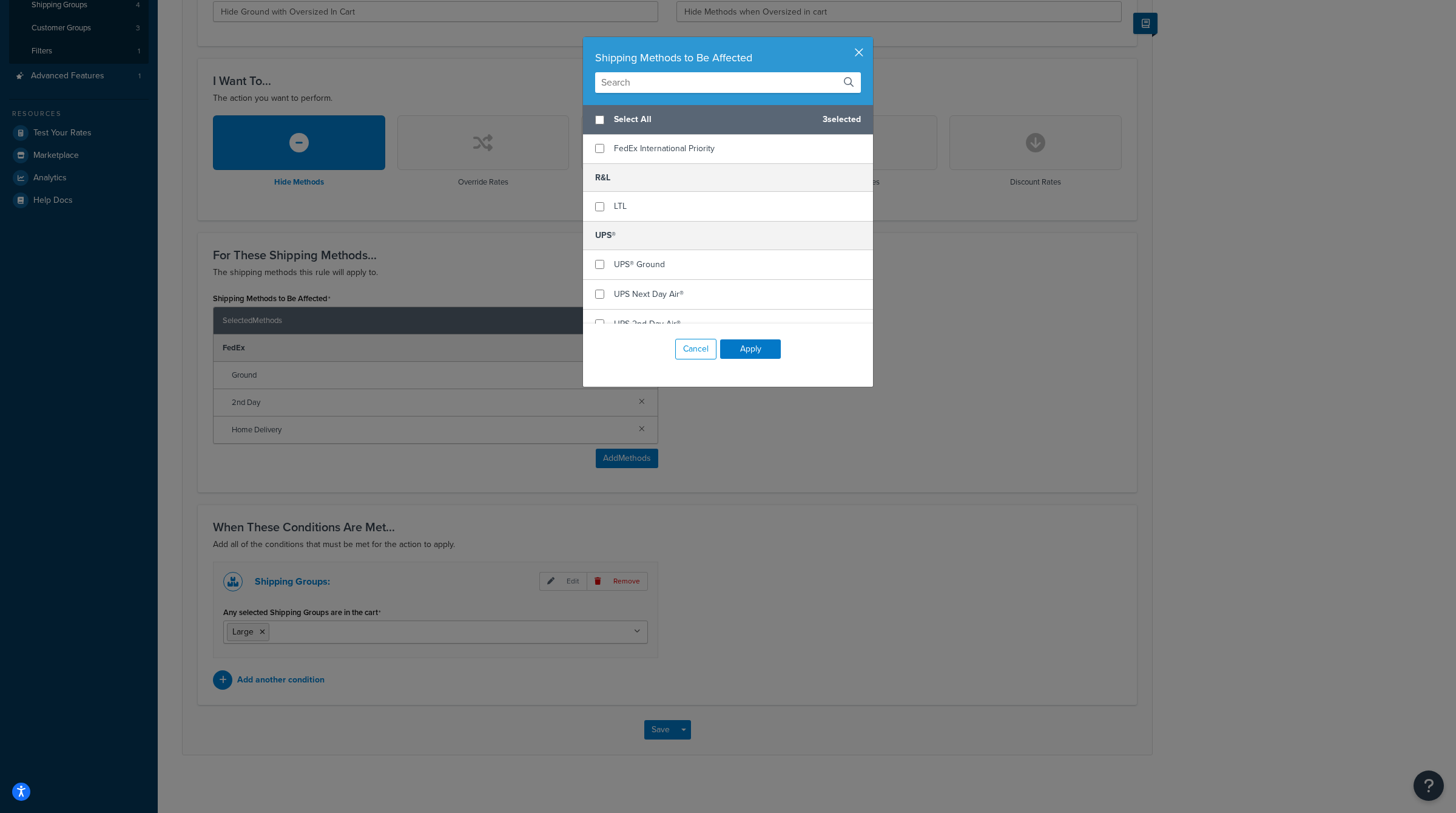
click at [870, 40] on button "button" at bounding box center [871, 38] width 3 height 3
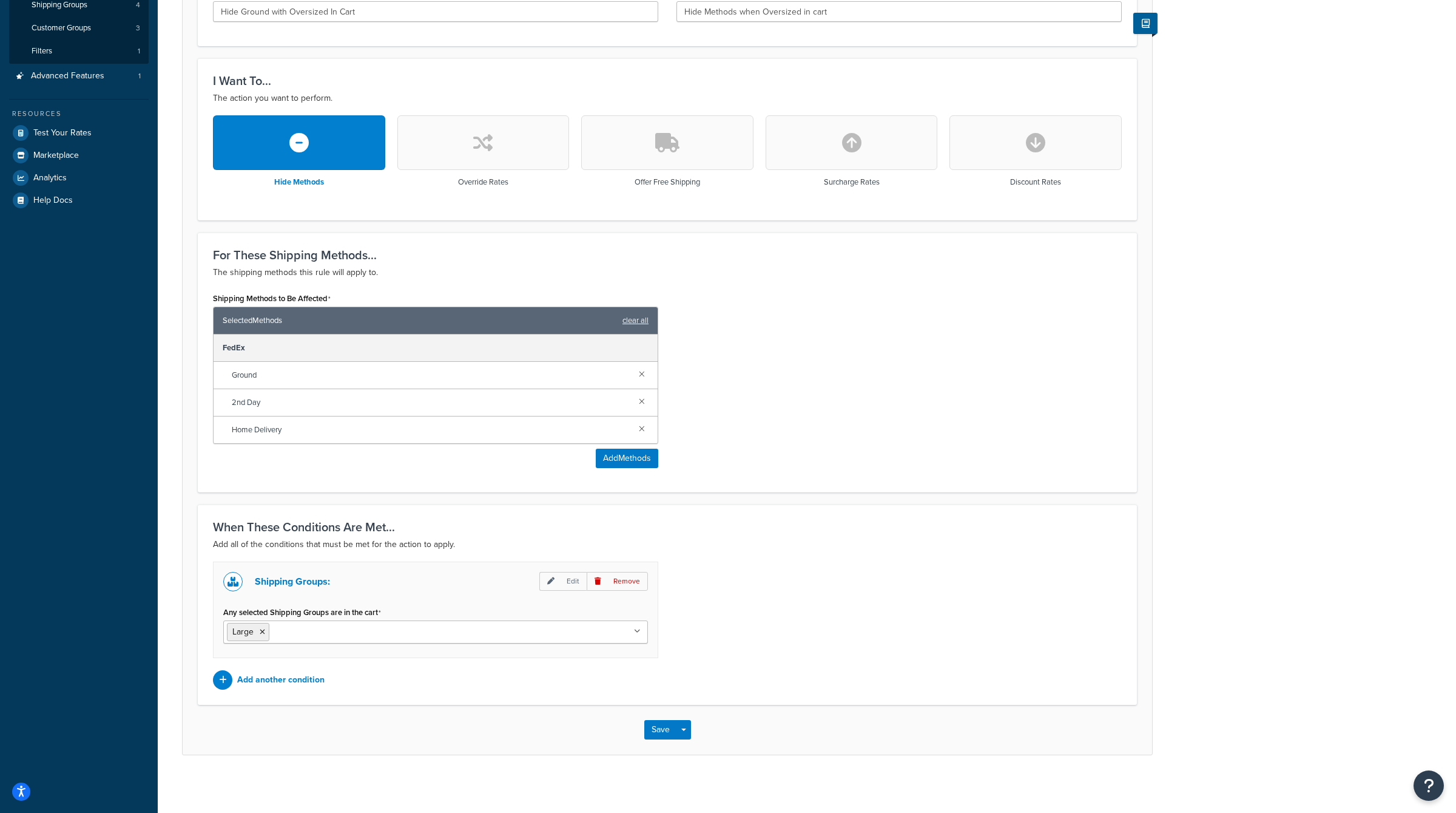
scroll to position [0, 0]
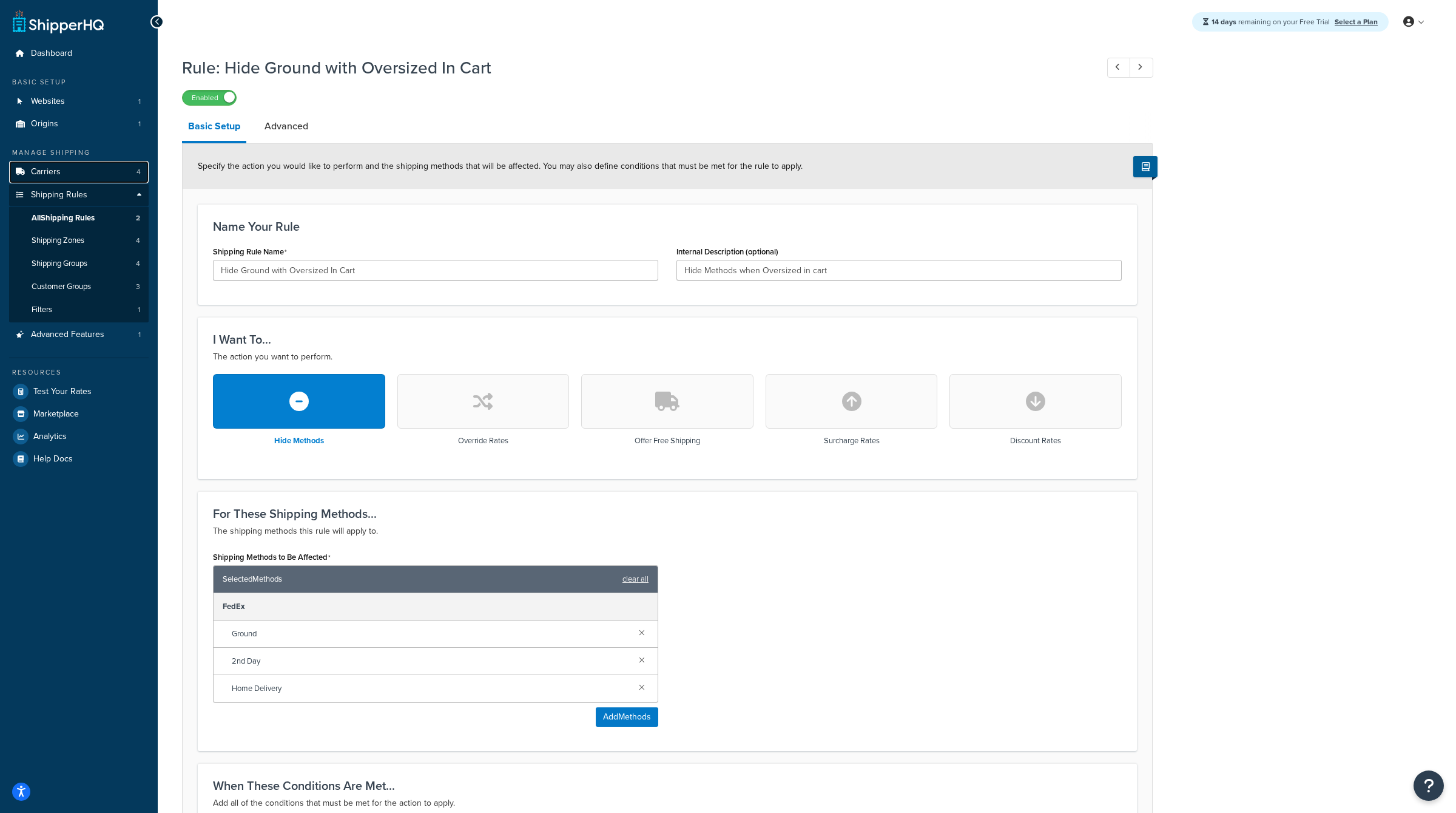
click at [54, 177] on link "Carriers 4" at bounding box center [79, 172] width 140 height 23
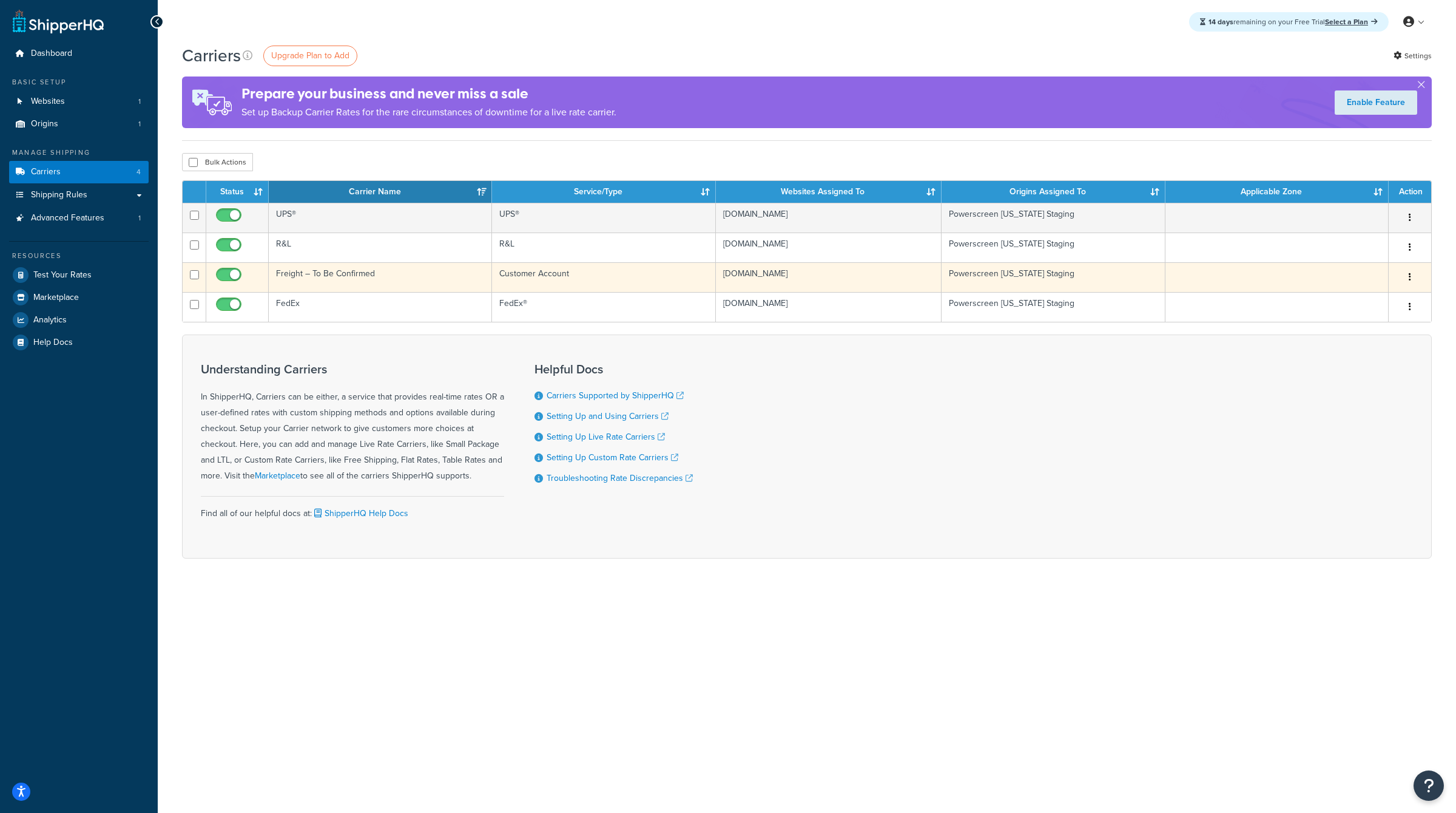
click at [1418, 276] on button "button" at bounding box center [1410, 277] width 17 height 20
click at [1381, 295] on link "Edit" at bounding box center [1361, 300] width 96 height 25
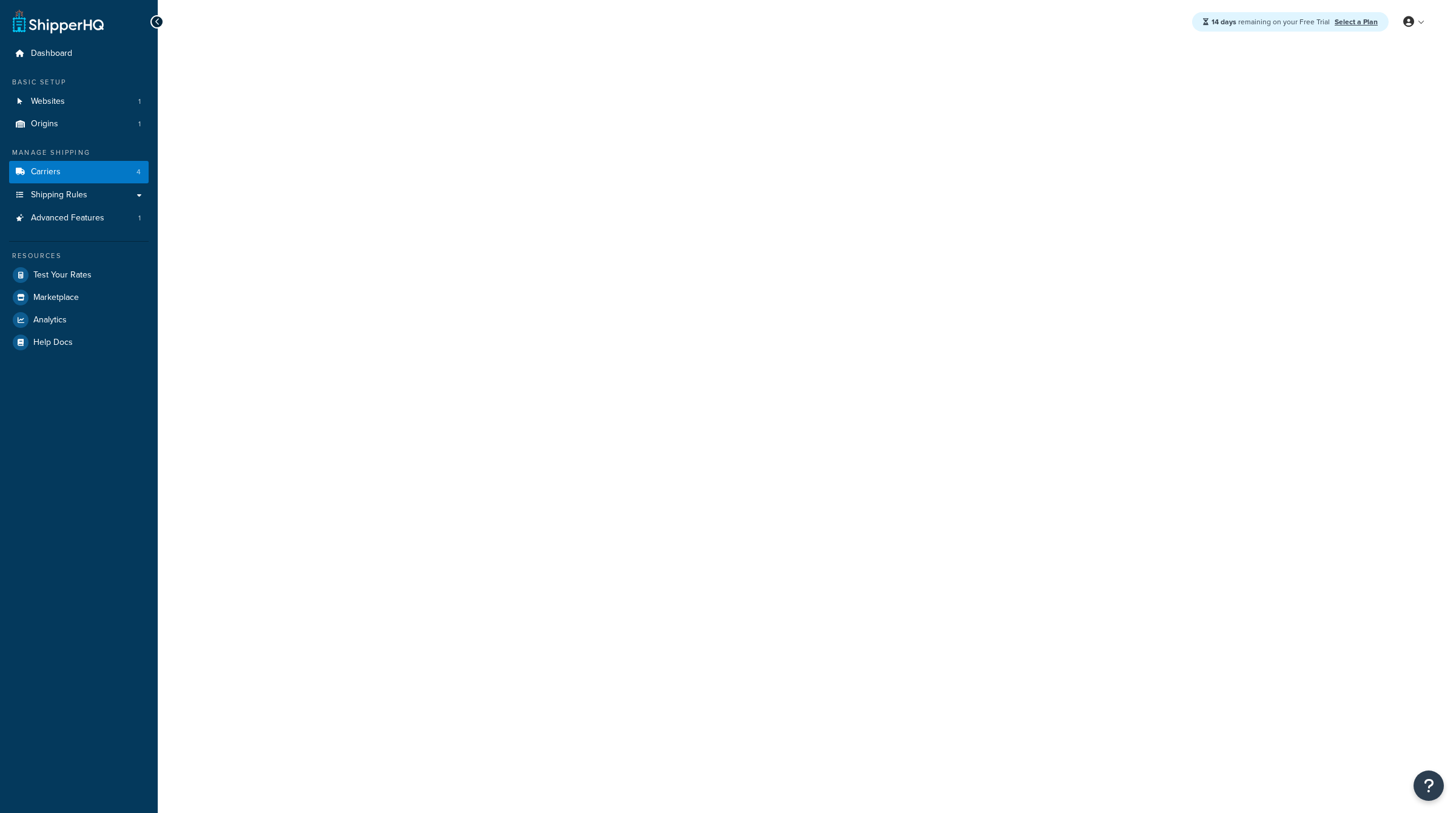
select select "customerAccount"
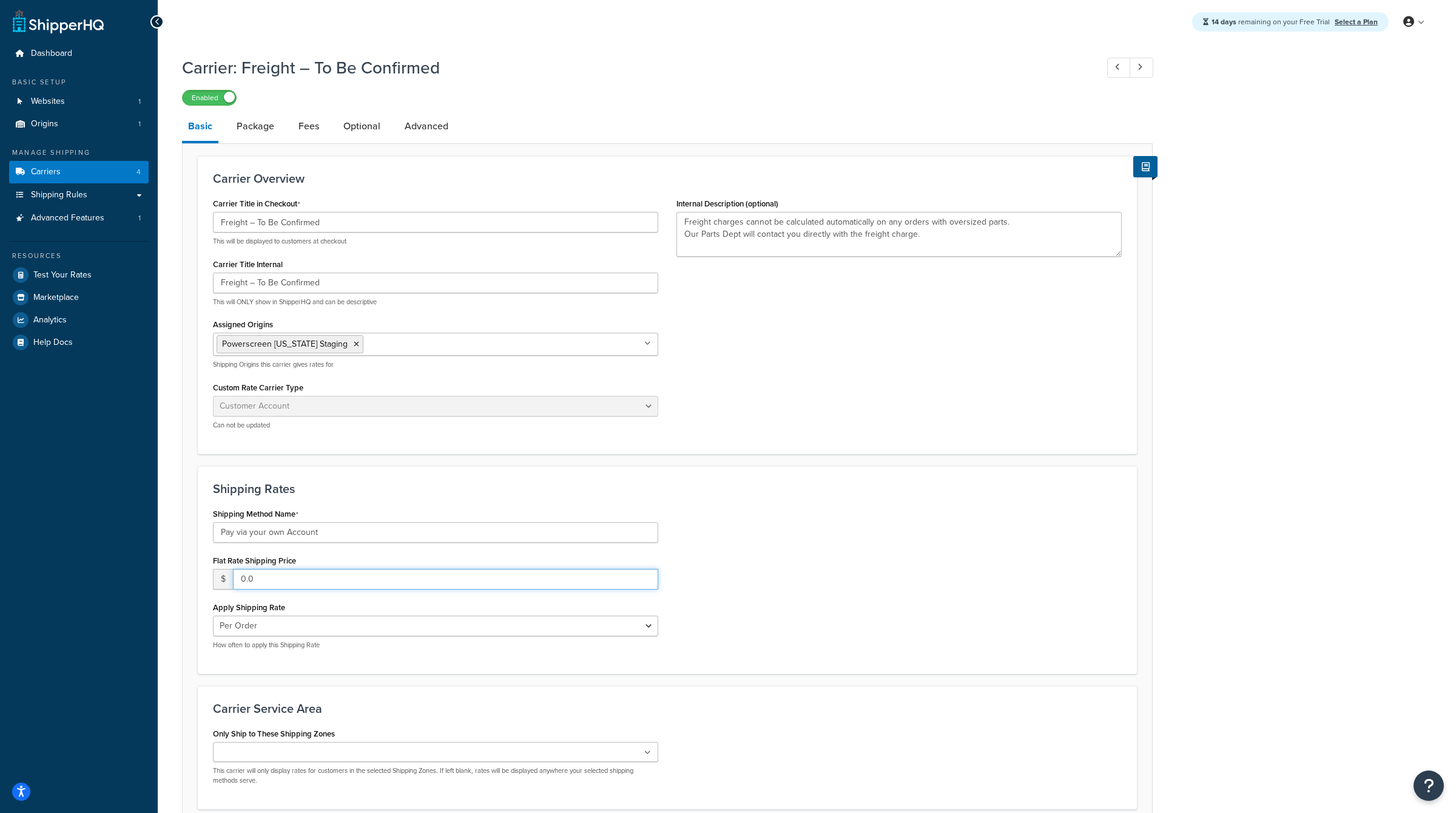
drag, startPoint x: 293, startPoint y: 583, endPoint x: 193, endPoint y: 572, distance: 100.6
click at [193, 572] on form "Carrier Overview Carrier Title in Checkout Freight – To Be Confirmed This will …" at bounding box center [667, 507] width 970 height 703
click at [173, 587] on div "Carrier: Freight – To Be Confirmed Enabled Basic Package Fees Optional Advanced…" at bounding box center [806, 469] width 1298 height 840
type textarea "Freight charges cannot be calculated automatically on any orders with oversized…"
click at [136, 198] on link "Shipping Rules" at bounding box center [79, 195] width 140 height 23
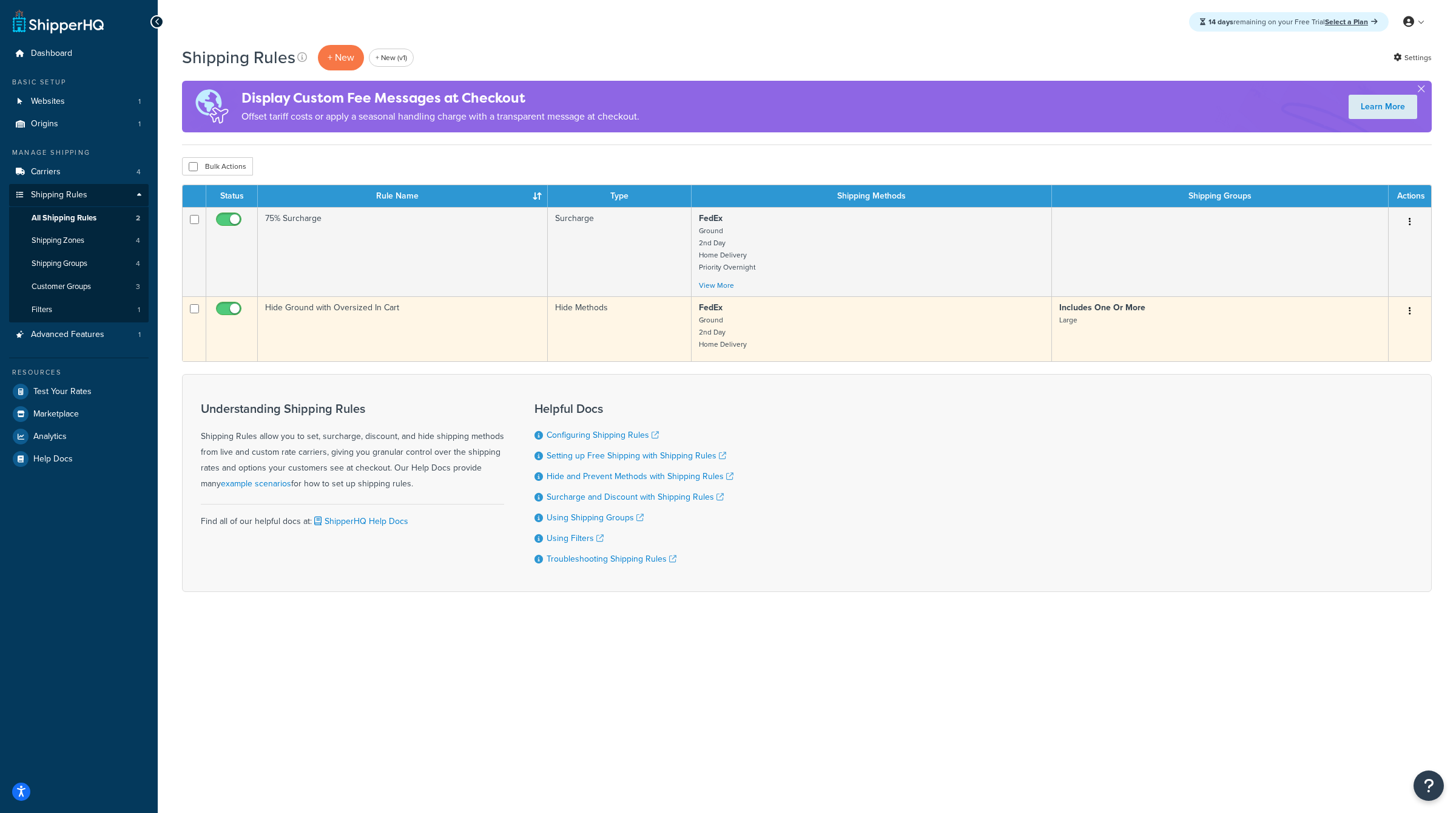
click at [1410, 309] on icon "button" at bounding box center [1410, 310] width 3 height 8
click at [1373, 334] on link "Edit" at bounding box center [1371, 334] width 96 height 25
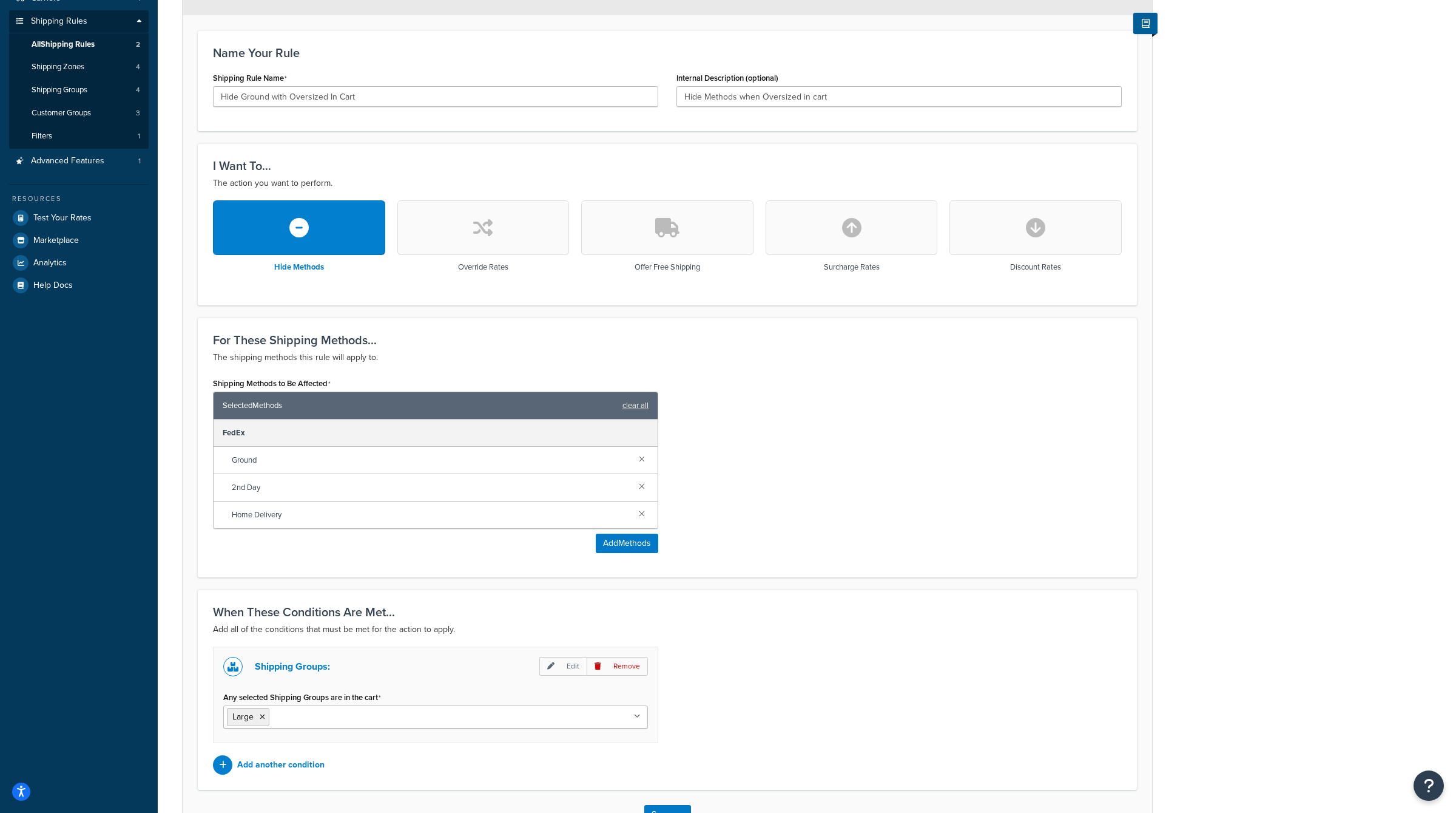
scroll to position [202, 0]
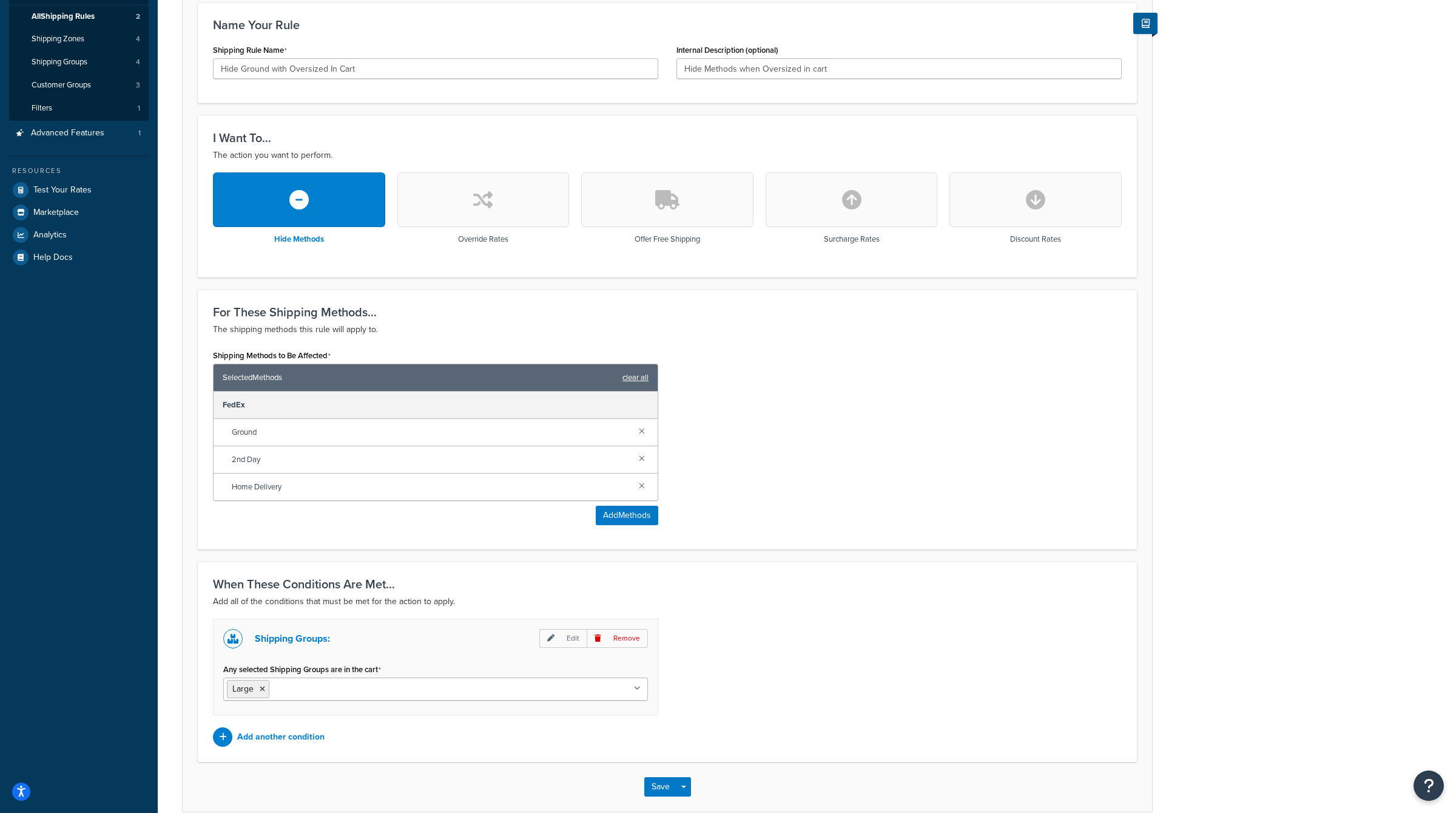
click at [640, 374] on link "clear all" at bounding box center [636, 377] width 26 height 17
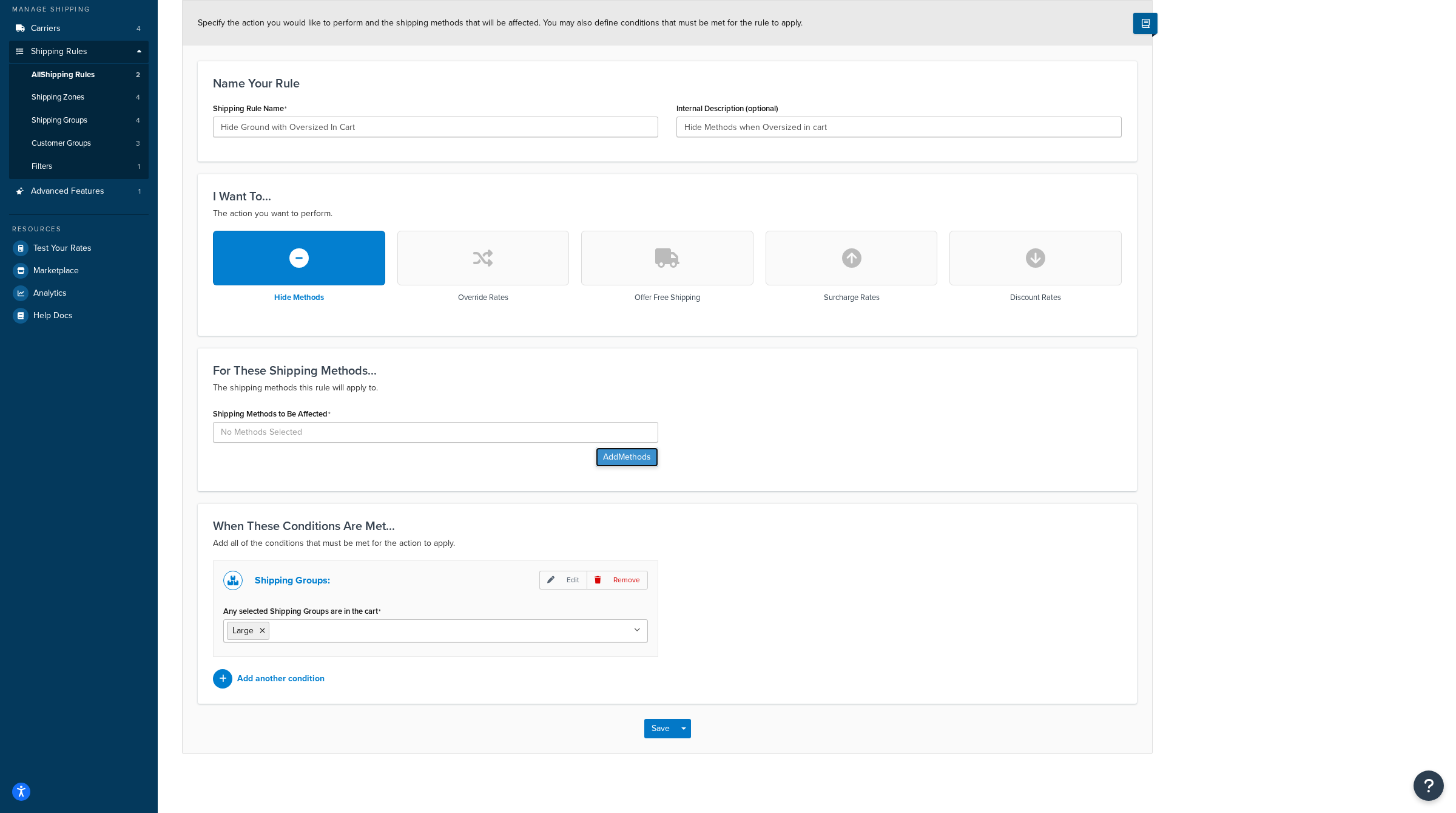
click at [637, 460] on button "Add Methods" at bounding box center [627, 456] width 63 height 20
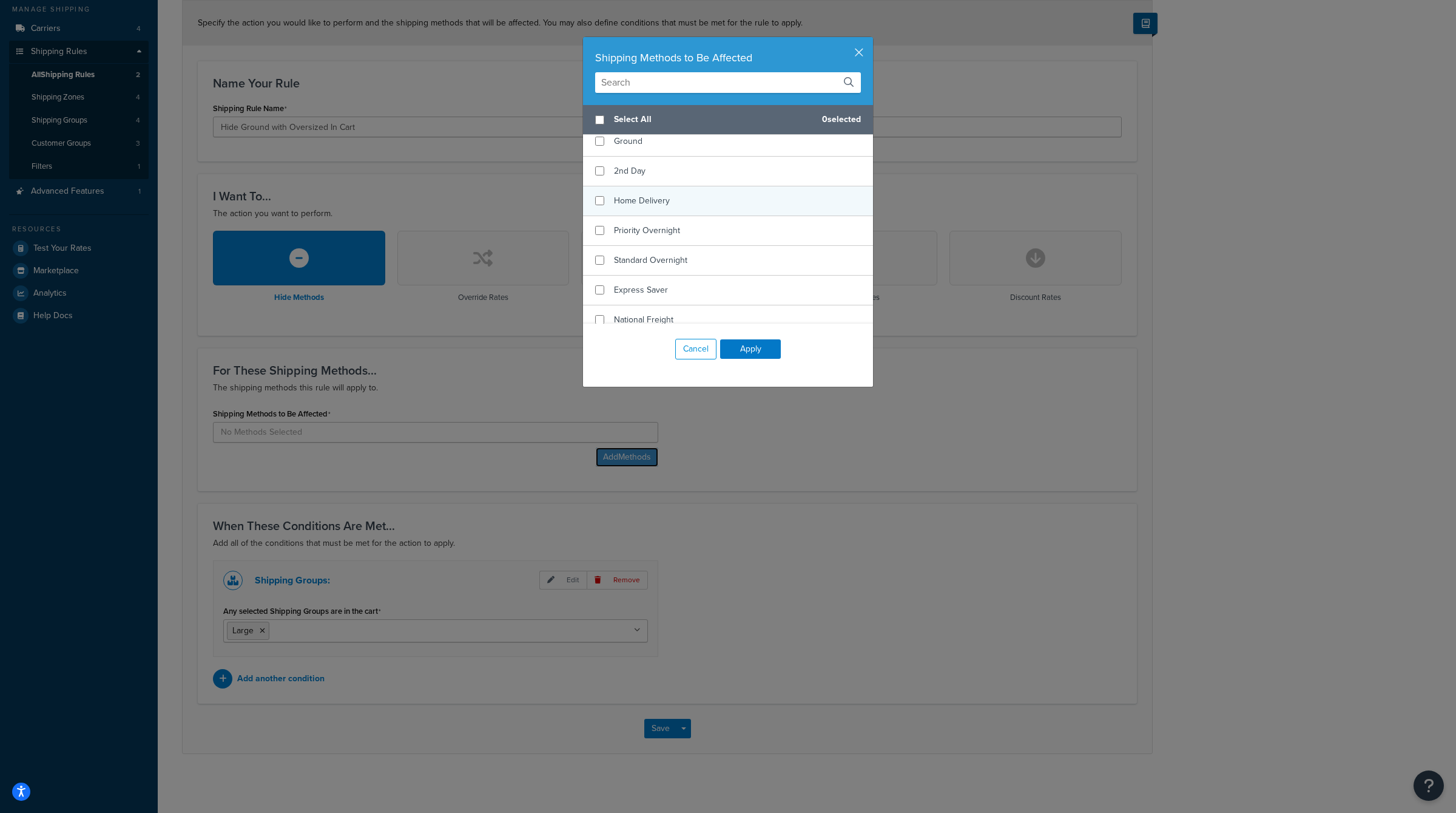
scroll to position [0, 0]
click at [604, 113] on div "Select All 0 selected" at bounding box center [728, 120] width 290 height 30
checkbox input "true"
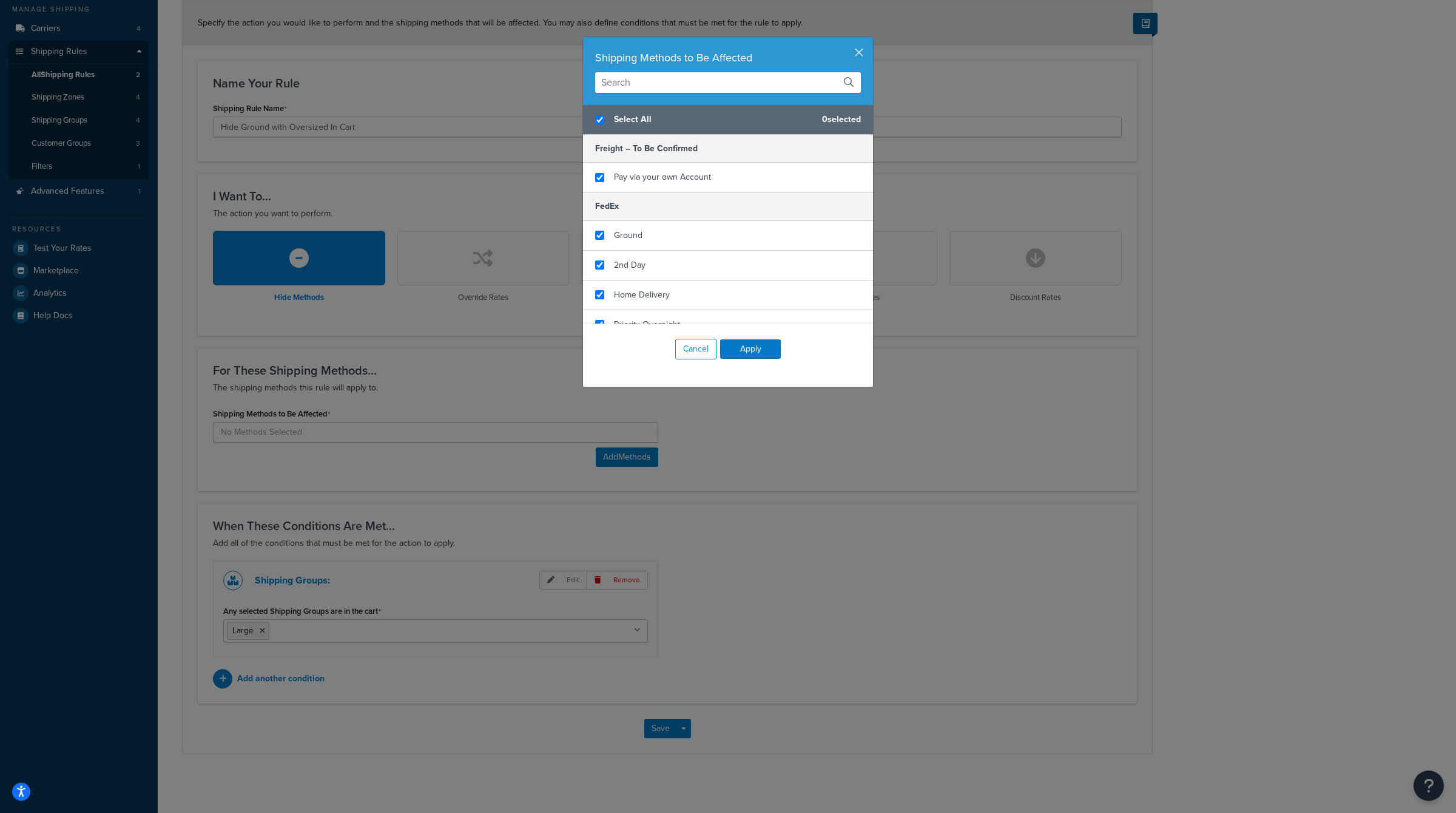
checkbox input "true"
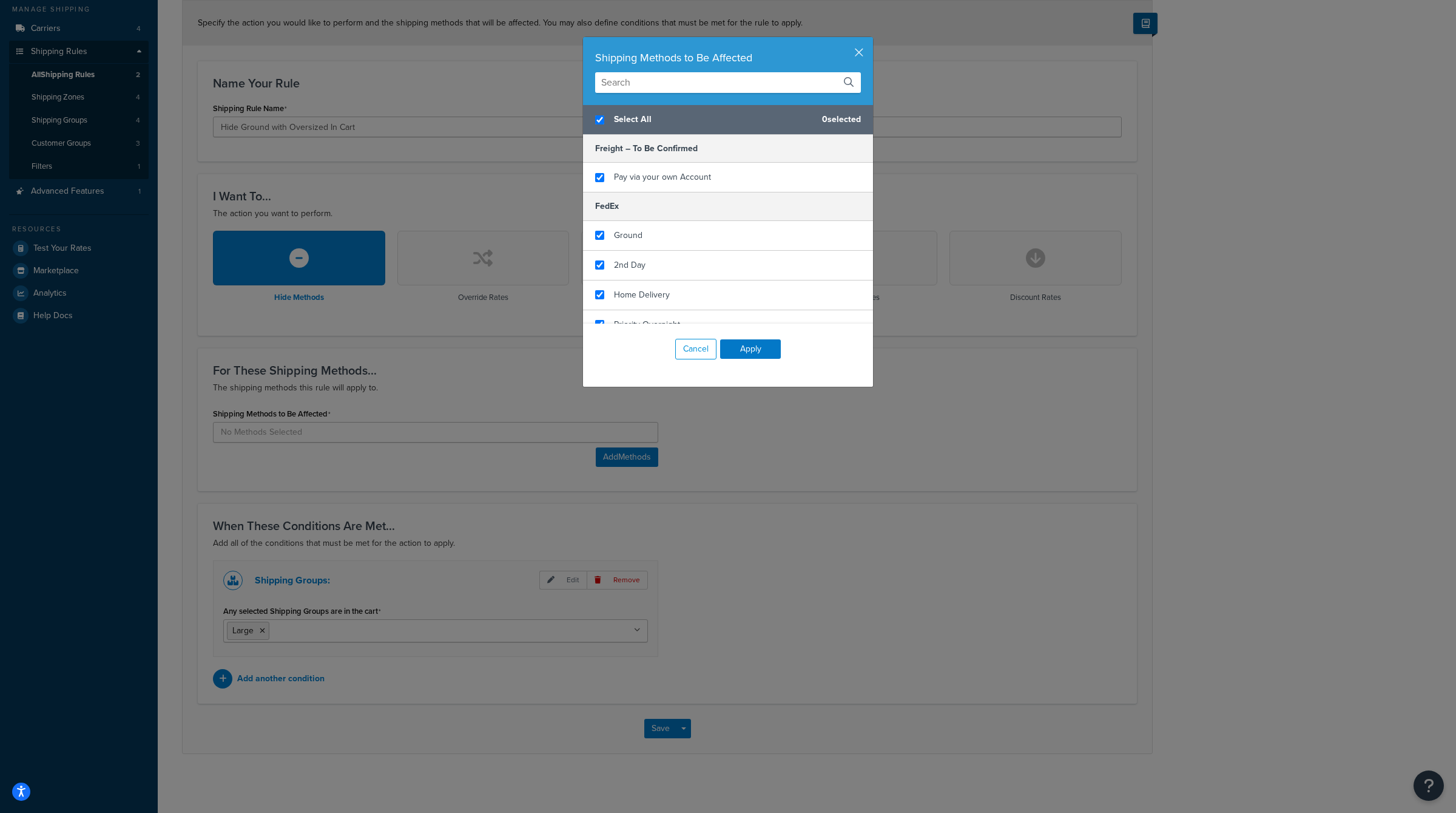
checkbox input "true"
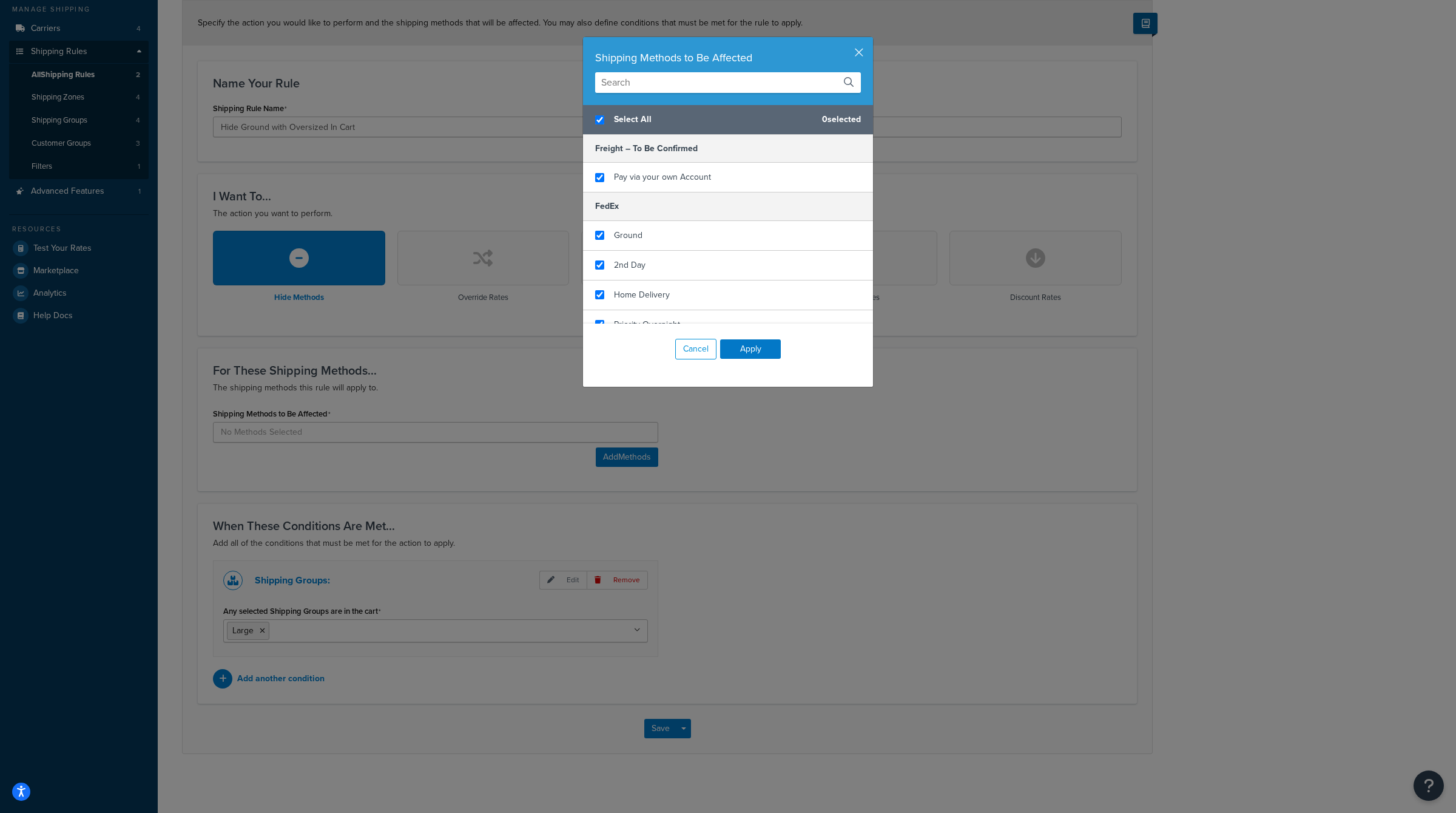
checkbox input "true"
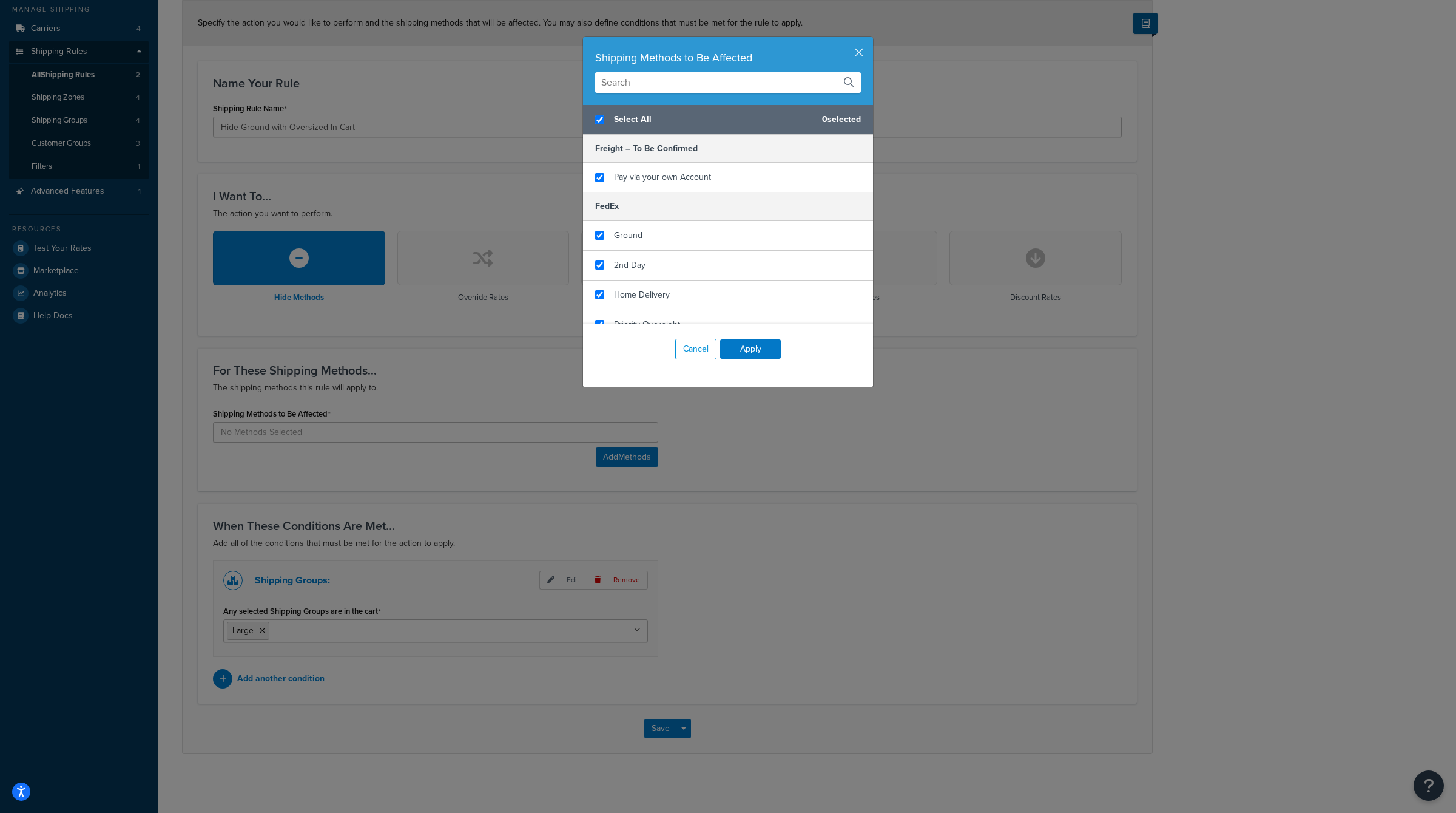
checkbox input "true"
checkbox input "false"
click at [602, 182] on div "Pay via your own Account" at bounding box center [728, 176] width 290 height 29
drag, startPoint x: 597, startPoint y: 146, endPoint x: 706, endPoint y: 148, distance: 109.0
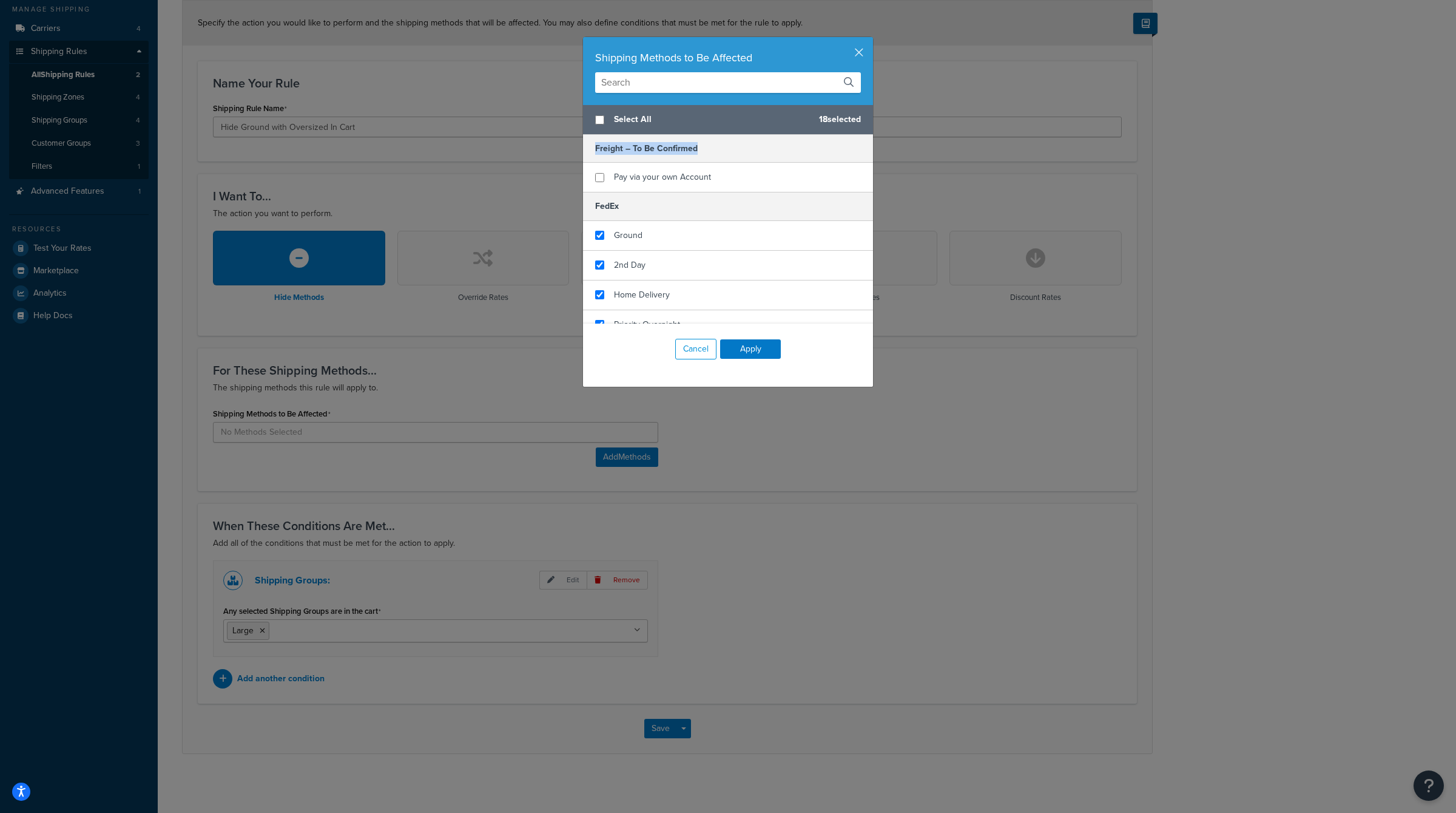
click at [706, 148] on h5 "Freight – To Be Confirmed" at bounding box center [728, 149] width 290 height 28
drag, startPoint x: 706, startPoint y: 148, endPoint x: 579, endPoint y: 145, distance: 127.0
click at [579, 145] on div "Shipping Methods to Be Affected Select All 18 selected Freight – To Be Confirme…" at bounding box center [728, 406] width 1456 height 813
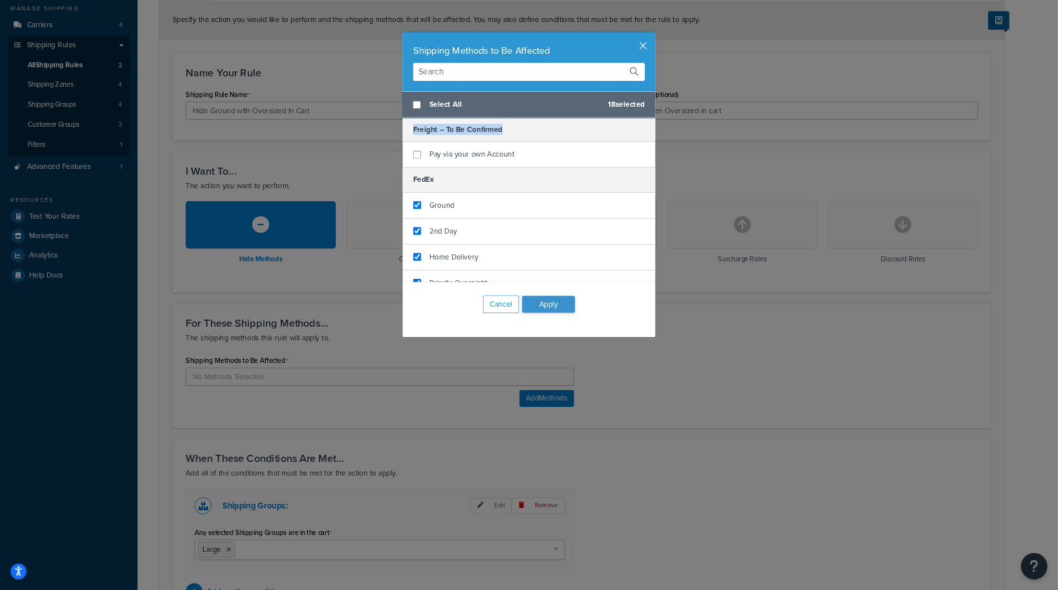
scroll to position [153, 0]
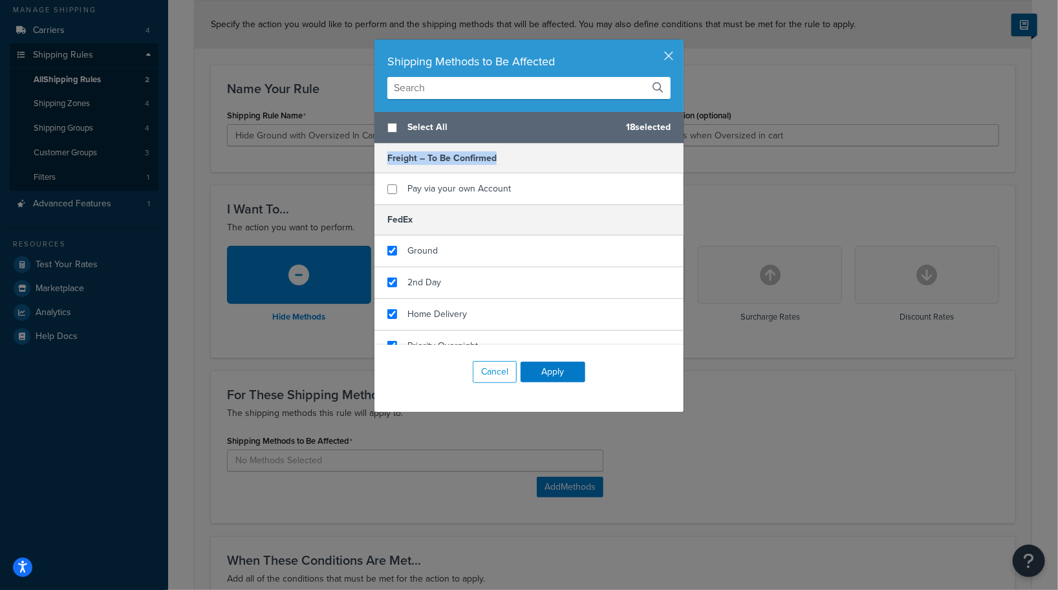
click at [537, 157] on h5 "Freight – To Be Confirmed" at bounding box center [528, 159] width 309 height 30
drag, startPoint x: 383, startPoint y: 162, endPoint x: 553, endPoint y: 176, distance: 171.2
click at [553, 176] on div "Freight – To Be Confirmed Pay via your own Account" at bounding box center [528, 174] width 309 height 61
click at [537, 164] on h5 "Freight – To Be Confirmed" at bounding box center [528, 159] width 309 height 30
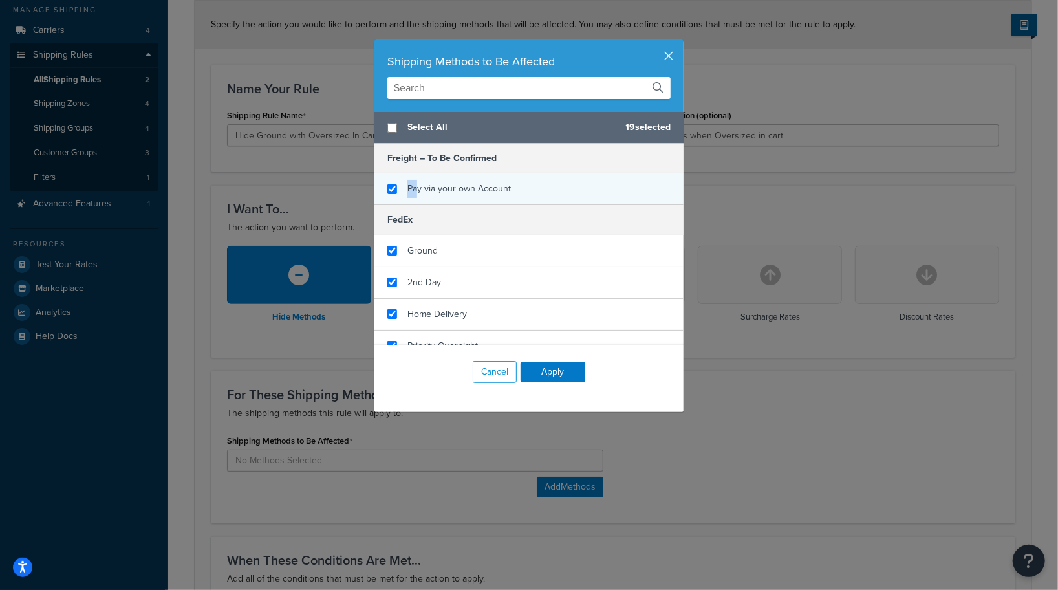
drag, startPoint x: 408, startPoint y: 191, endPoint x: 415, endPoint y: 185, distance: 9.2
click at [415, 185] on span "Pay via your own Account" at bounding box center [458, 189] width 103 height 14
click at [393, 187] on input "checkbox" at bounding box center [392, 189] width 10 height 10
checkbox input "false"
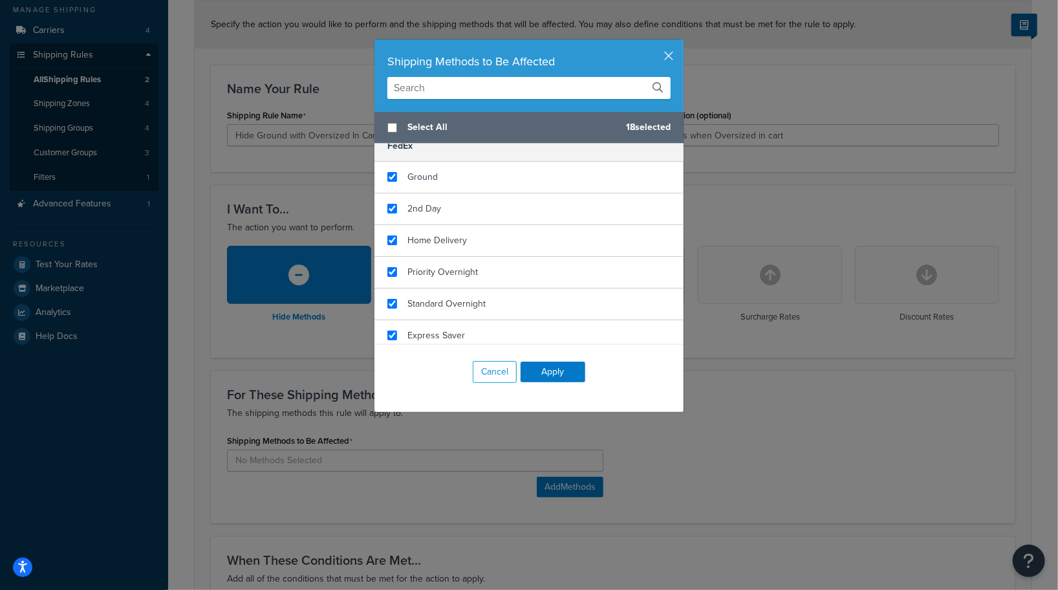
scroll to position [0, 0]
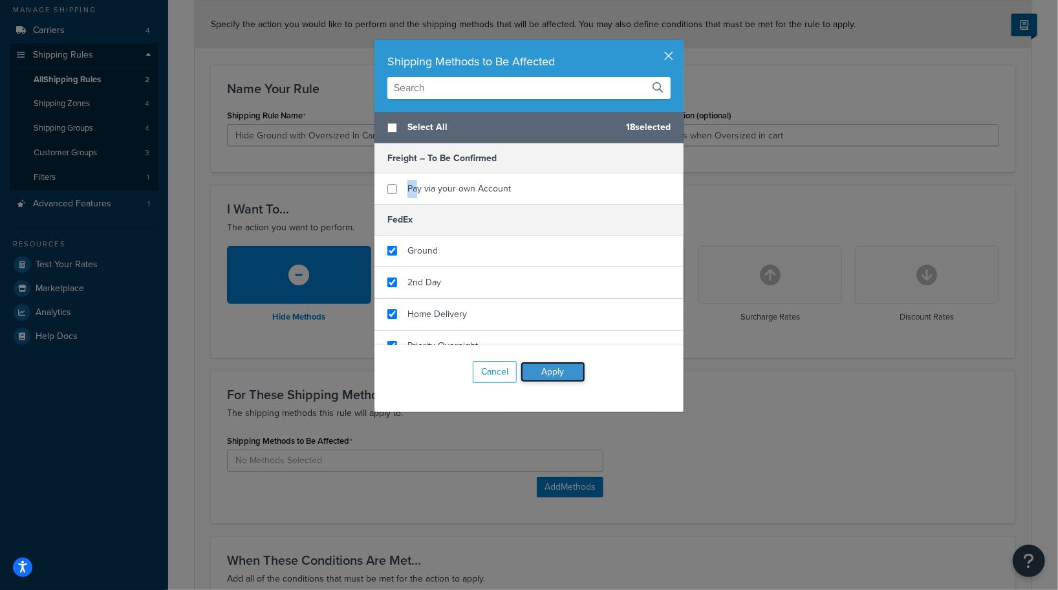
click at [550, 376] on button "Apply" at bounding box center [552, 371] width 65 height 21
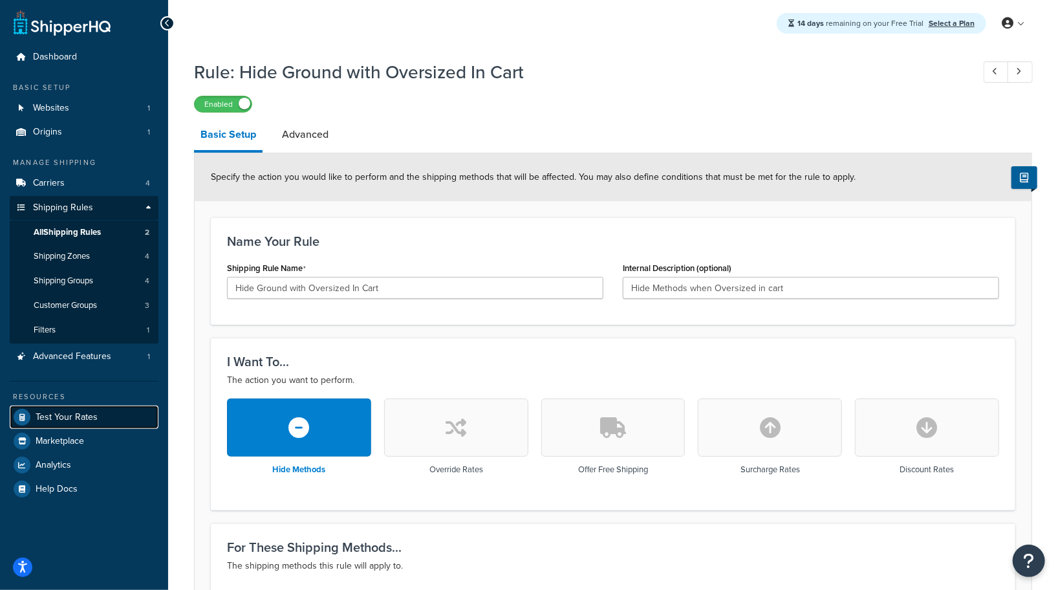
click at [83, 419] on span "Test Your Rates" at bounding box center [67, 417] width 62 height 11
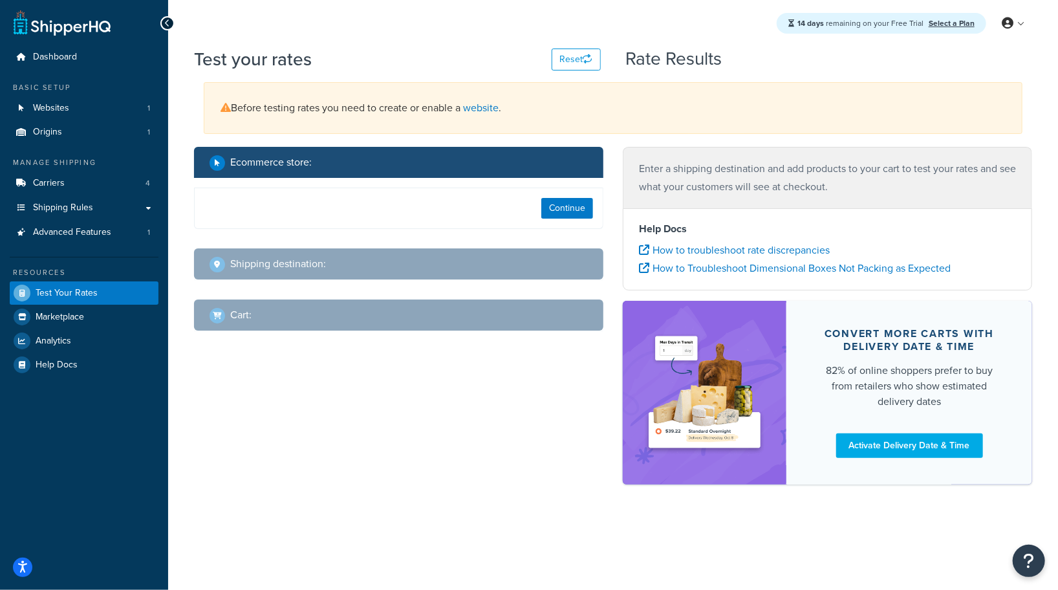
select select "TX"
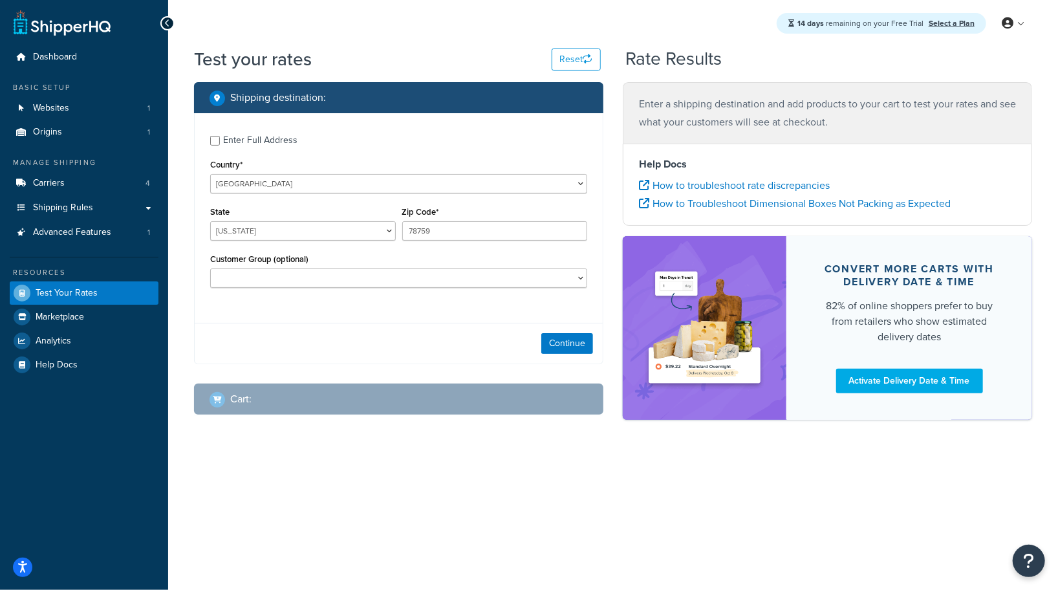
click at [251, 136] on div "Enter Full Address" at bounding box center [260, 140] width 74 height 18
click at [220, 136] on input "Enter Full Address" at bounding box center [215, 141] width 10 height 10
checkbox input "true"
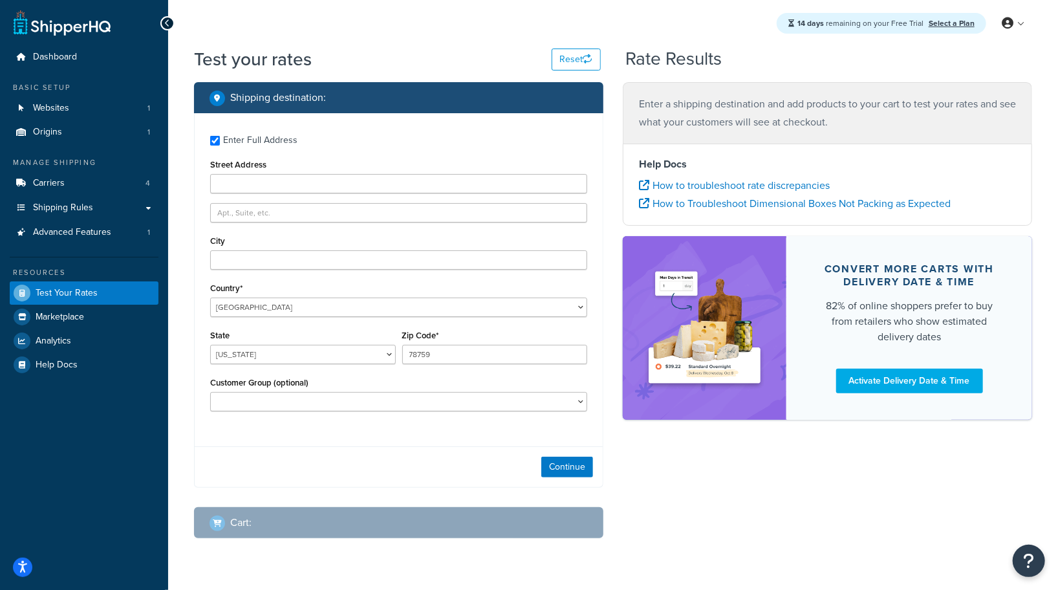
click at [353, 196] on div "Enter Full Address Street Address City Country* United States United Kingdom Af…" at bounding box center [399, 274] width 408 height 323
click at [355, 188] on input "Street Address" at bounding box center [398, 183] width 377 height 19
type input "4802 alf ave"
type input "austin"
click at [579, 464] on button "Continue" at bounding box center [567, 466] width 52 height 21
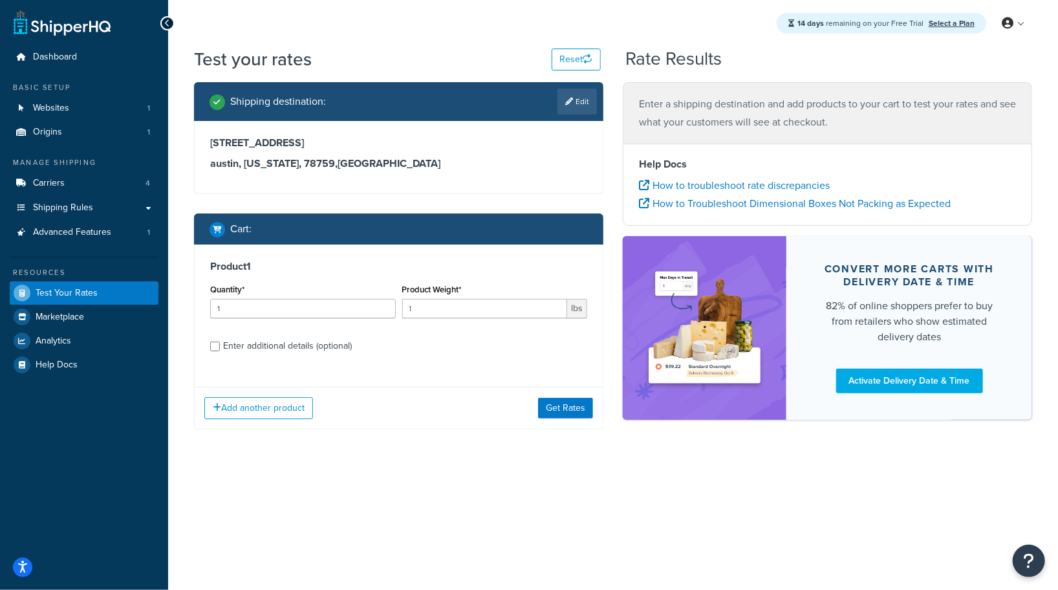
click at [233, 347] on div "Enter additional details (optional)" at bounding box center [287, 346] width 129 height 18
click at [220, 347] on input "Enter additional details (optional)" at bounding box center [215, 346] width 10 height 10
checkbox input "true"
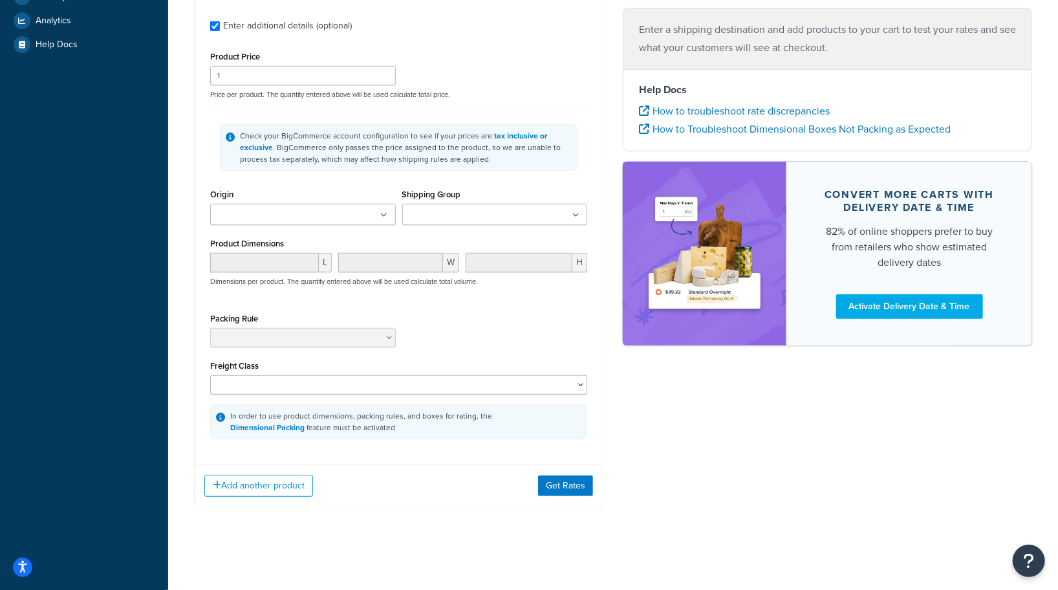
scroll to position [323, 0]
click at [456, 211] on input "Shipping Group" at bounding box center [463, 214] width 114 height 14
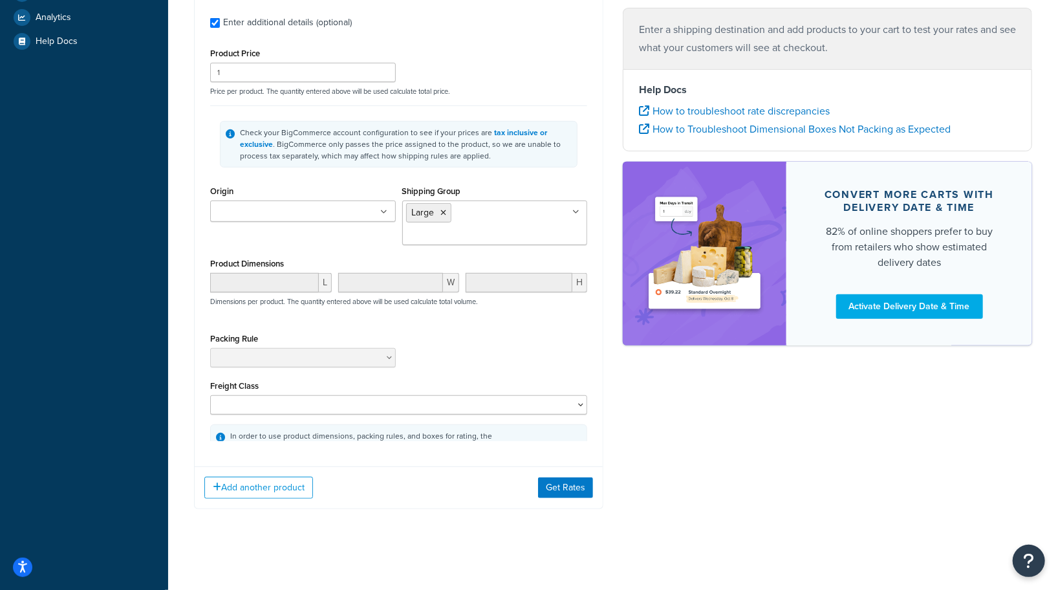
click at [466, 178] on div "Check your BigCommerce account configuration to see if your prices are tax incl…" at bounding box center [398, 143] width 377 height 77
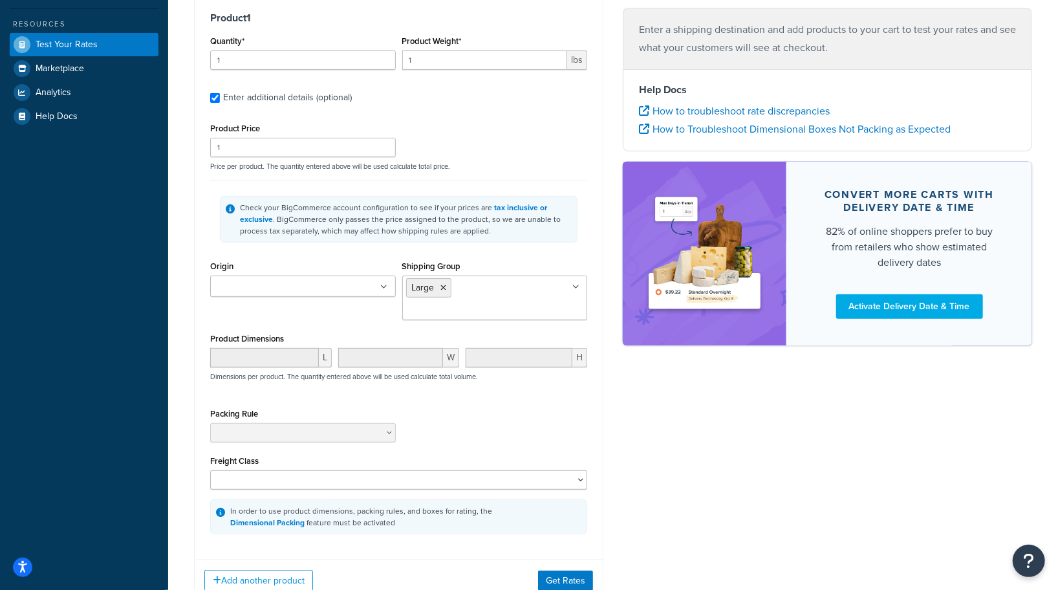
scroll to position [253, 0]
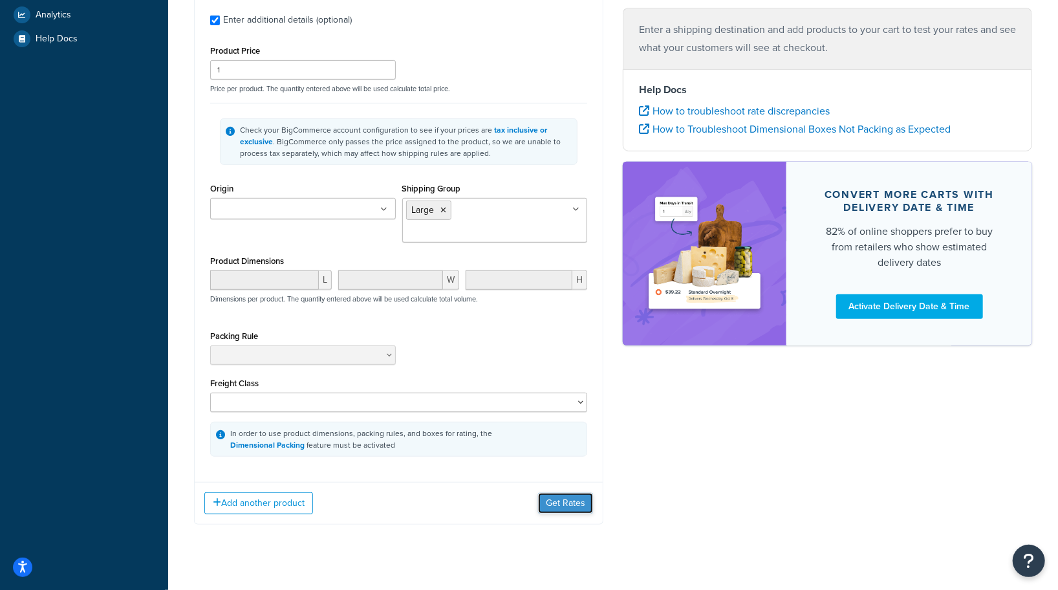
click at [563, 493] on button "Get Rates" at bounding box center [565, 503] width 55 height 21
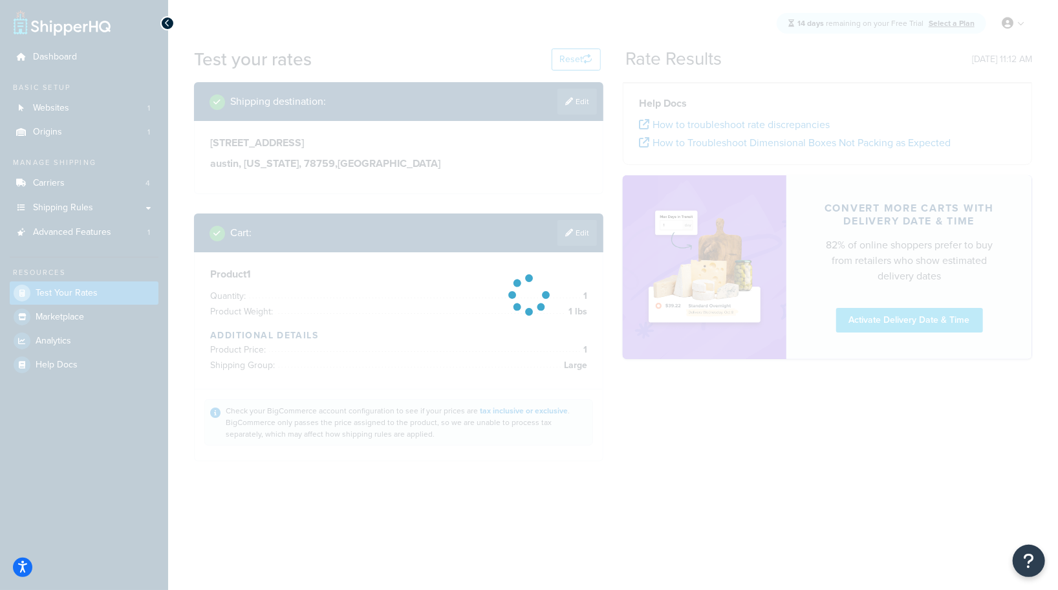
scroll to position [0, 0]
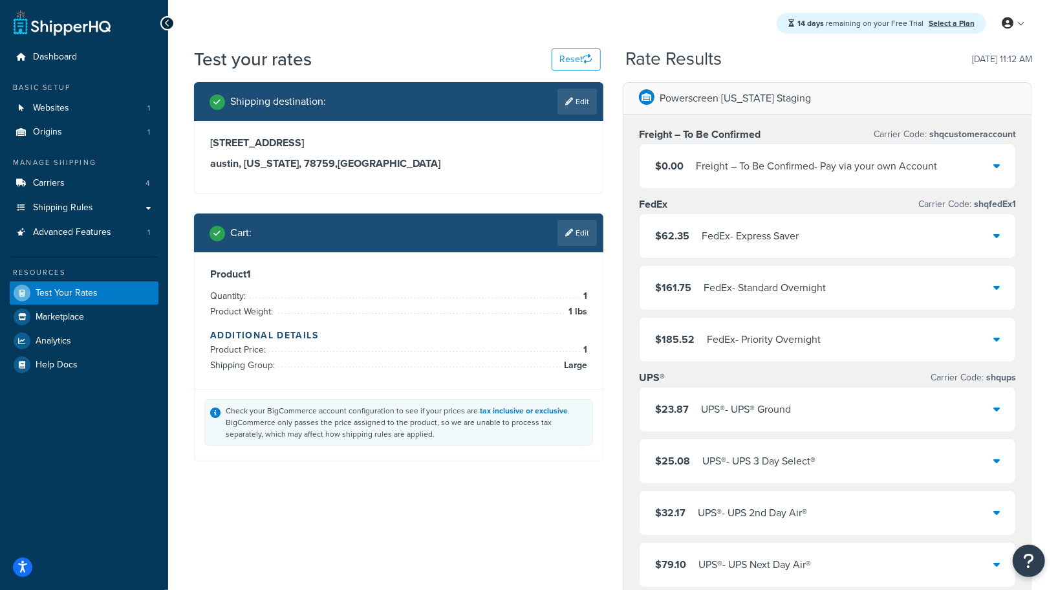
click at [840, 165] on div "Freight – To Be Confirmed - Pay via your own Account" at bounding box center [816, 166] width 241 height 18
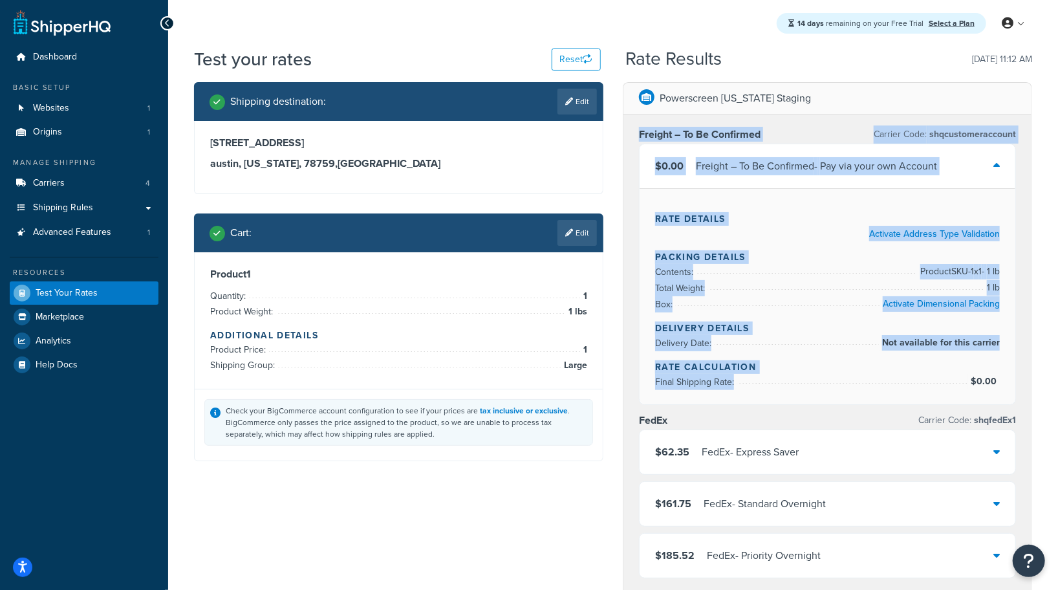
drag, startPoint x: 635, startPoint y: 136, endPoint x: 948, endPoint y: 379, distance: 395.3
click at [1017, 366] on div "Freight – To Be Confirmed Carrier Code: shqcustomeraccount $0.00 Freight – To B…" at bounding box center [827, 467] width 408 height 706
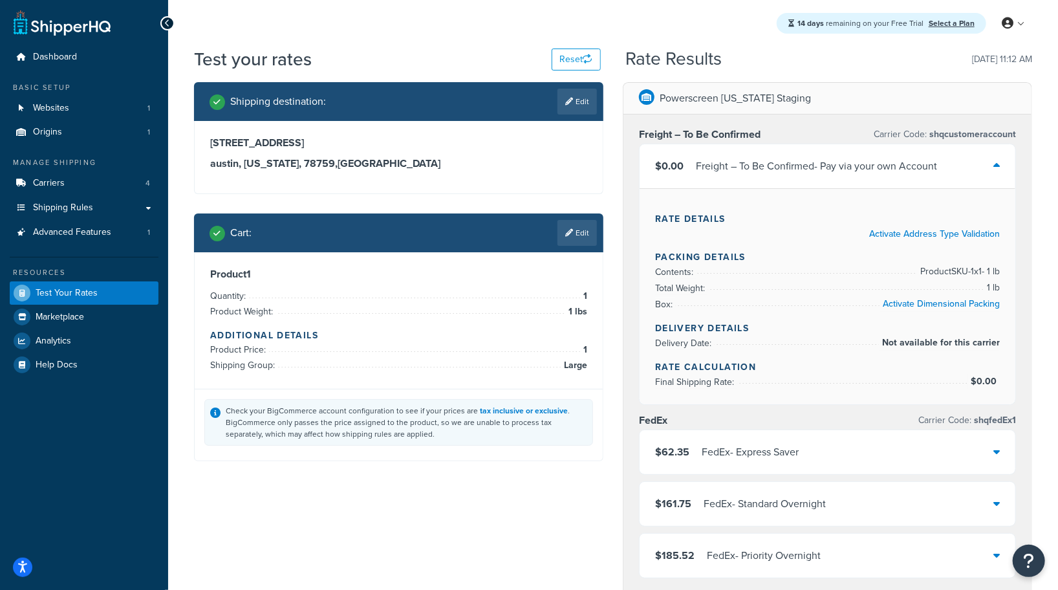
click at [818, 298] on div "Rate Details Activate Address Type Validation Packing Details Contents: Product…" at bounding box center [827, 296] width 376 height 216
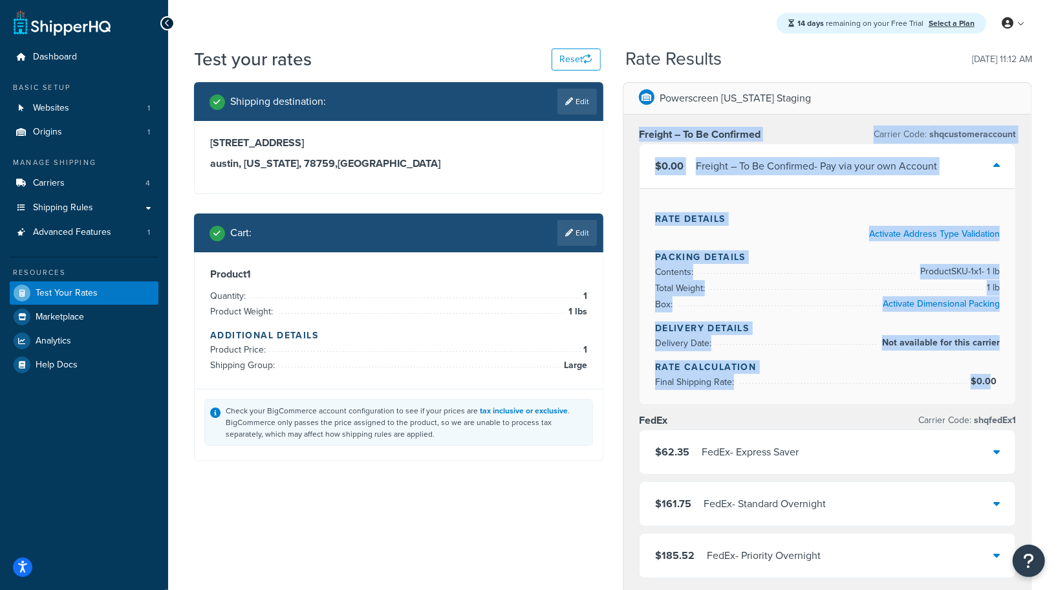
drag, startPoint x: 979, startPoint y: 354, endPoint x: 644, endPoint y: 127, distance: 403.9
click at [644, 127] on div "Freight – To Be Confirmed Carrier Code: shqcustomeraccount $0.00 Freight – To B…" at bounding box center [827, 264] width 377 height 279
click at [626, 277] on div "Freight – To Be Confirmed Carrier Code: shqcustomeraccount $0.00 Freight – To B…" at bounding box center [827, 467] width 408 height 706
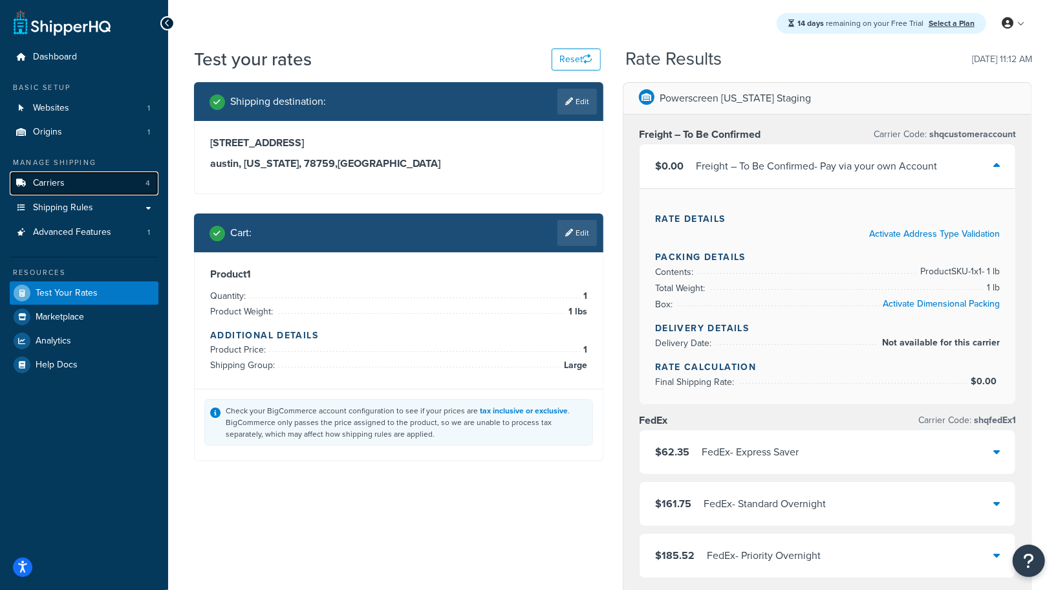
click at [43, 186] on span "Carriers" at bounding box center [49, 183] width 32 height 11
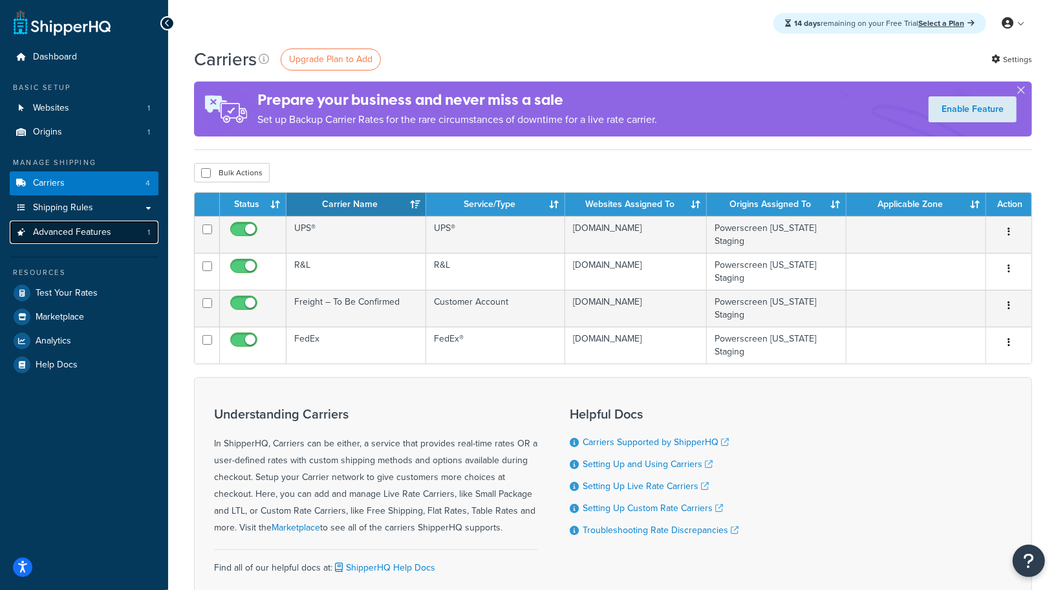
click at [67, 228] on span "Advanced Features" at bounding box center [72, 232] width 78 height 11
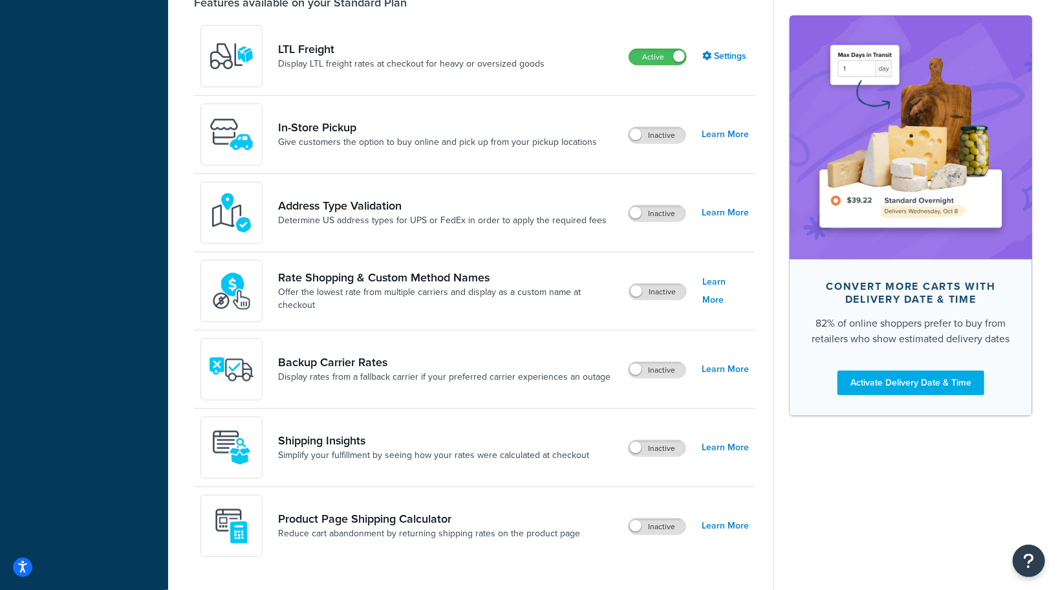
scroll to position [432, 0]
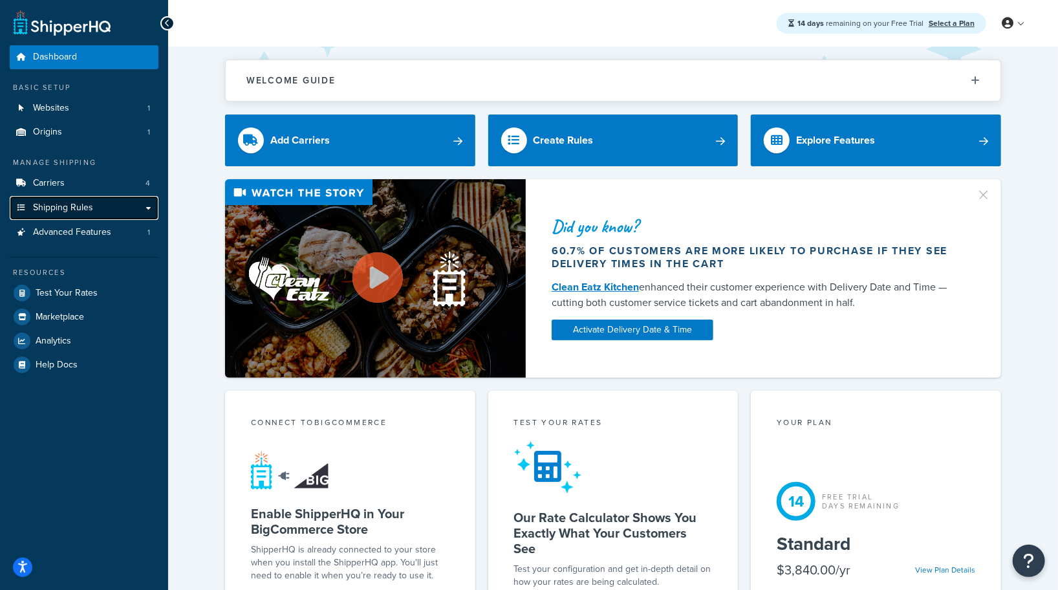
click at [105, 209] on link "Shipping Rules" at bounding box center [84, 208] width 149 height 24
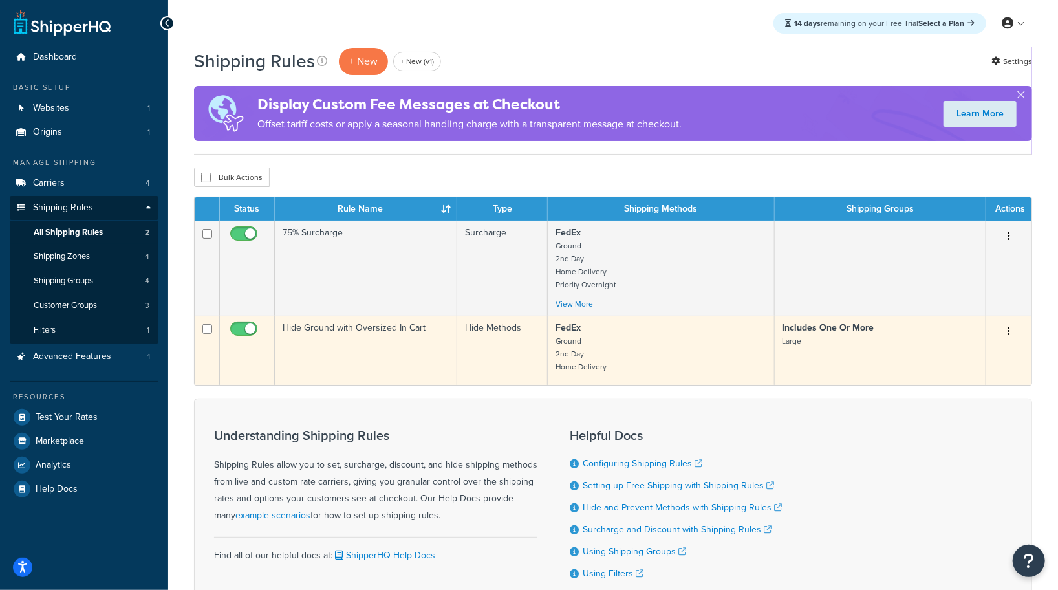
click at [1012, 332] on button "button" at bounding box center [1008, 331] width 18 height 21
click at [979, 359] on link "Edit" at bounding box center [966, 356] width 102 height 27
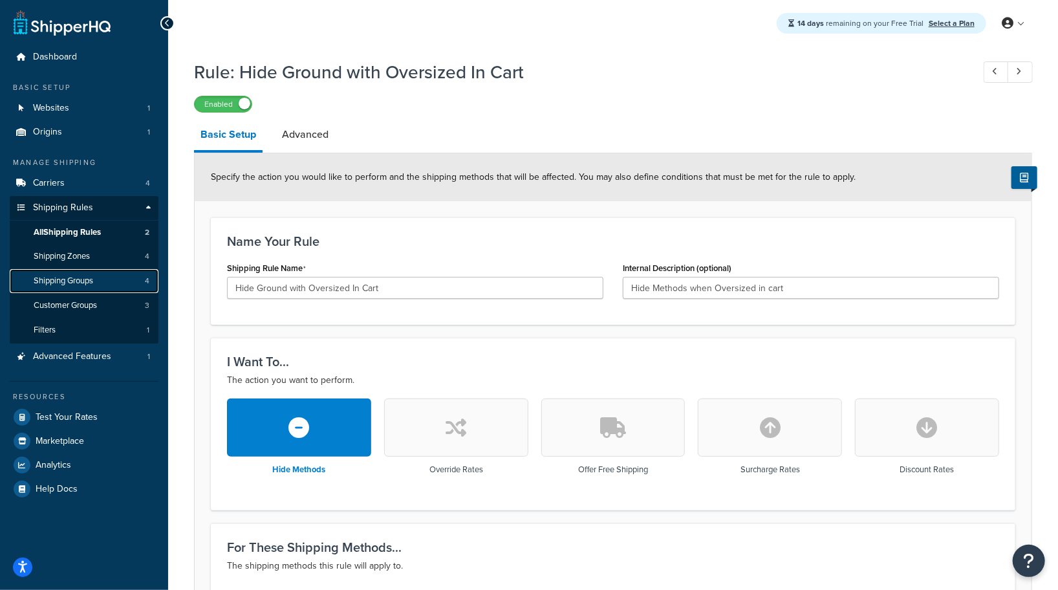
click at [87, 281] on span "Shipping Groups" at bounding box center [63, 280] width 59 height 11
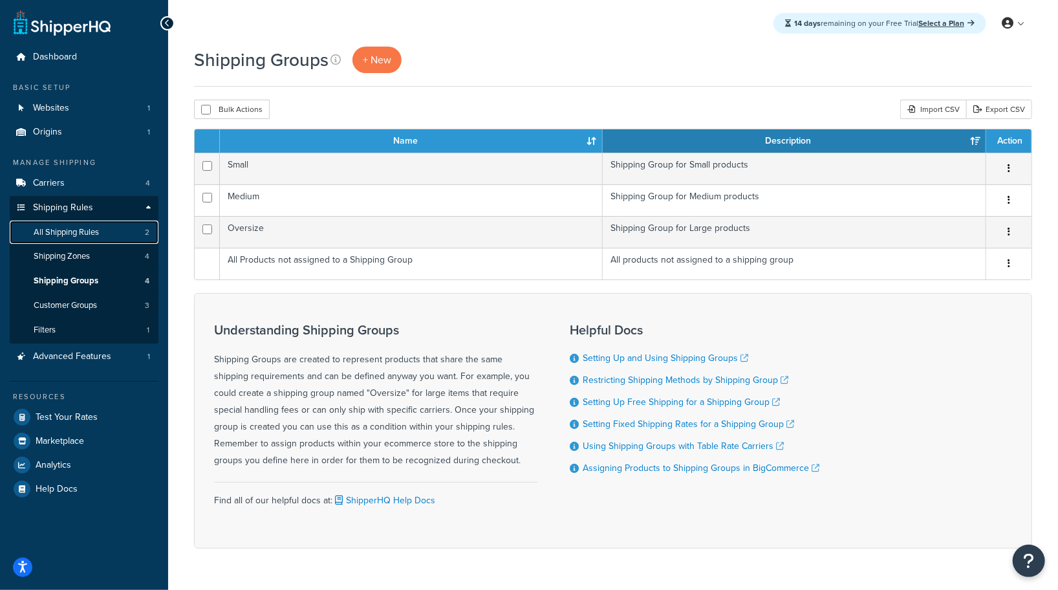
click at [83, 239] on link "All Shipping Rules 2" at bounding box center [84, 232] width 149 height 24
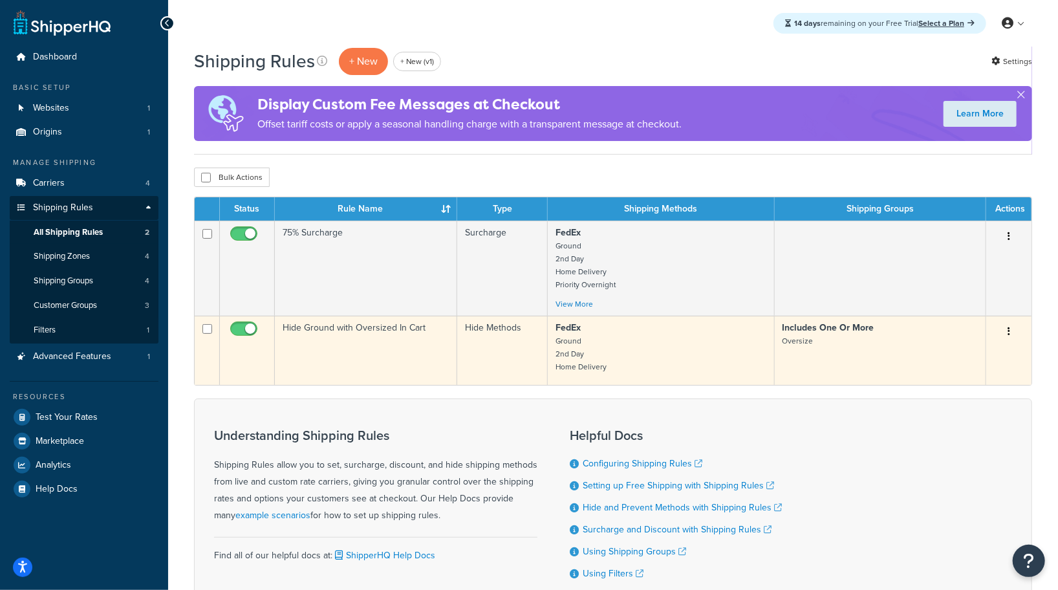
click at [1006, 334] on button "button" at bounding box center [1008, 331] width 18 height 21
click at [970, 351] on link "Edit" at bounding box center [966, 356] width 102 height 27
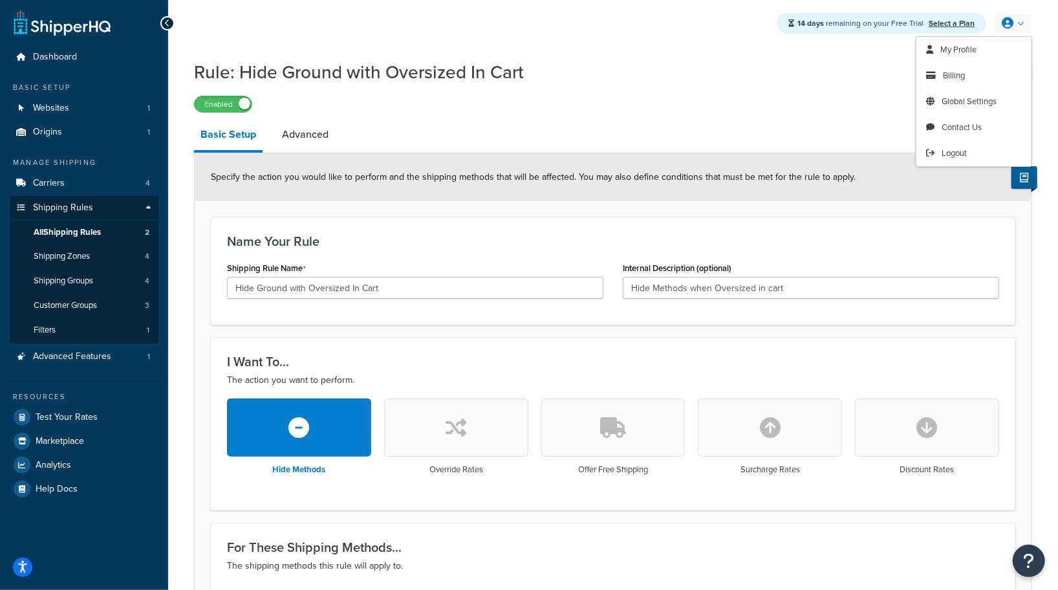
click at [1013, 32] on link at bounding box center [1013, 23] width 37 height 19
click at [950, 52] on span "My Profile" at bounding box center [958, 49] width 36 height 12
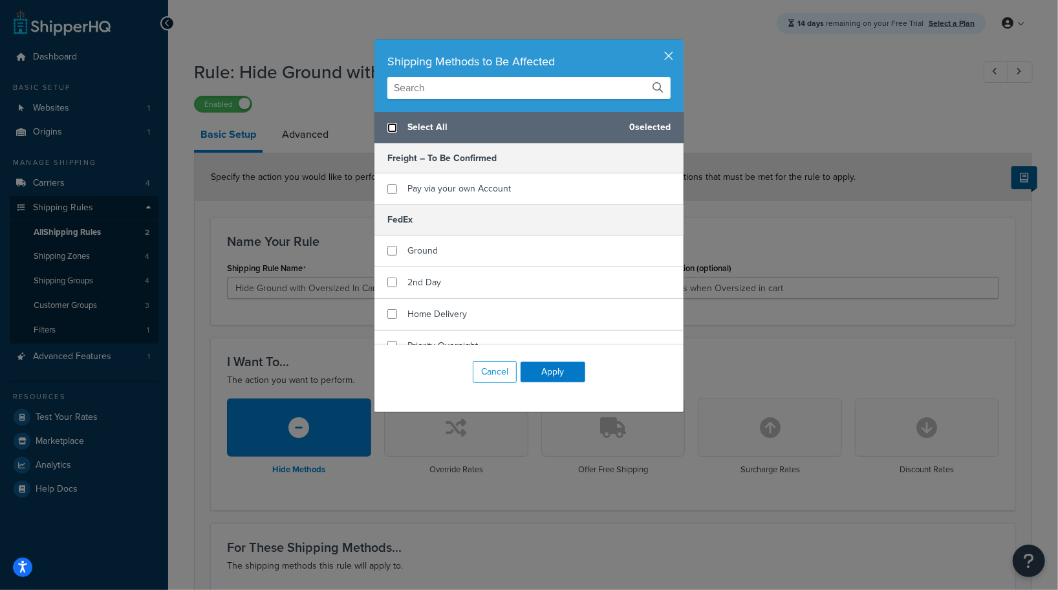
click at [393, 131] on input "checkbox" at bounding box center [392, 128] width 10 height 10
click at [394, 189] on input "checkbox" at bounding box center [392, 189] width 10 height 10
click at [550, 372] on button "Apply" at bounding box center [552, 371] width 65 height 21
